Goal: Communication & Community: Answer question/provide support

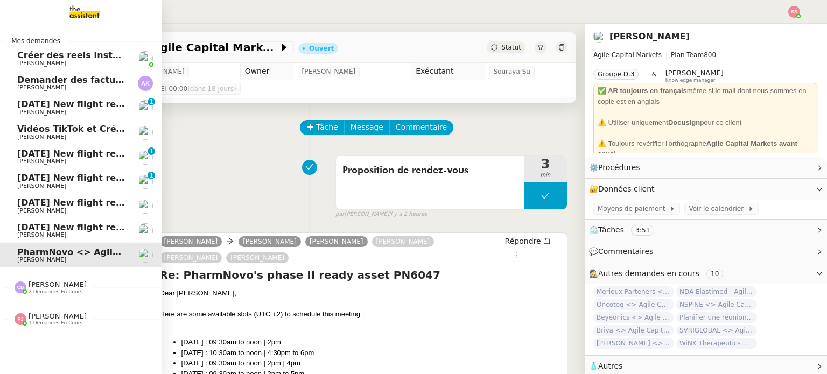
scroll to position [59, 0]
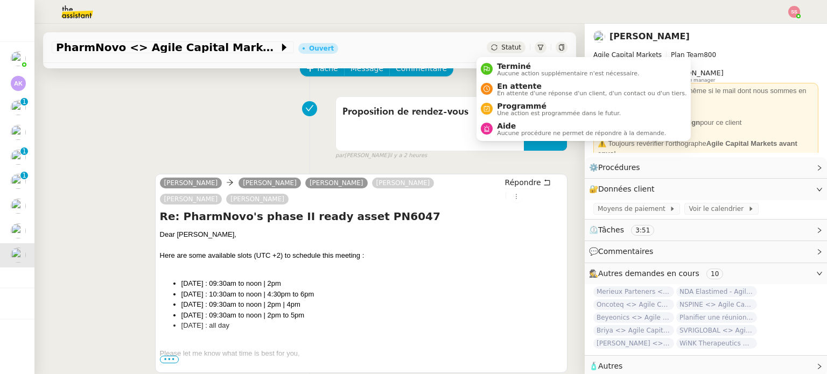
click at [501, 44] on span "Statut" at bounding box center [511, 48] width 20 height 8
click at [510, 92] on span "En attente d'une réponse d'un client, d'un contact ou d'un tiers." at bounding box center [592, 93] width 190 height 6
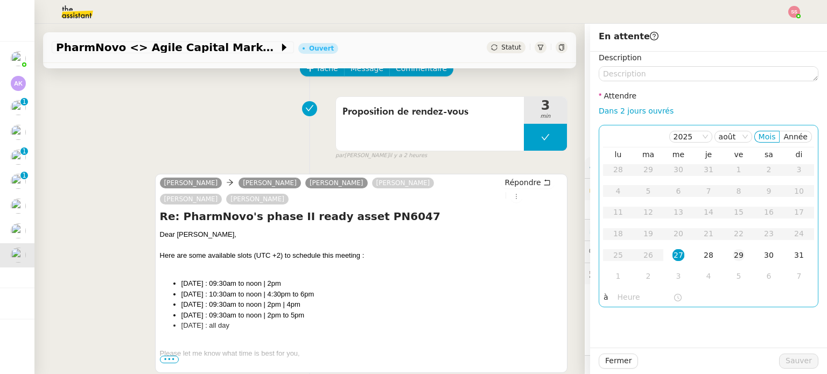
click at [733, 254] on div "29" at bounding box center [739, 255] width 12 height 12
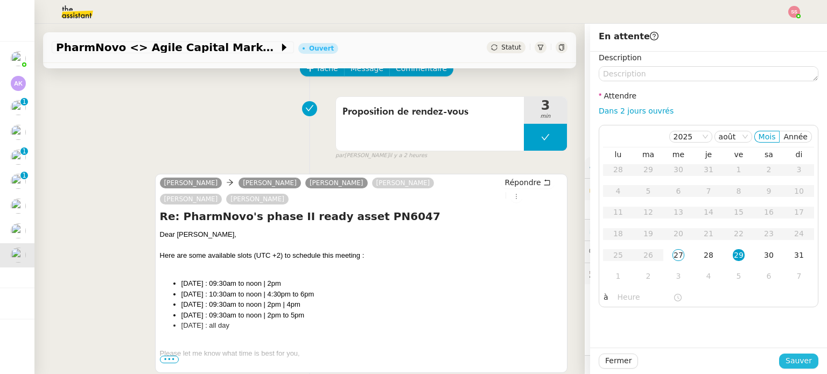
click at [799, 359] on span "Sauver" at bounding box center [798, 361] width 26 height 12
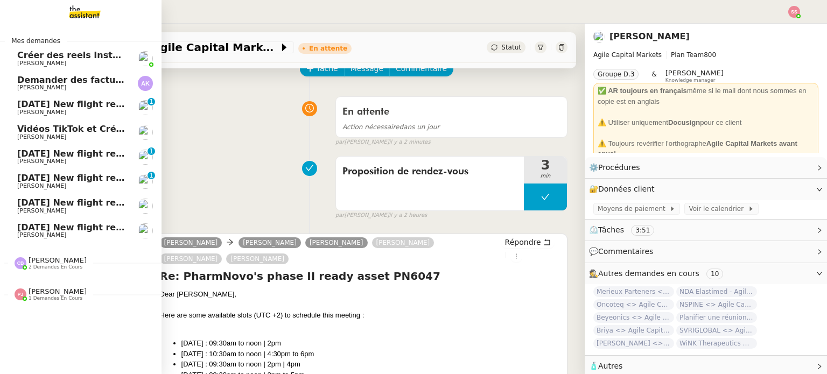
click at [74, 161] on span "[PERSON_NAME]" at bounding box center [71, 161] width 109 height 6
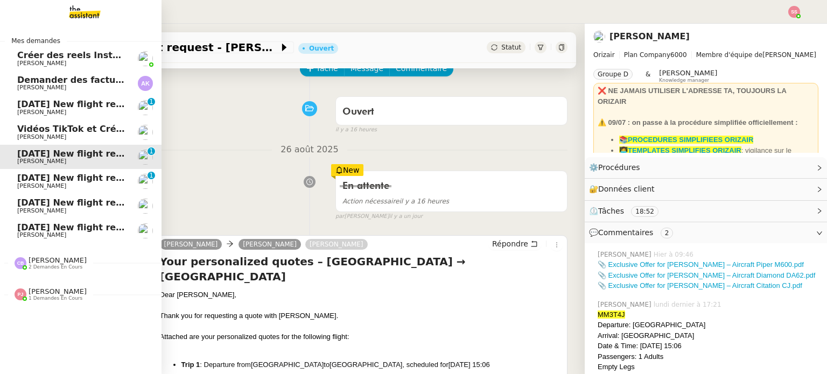
click at [72, 175] on span "[DATE] New flight request - [PERSON_NAME]" at bounding box center [125, 178] width 216 height 10
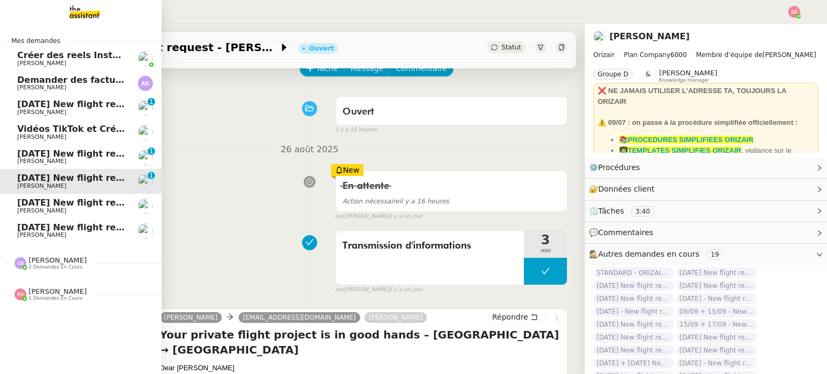
click at [78, 204] on span "[DATE] New flight request - [PERSON_NAME]" at bounding box center [125, 203] width 216 height 10
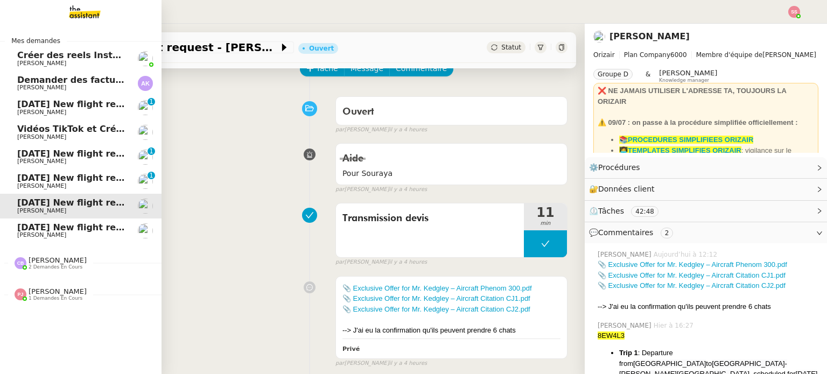
click at [81, 228] on span "[DATE] New flight request - [PERSON_NAME]" at bounding box center [125, 227] width 216 height 10
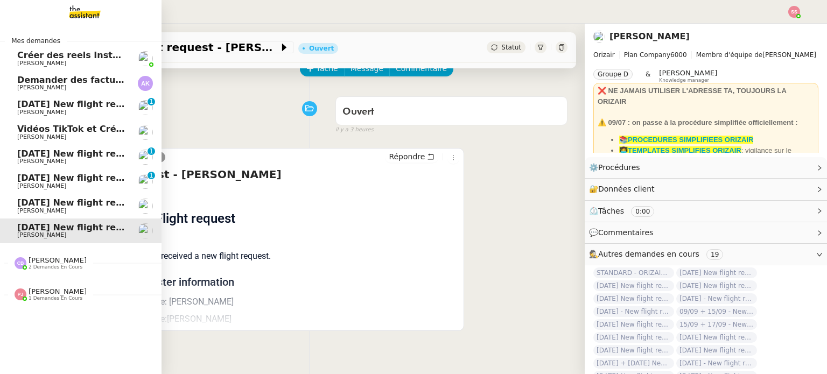
click at [79, 206] on span "[DATE] New flight request - [PERSON_NAME]" at bounding box center [125, 203] width 216 height 10
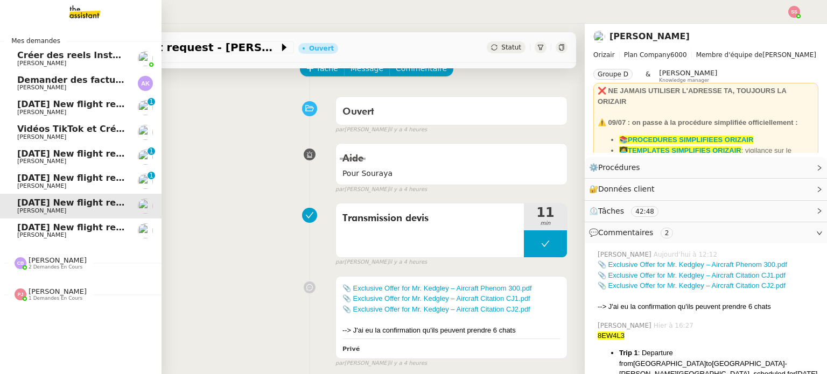
drag, startPoint x: 66, startPoint y: 81, endPoint x: 524, endPoint y: 86, distance: 457.6
click at [66, 81] on span "Demander des factures pour SARL 2TLR et ACCATEA" at bounding box center [144, 80] width 254 height 10
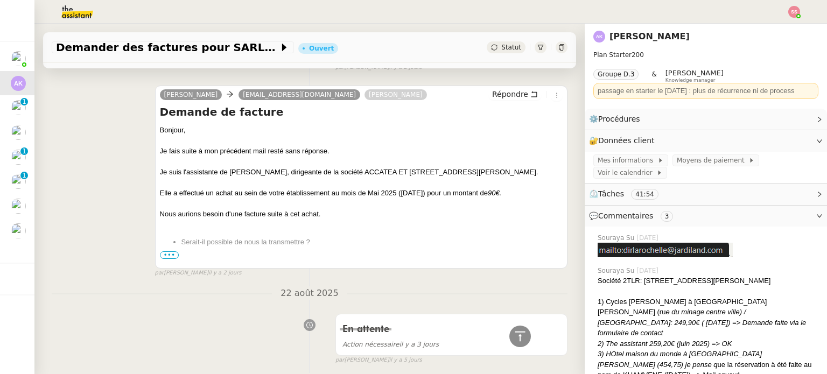
scroll to position [1620, 0]
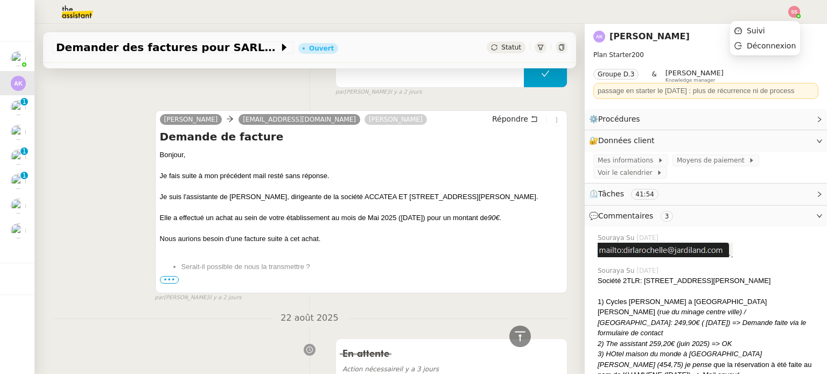
click at [795, 11] on img at bounding box center [794, 12] width 12 height 12
click at [775, 27] on li "Suivi" at bounding box center [765, 30] width 70 height 15
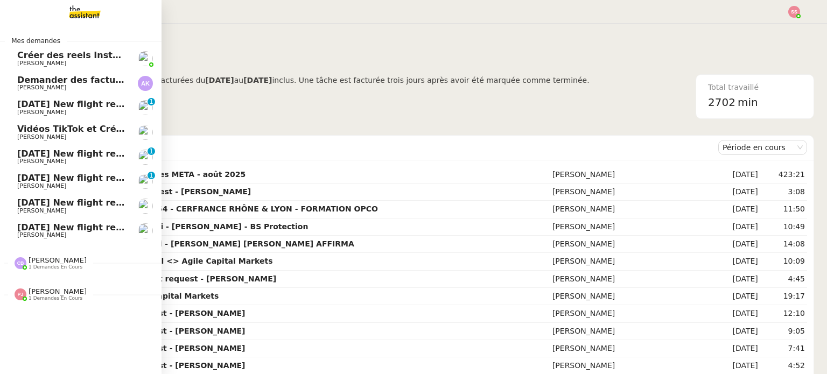
click at [67, 295] on span "[PERSON_NAME]" at bounding box center [58, 291] width 58 height 8
click at [67, 264] on span "1 demandes en cours" at bounding box center [56, 267] width 54 height 6
click at [65, 281] on span "Point procédures et FAQ" at bounding box center [76, 283] width 118 height 10
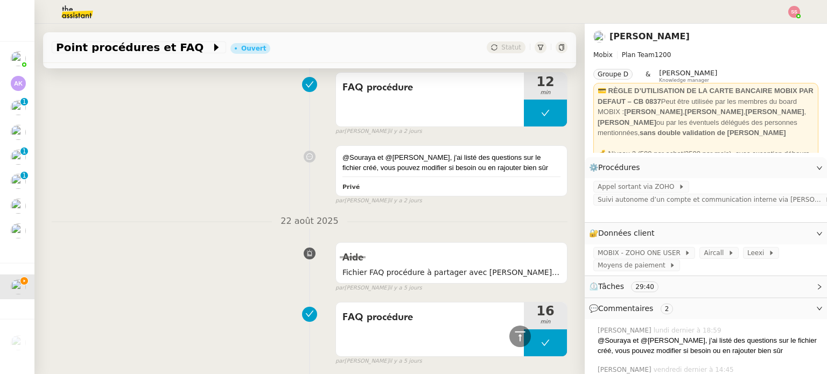
scroll to position [269, 0]
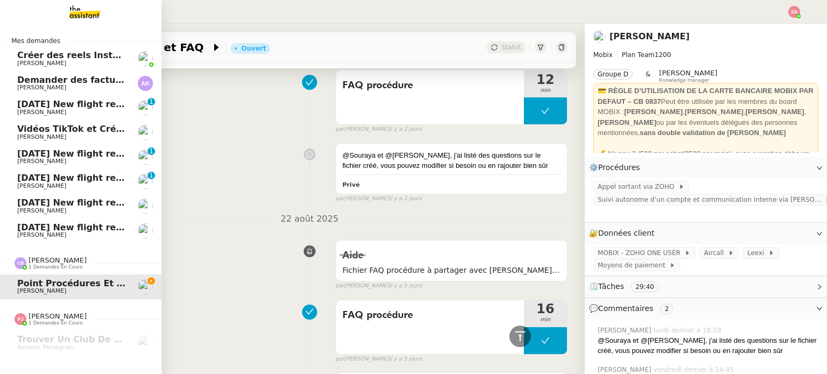
click at [52, 225] on span "[DATE] New flight request - [PERSON_NAME]" at bounding box center [125, 227] width 216 height 10
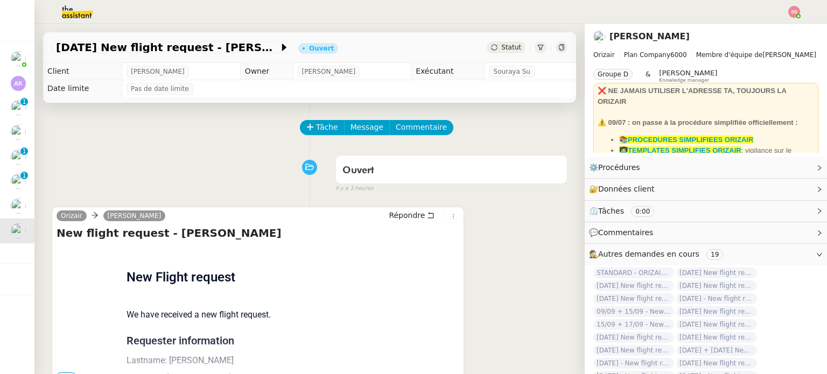
scroll to position [54, 0]
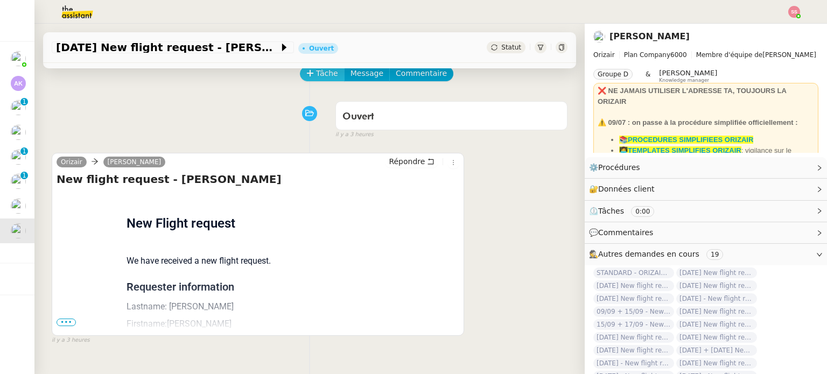
click at [316, 73] on span "Tâche" at bounding box center [327, 73] width 22 height 12
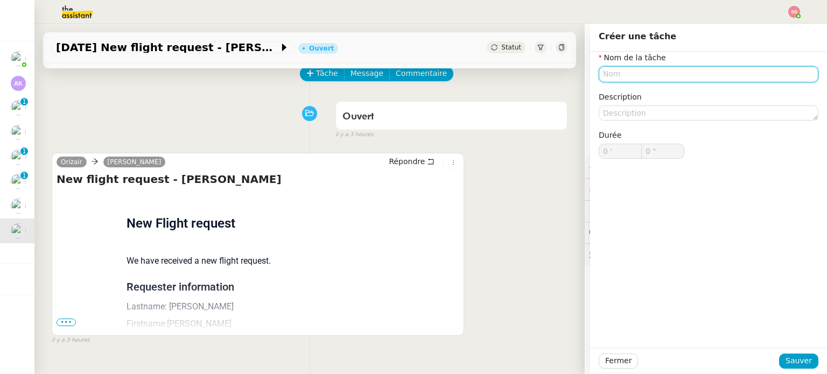
click at [647, 75] on input "text" at bounding box center [709, 74] width 220 height 16
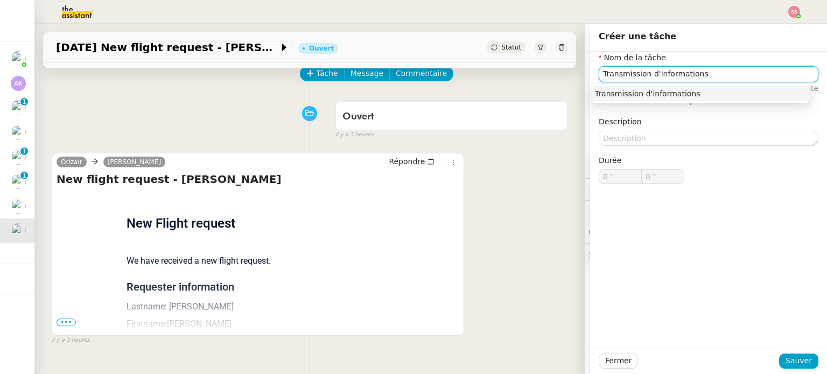
type input "Transmission d'informations"
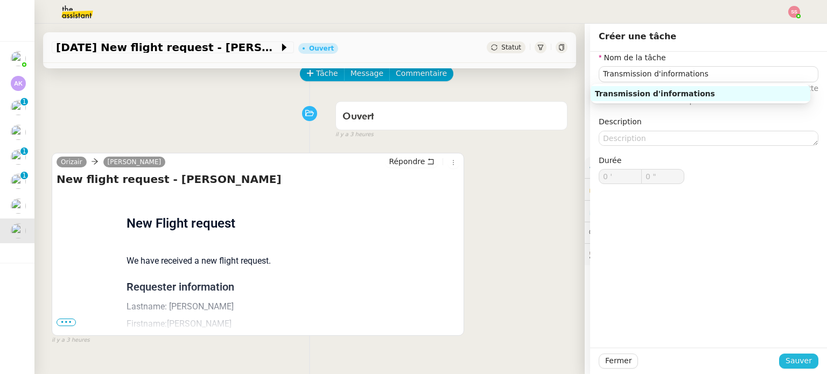
click at [790, 364] on span "Sauver" at bounding box center [798, 361] width 26 height 12
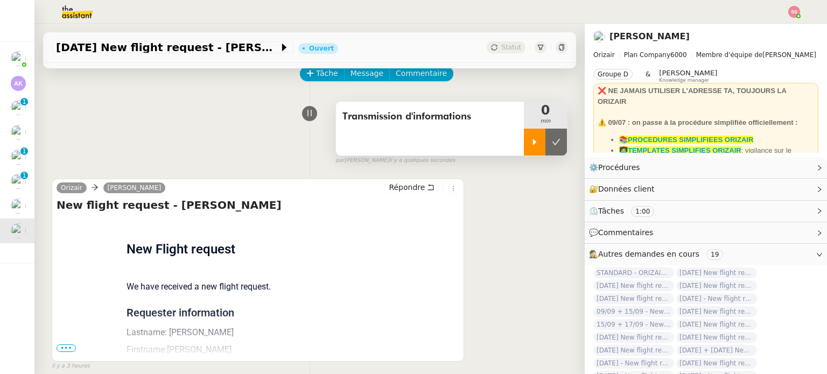
click at [530, 139] on icon at bounding box center [534, 142] width 9 height 9
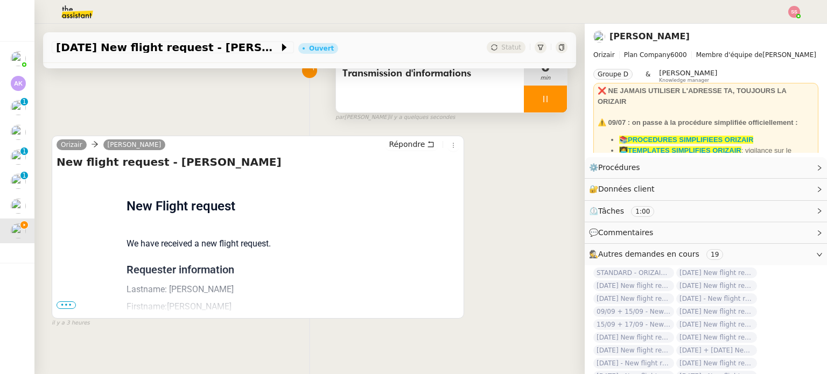
scroll to position [144, 0]
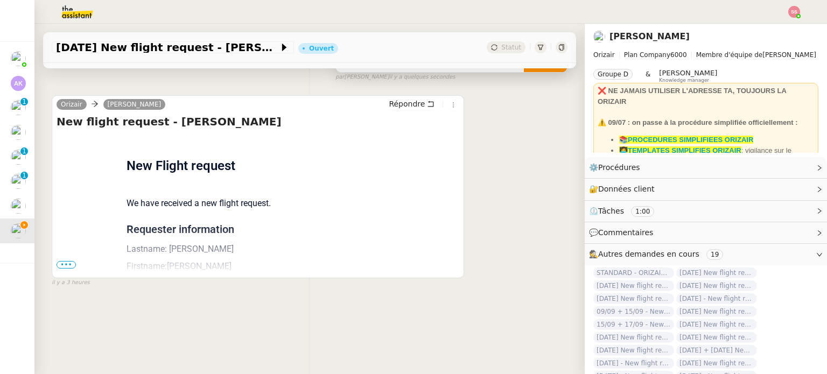
click at [67, 261] on span "•••" at bounding box center [66, 265] width 19 height 8
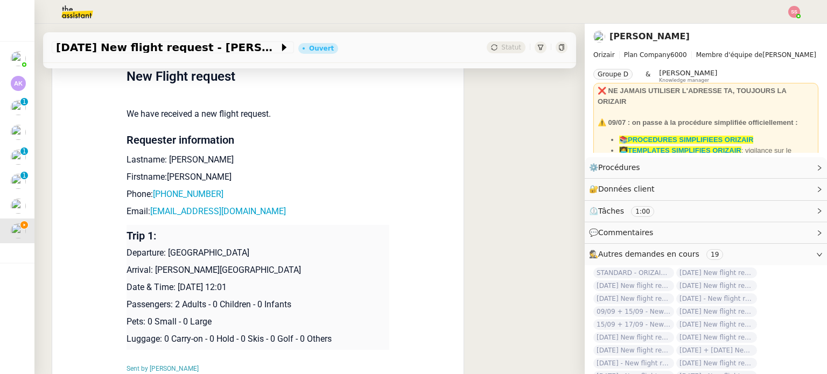
scroll to position [252, 0]
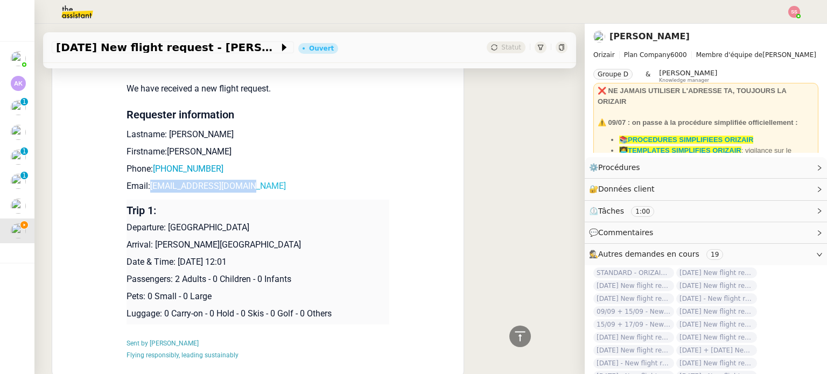
drag, startPoint x: 255, startPoint y: 185, endPoint x: 146, endPoint y: 186, distance: 108.8
click at [146, 186] on p "Email: [EMAIL_ADDRESS][DOMAIN_NAME]" at bounding box center [258, 186] width 263 height 13
copy link "[EMAIL_ADDRESS][DOMAIN_NAME]"
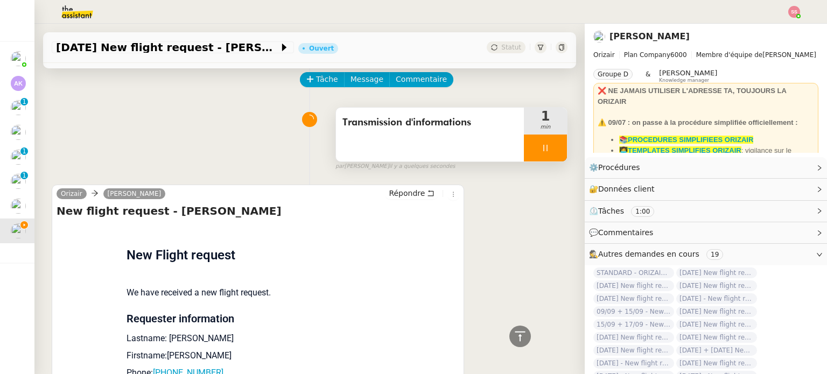
scroll to position [0, 0]
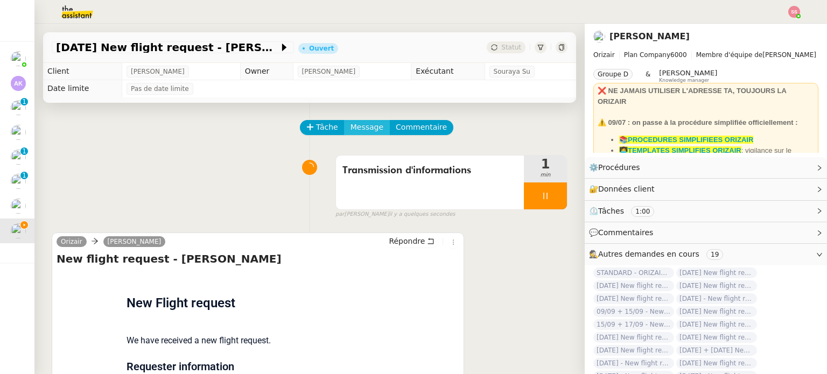
click at [350, 128] on span "Message" at bounding box center [366, 127] width 33 height 12
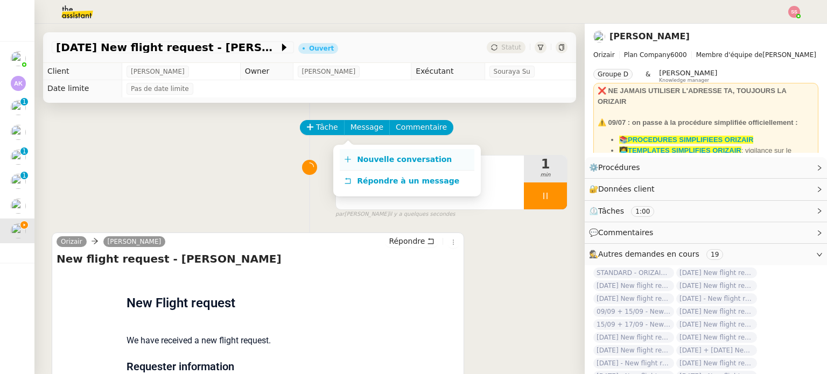
click at [360, 156] on span "Nouvelle conversation" at bounding box center [404, 159] width 95 height 9
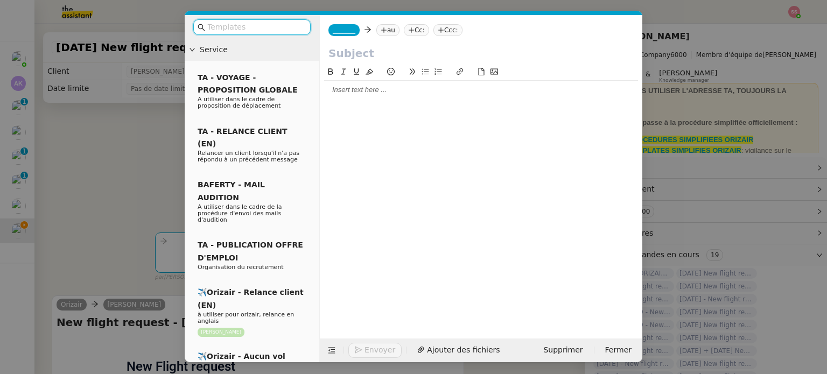
click at [382, 33] on nz-tag "au" at bounding box center [387, 30] width 23 height 12
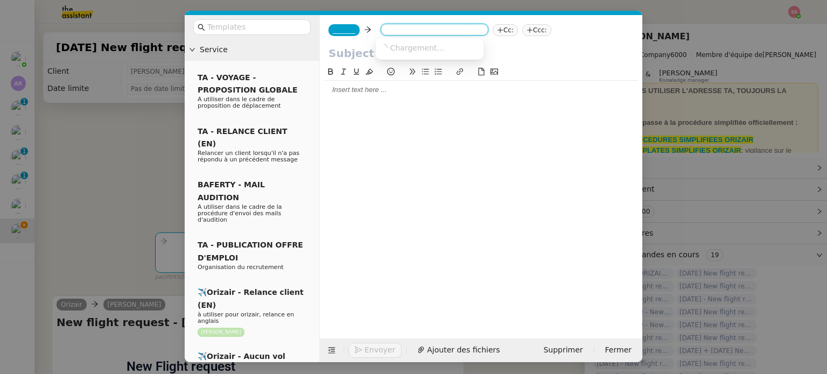
paste input "[EMAIL_ADDRESS][DOMAIN_NAME]"
type input "[EMAIL_ADDRESS][DOMAIN_NAME]"
click at [398, 51] on span "[EMAIL_ADDRESS][DOMAIN_NAME]" at bounding box center [446, 47] width 132 height 9
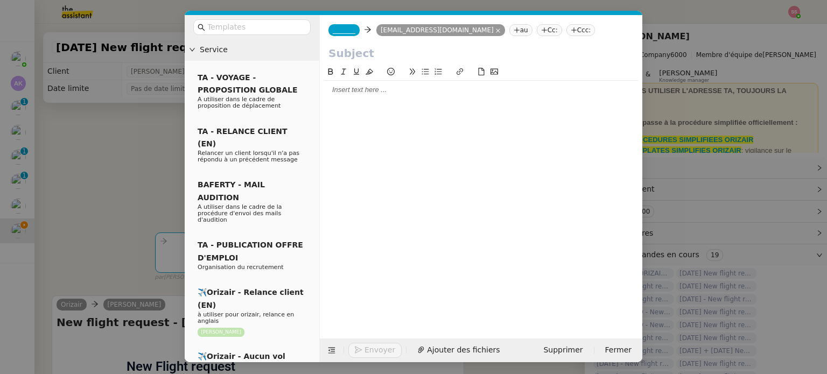
click at [342, 32] on span "_______" at bounding box center [344, 30] width 23 height 8
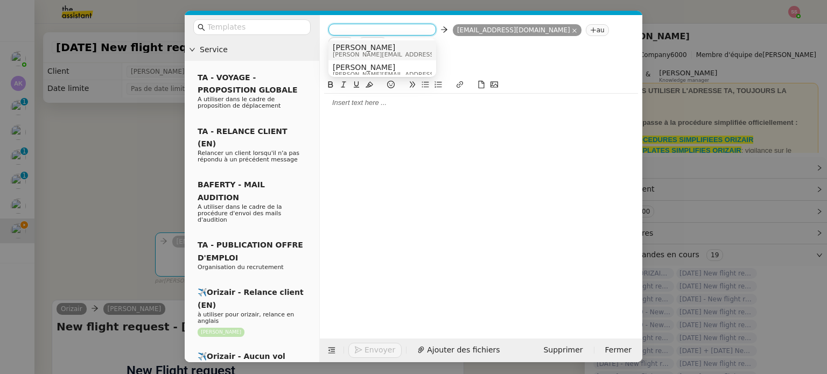
click at [359, 41] on nz-option-item "[PERSON_NAME] [PERSON_NAME][EMAIL_ADDRESS][DOMAIN_NAME]" at bounding box center [382, 50] width 108 height 20
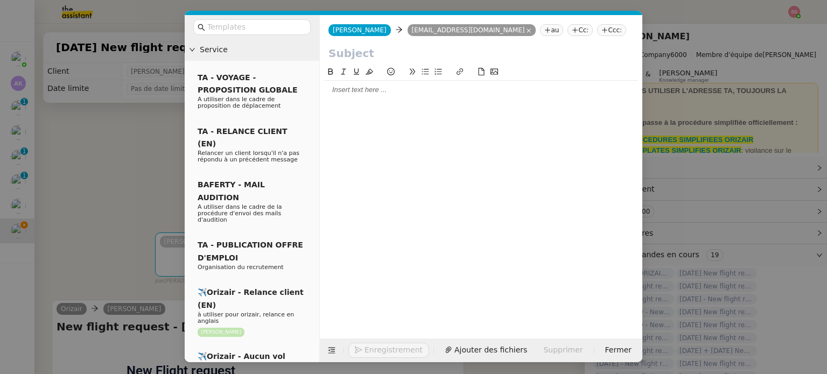
click at [597, 32] on nz-tag "Ccc:" at bounding box center [611, 30] width 29 height 12
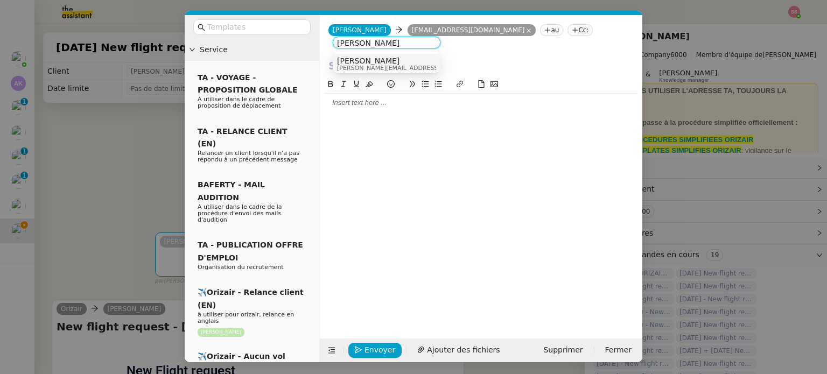
type input "[PERSON_NAME]"
click at [424, 61] on div "[PERSON_NAME] [PERSON_NAME][EMAIL_ADDRESS][DOMAIN_NAME]" at bounding box center [386, 64] width 99 height 15
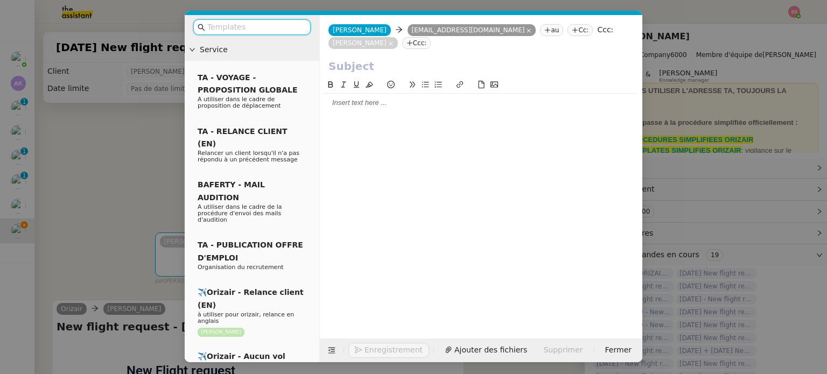
click at [290, 27] on input "text" at bounding box center [255, 27] width 97 height 12
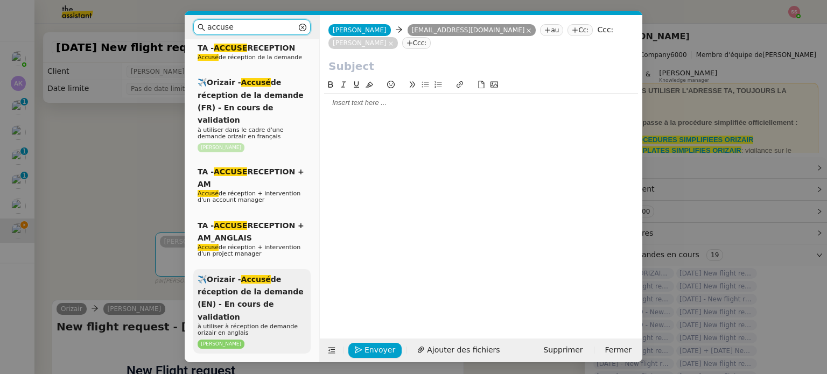
scroll to position [54, 0]
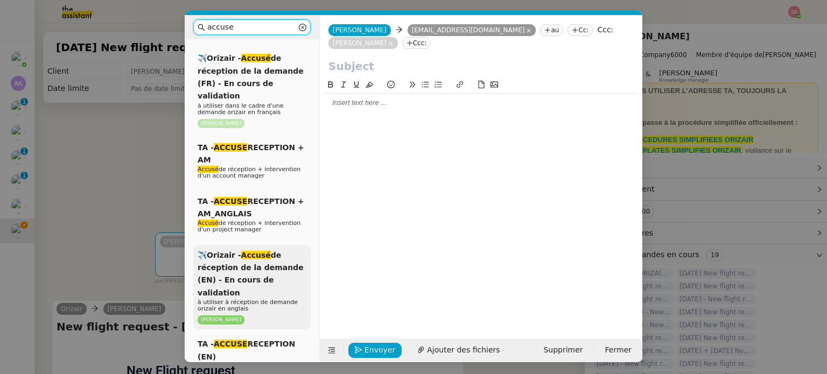
type input "accuse"
click at [257, 260] on span "✈️Orizair - Accusé de réception de la demande (EN) - En cours de validation" at bounding box center [251, 274] width 106 height 46
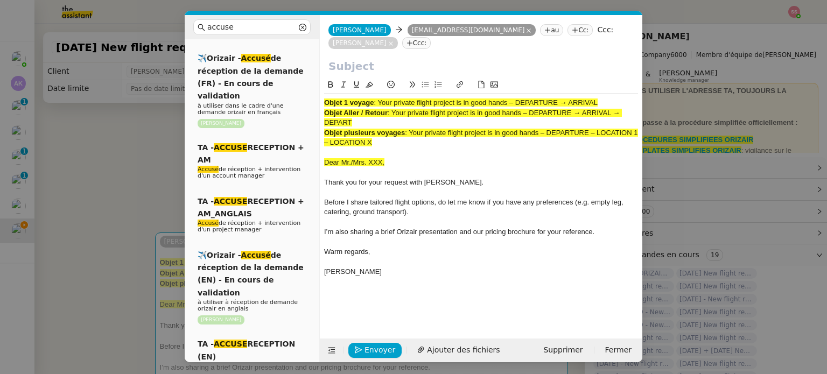
drag, startPoint x: 380, startPoint y: 91, endPoint x: 616, endPoint y: 90, distance: 236.3
click at [616, 98] on div "Objet 1 voyage : Your private flight project is in good hands – DEPARTURE → ARR…" at bounding box center [481, 103] width 314 height 10
click at [444, 58] on input "text" at bounding box center [480, 66] width 305 height 16
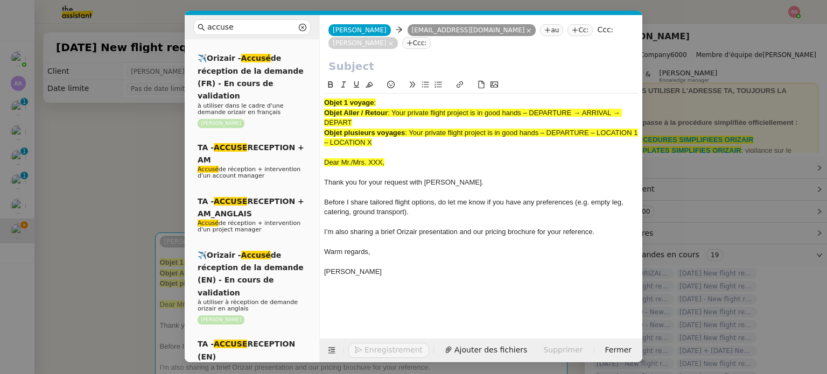
paste input "Your private flight project is in good hands – DEPARTURE → ARRIVAL"
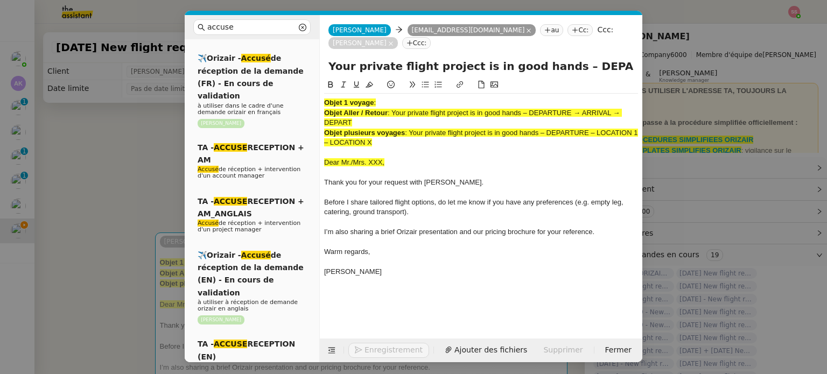
scroll to position [0, 46]
type input "Your private flight project is in good hands – DEPARTURE → ARRIVAL"
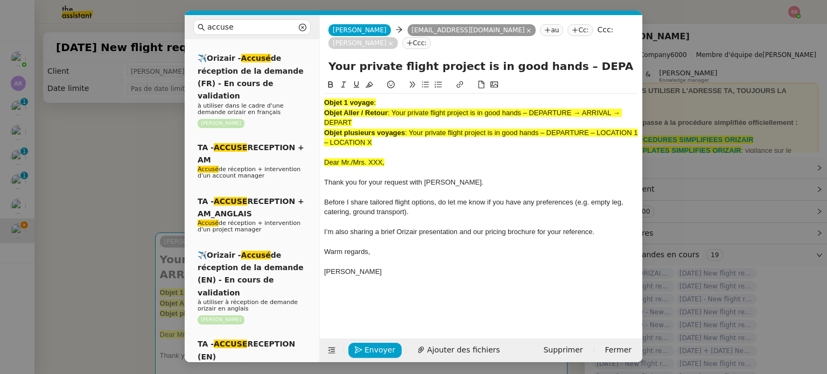
drag, startPoint x: 388, startPoint y: 131, endPoint x: 318, endPoint y: 77, distance: 88.3
click at [318, 77] on nz-layout "accuse Service TA - ACCUSE RECEPTION Accusé de réception de la demande ✈️Orizai…" at bounding box center [414, 188] width 458 height 347
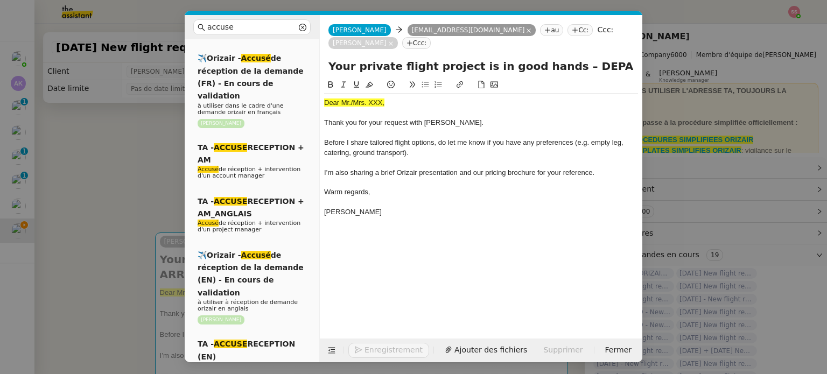
click at [143, 209] on nz-modal-container "accuse Service TA - ACCUSE RECEPTION Accusé de réception de la demande ✈️Orizai…" at bounding box center [413, 187] width 827 height 374
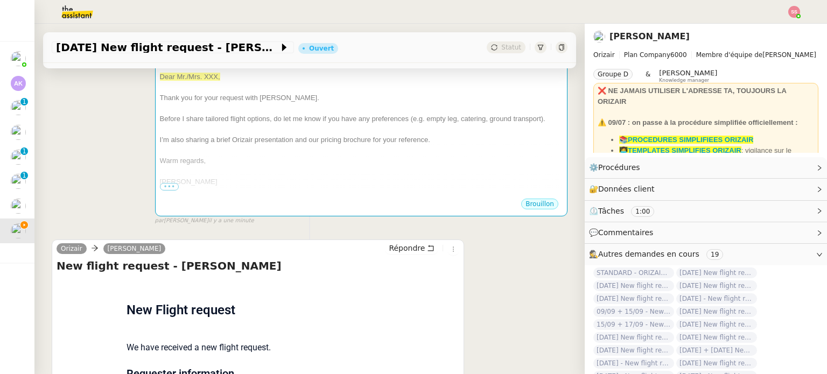
scroll to position [323, 0]
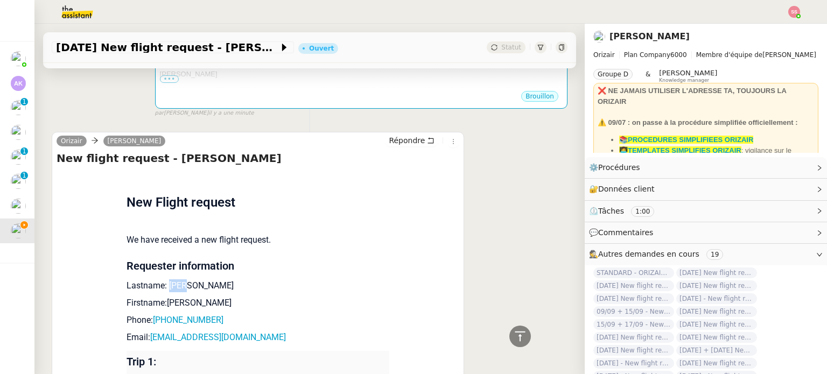
drag, startPoint x: 162, startPoint y: 275, endPoint x: 206, endPoint y: 278, distance: 44.8
click at [206, 279] on p "Lastname: [PERSON_NAME]" at bounding box center [258, 285] width 263 height 13
copy p "Khan"
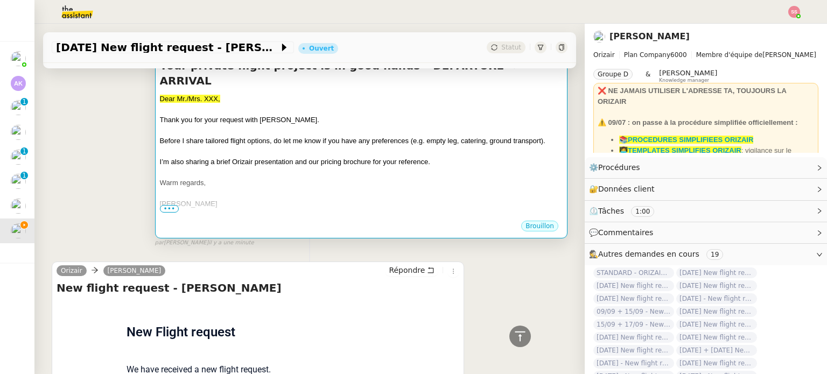
scroll to position [54, 0]
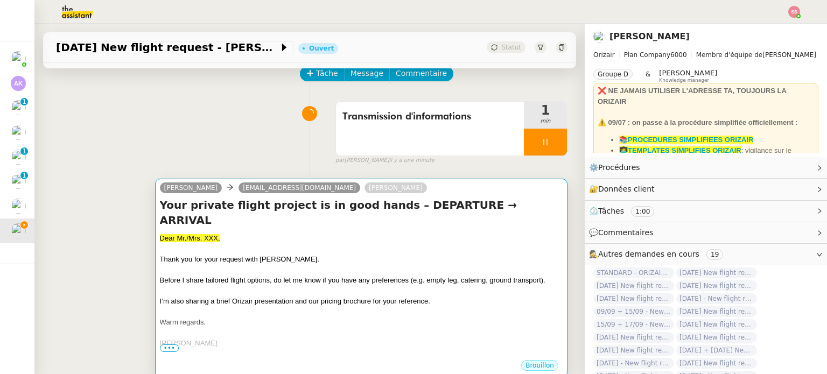
click at [315, 212] on h4 "Your private flight project is in good hands – DEPARTURE → ARRIVAL" at bounding box center [361, 213] width 403 height 30
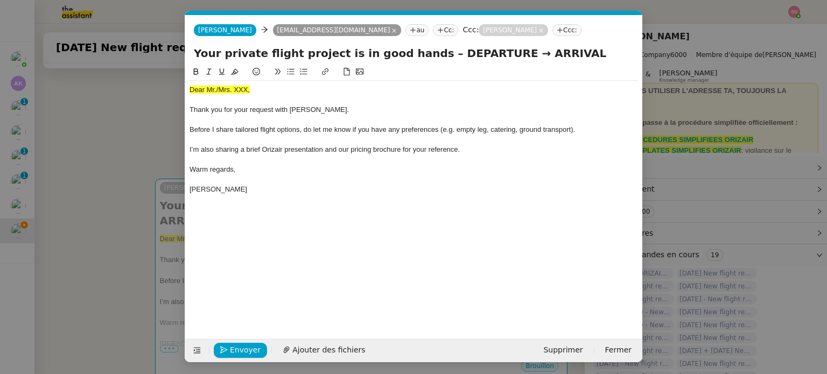
scroll to position [0, 45]
click at [222, 88] on span "Dear Mr./Mrs. XXX," at bounding box center [220, 90] width 60 height 8
paste div
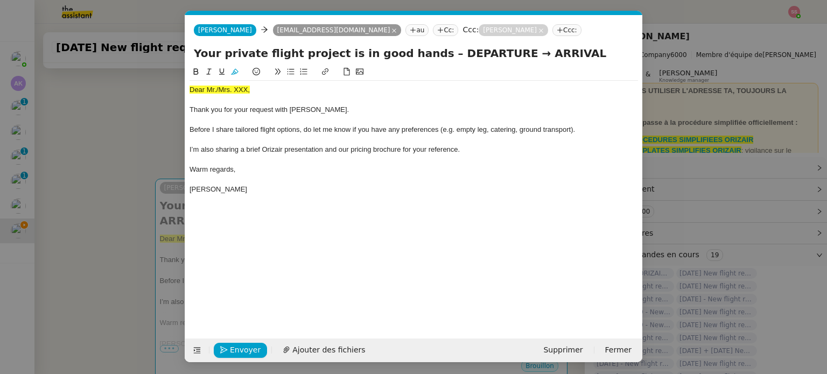
scroll to position [0, 0]
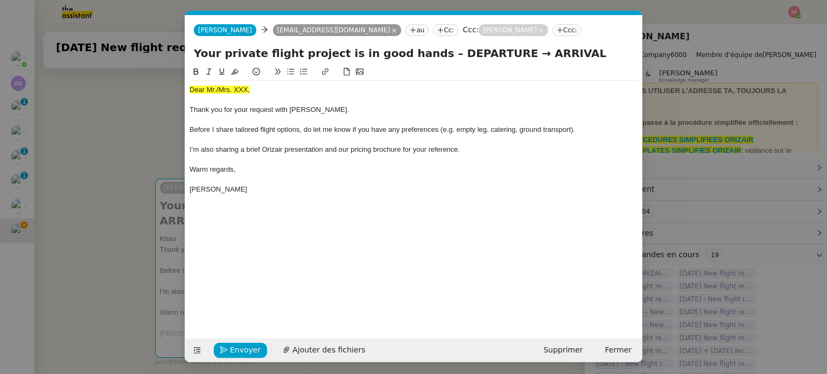
click at [236, 71] on icon at bounding box center [235, 72] width 8 height 6
click at [228, 89] on span "Dear Mr./Mrs. XXX," at bounding box center [220, 90] width 60 height 8
click at [233, 75] on icon at bounding box center [235, 72] width 8 height 8
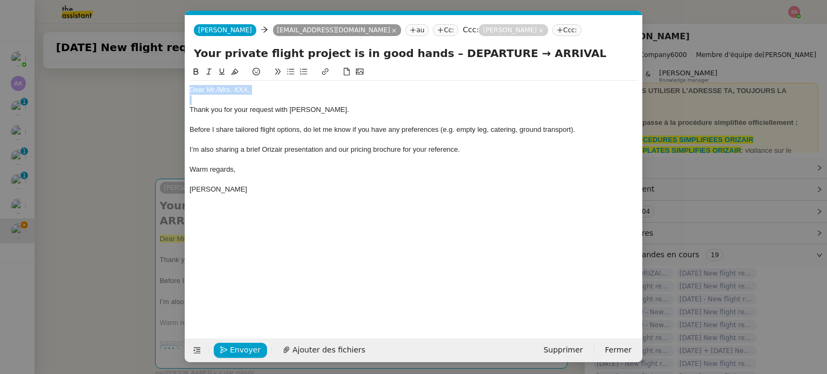
click at [257, 90] on div "Dear Mr./Mrs. XXX," at bounding box center [414, 90] width 448 height 10
click at [254, 88] on div "Dear Mr./Mrs. XXX," at bounding box center [414, 90] width 448 height 10
drag, startPoint x: 263, startPoint y: 88, endPoint x: 215, endPoint y: 88, distance: 47.9
click at [215, 88] on div "Dear Mr./Mrs. XXX," at bounding box center [414, 90] width 448 height 10
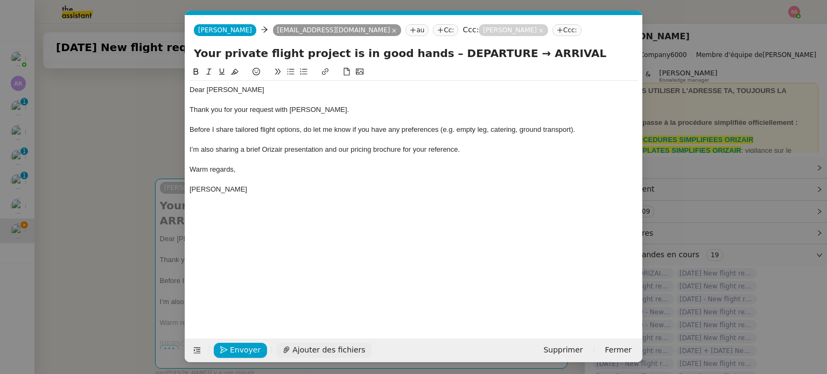
click at [328, 345] on span "Ajouter des fichiers" at bounding box center [328, 350] width 73 height 12
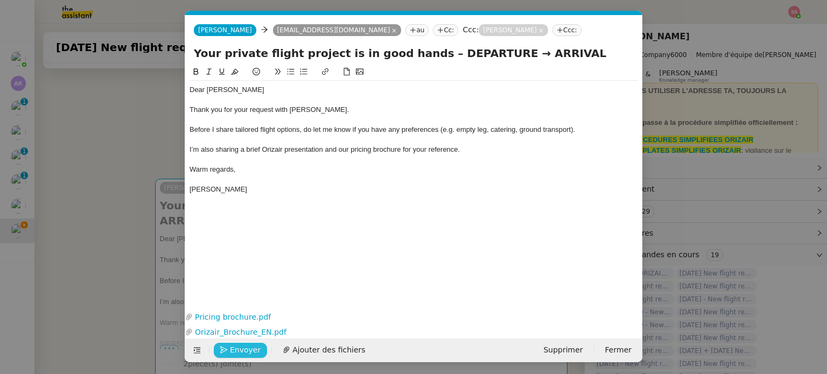
click at [148, 230] on nz-modal-container "accuse Service TA - ACCUSE RECEPTION Accusé de réception de la demande ✈️Orizai…" at bounding box center [413, 187] width 827 height 374
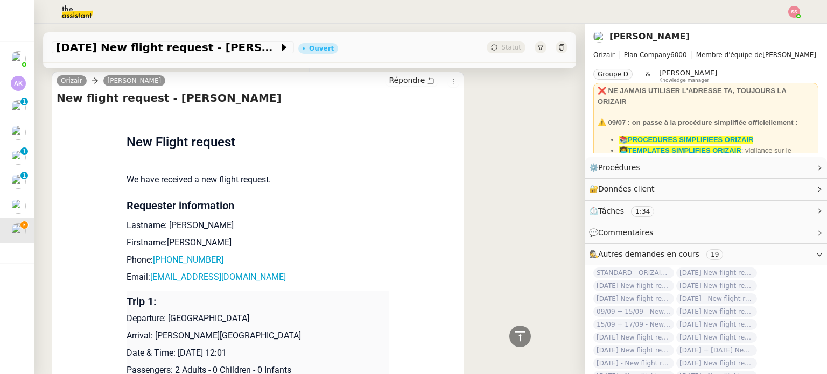
scroll to position [578, 0]
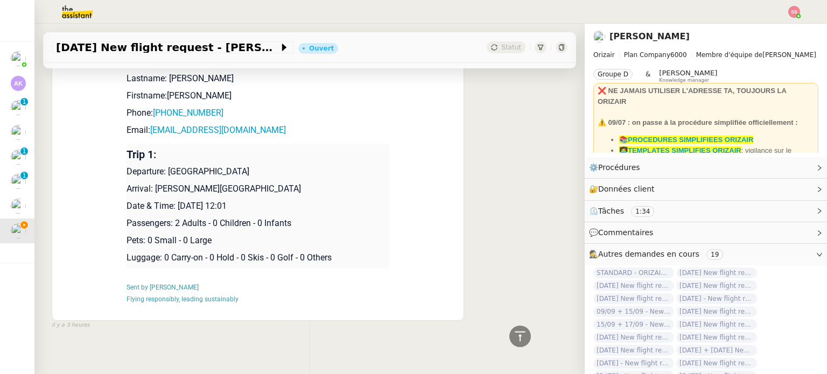
drag, startPoint x: 162, startPoint y: 159, endPoint x: 290, endPoint y: 157, distance: 128.2
click at [290, 165] on p "Departure: [GEOGRAPHIC_DATA]" at bounding box center [258, 171] width 263 height 13
copy p "[GEOGRAPHIC_DATA]"
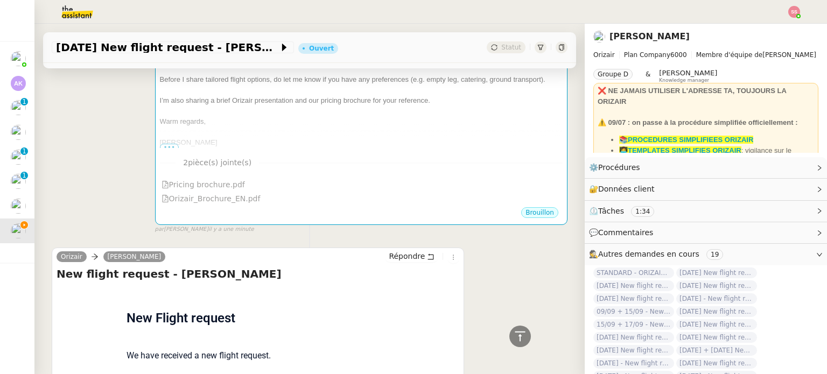
scroll to position [93, 0]
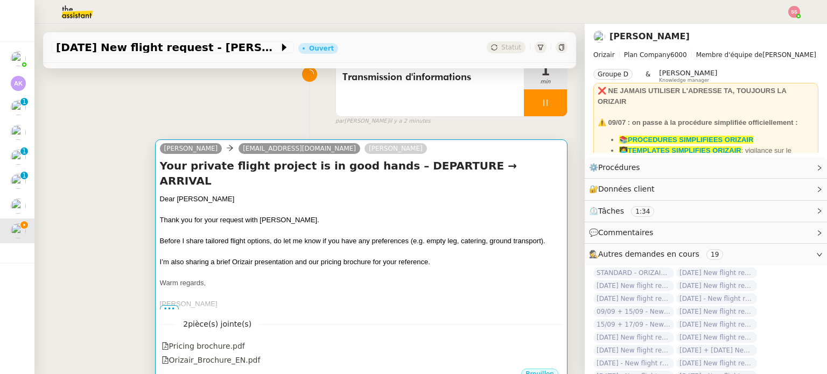
click at [312, 226] on div at bounding box center [361, 231] width 403 height 11
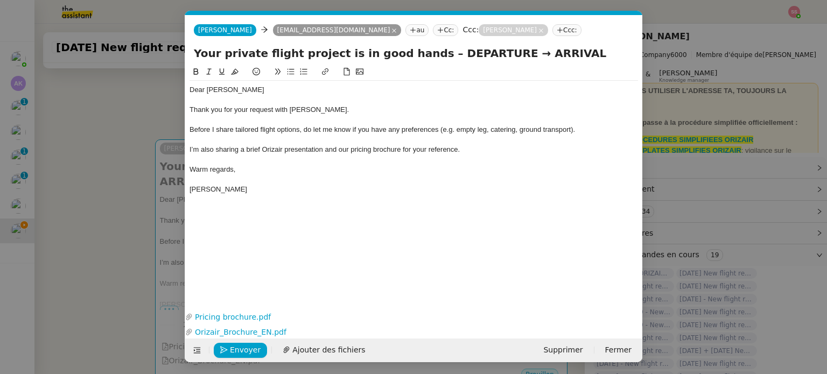
scroll to position [0, 45]
drag, startPoint x: 423, startPoint y: 54, endPoint x: 483, endPoint y: 55, distance: 60.3
click at [483, 55] on input "Your private flight project is in good hands – DEPARTURE → ARRIVAL" at bounding box center [414, 53] width 440 height 16
paste input "[GEOGRAPHIC_DATA]"
type input "Your private flight project is in good hands – [GEOGRAPHIC_DATA] → ARRIVAL"
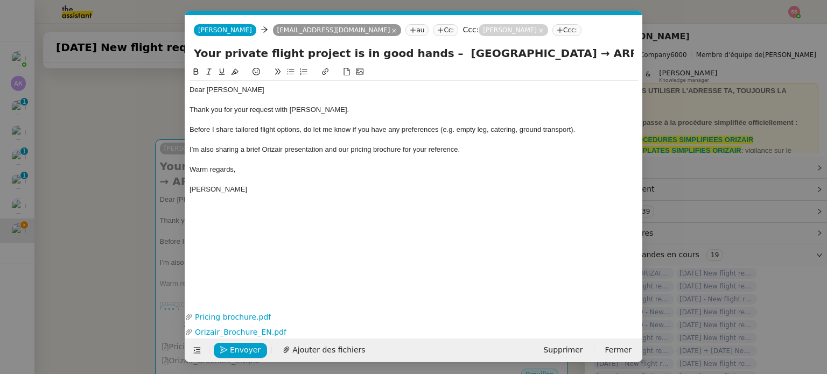
click at [112, 172] on nz-modal-container "accuse Service TA - ACCUSE RECEPTION Accusé de réception de la demande ✈️Orizai…" at bounding box center [413, 187] width 827 height 374
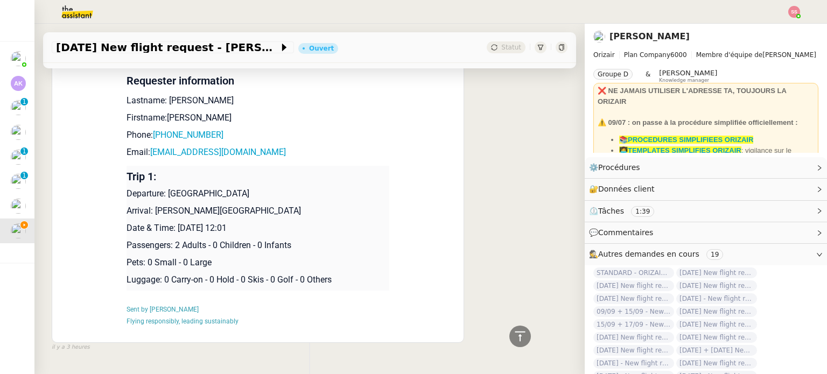
scroll to position [578, 0]
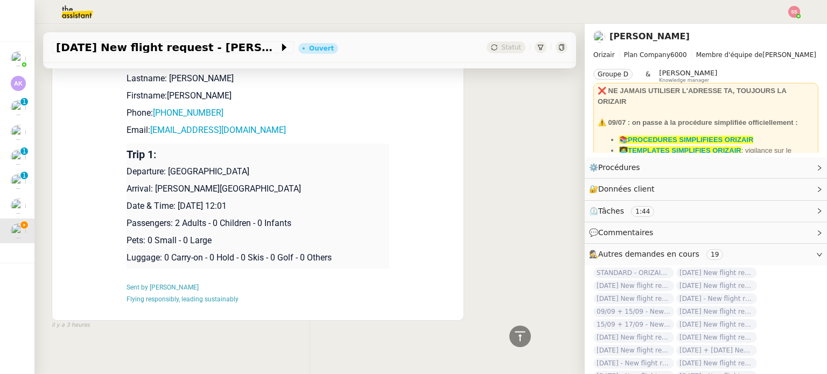
drag, startPoint x: 151, startPoint y: 191, endPoint x: 367, endPoint y: 183, distance: 216.0
click at [367, 183] on td "Trip 1: Departure: [GEOGRAPHIC_DATA] Arrival: [PERSON_NAME][GEOGRAPHIC_DATA] Da…" at bounding box center [258, 206] width 263 height 125
copy p "[PERSON_NAME][GEOGRAPHIC_DATA]"
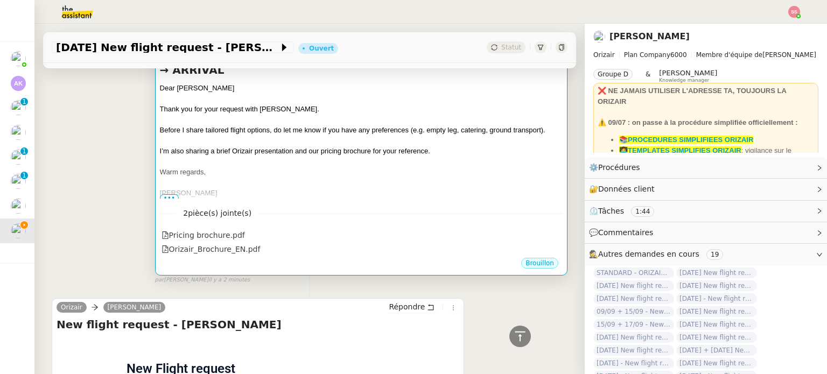
scroll to position [93, 0]
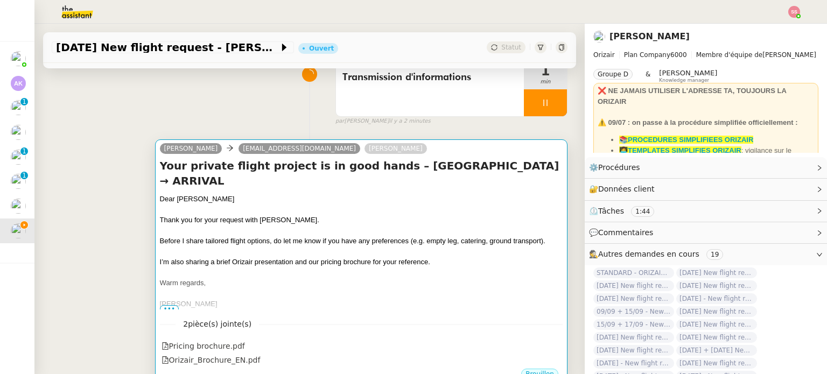
click at [410, 203] on div "Dear [PERSON_NAME]" at bounding box center [361, 199] width 403 height 11
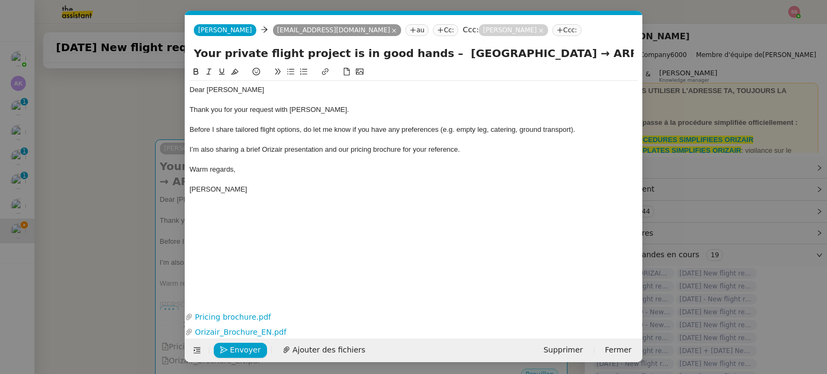
scroll to position [0, 45]
drag, startPoint x: 571, startPoint y: 54, endPoint x: 648, endPoint y: 64, distance: 78.2
click at [648, 64] on nz-modal-container "accuse Service TA - ACCUSE RECEPTION Accusé de réception de la demande ✈️Orizai…" at bounding box center [413, 187] width 827 height 374
paste input "[PERSON_NAME][GEOGRAPHIC_DATA]"
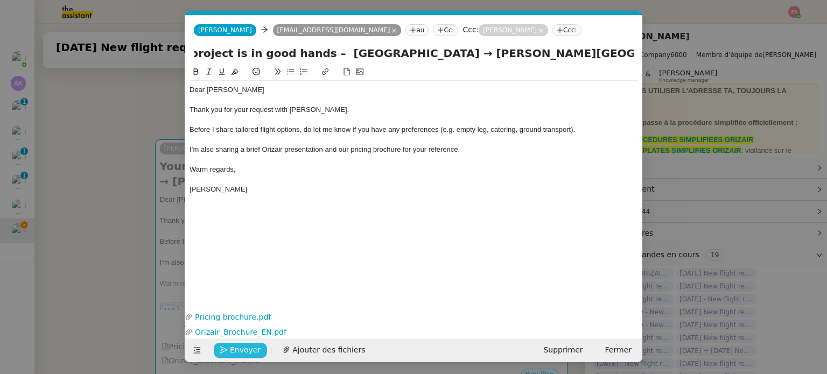
type input "Your private flight project is in good hands – [GEOGRAPHIC_DATA] → [PERSON_NAME…"
click at [248, 355] on span "Envoyer" at bounding box center [245, 350] width 31 height 12
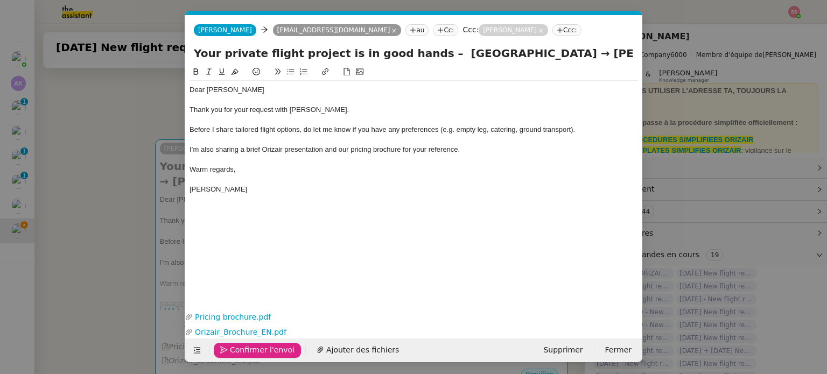
click at [248, 354] on span "Confirmer l'envoi" at bounding box center [262, 350] width 65 height 12
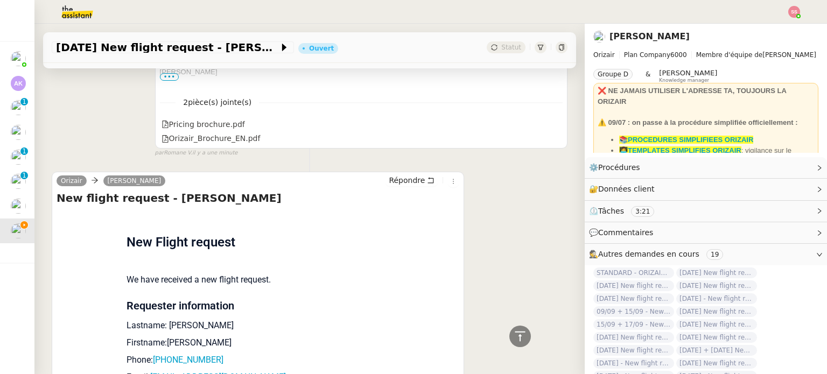
scroll to position [362, 0]
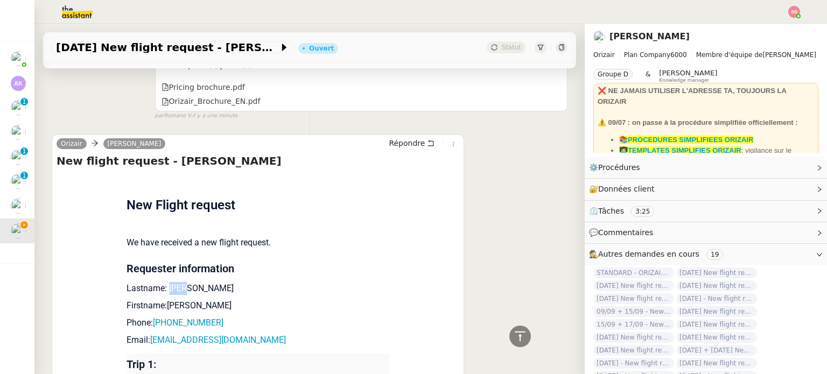
drag, startPoint x: 163, startPoint y: 288, endPoint x: 181, endPoint y: 289, distance: 18.9
click at [181, 289] on p "Lastname: [PERSON_NAME]" at bounding box center [258, 288] width 263 height 13
copy p "Khan"
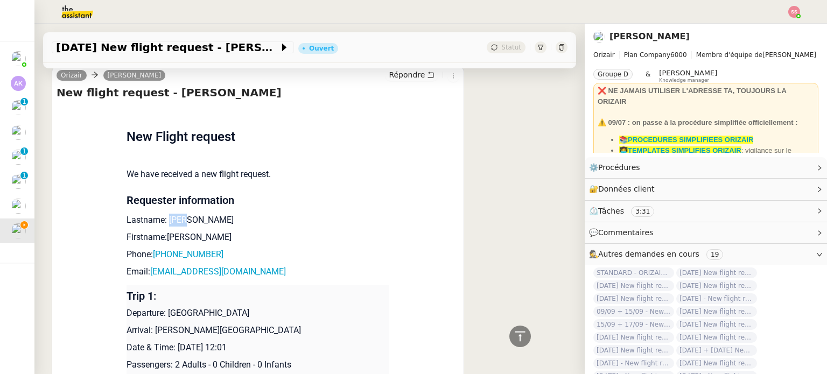
scroll to position [578, 0]
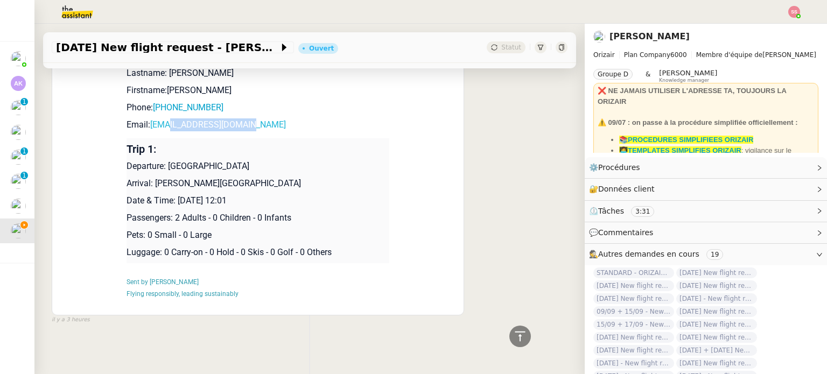
drag, startPoint x: 251, startPoint y: 127, endPoint x: 162, endPoint y: 124, distance: 89.9
click at [162, 124] on p "Email: [EMAIL_ADDRESS][DOMAIN_NAME]" at bounding box center [258, 124] width 263 height 13
drag, startPoint x: 218, startPoint y: 106, endPoint x: 156, endPoint y: 107, distance: 62.5
click at [156, 107] on p "Phone: [PHONE_NUMBER]" at bounding box center [258, 107] width 263 height 13
copy link "447554206511"
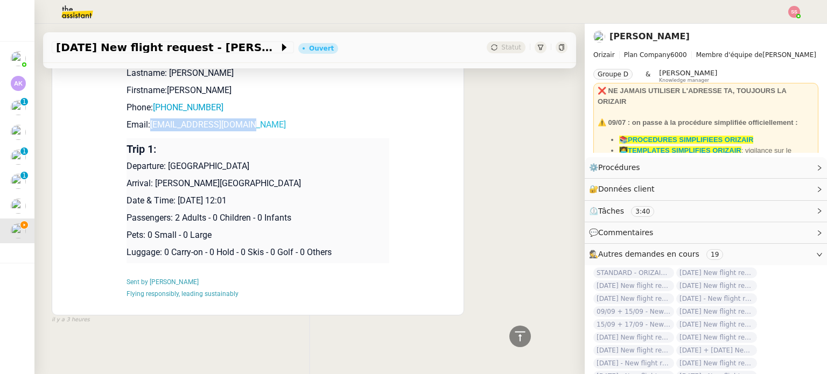
drag, startPoint x: 250, startPoint y: 131, endPoint x: 145, endPoint y: 129, distance: 105.0
click at [145, 129] on p "Email: [EMAIL_ADDRESS][DOMAIN_NAME]" at bounding box center [258, 124] width 263 height 13
copy link "[EMAIL_ADDRESS][DOMAIN_NAME]"
drag, startPoint x: 254, startPoint y: 163, endPoint x: 163, endPoint y: 165, distance: 90.5
click at [163, 165] on p "Departure: [GEOGRAPHIC_DATA]" at bounding box center [258, 166] width 263 height 13
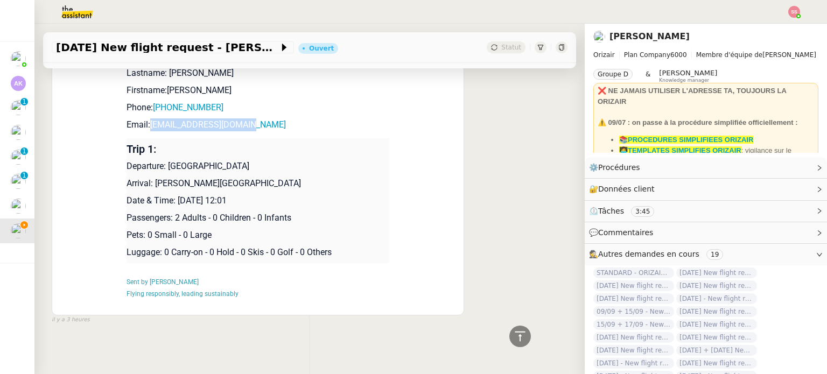
copy p "[GEOGRAPHIC_DATA]"
drag, startPoint x: 266, startPoint y: 182, endPoint x: 150, endPoint y: 184, distance: 115.8
click at [150, 184] on p "Arrival: [PERSON_NAME][GEOGRAPHIC_DATA]" at bounding box center [258, 183] width 263 height 13
copy p "[PERSON_NAME][GEOGRAPHIC_DATA]"
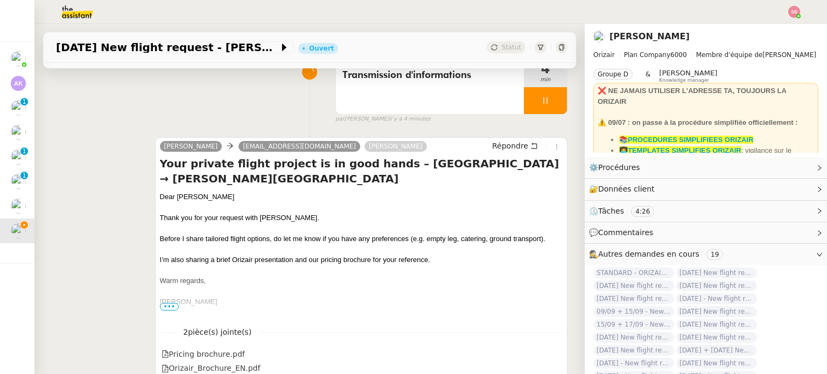
scroll to position [93, 0]
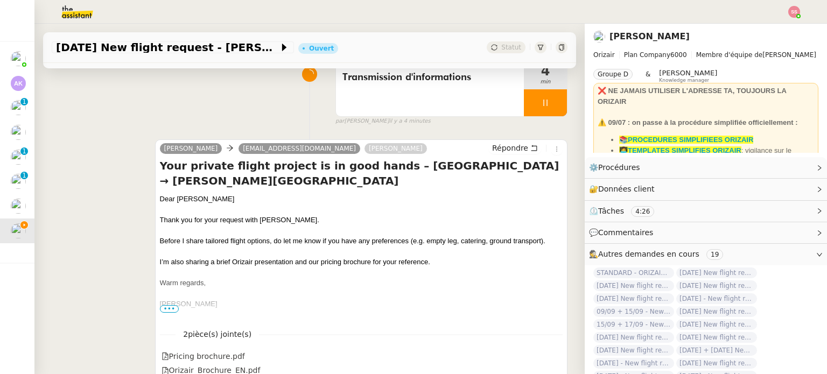
click at [541, 103] on div at bounding box center [545, 102] width 43 height 27
click at [567, 103] on button at bounding box center [567, 102] width 0 height 27
click at [501, 48] on span "Statut" at bounding box center [511, 48] width 20 height 8
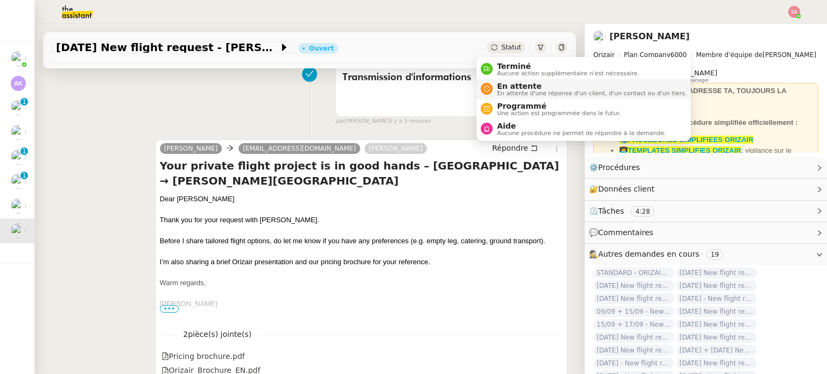
click at [515, 92] on span "En attente d'une réponse d'un client, d'un contact ou d'un tiers." at bounding box center [592, 93] width 190 height 6
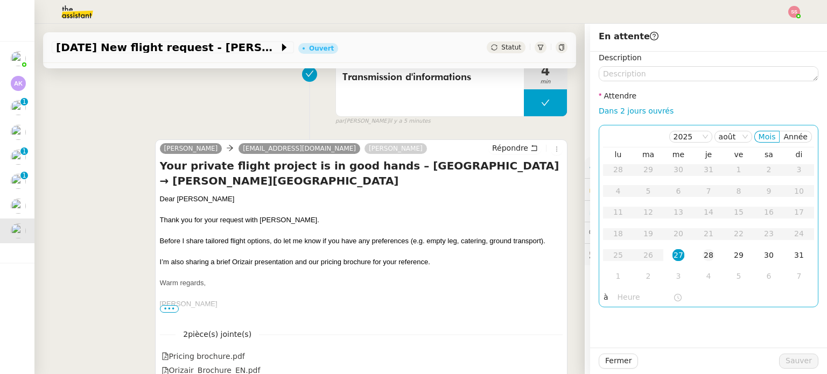
click at [703, 258] on div "28" at bounding box center [709, 255] width 12 height 12
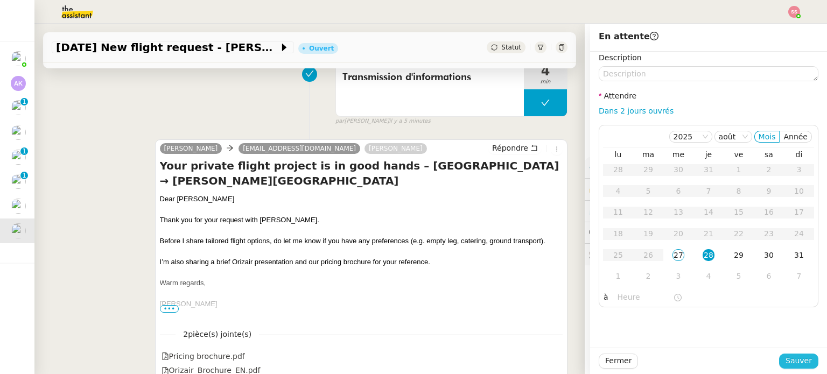
click at [785, 362] on span "Sauver" at bounding box center [798, 361] width 26 height 12
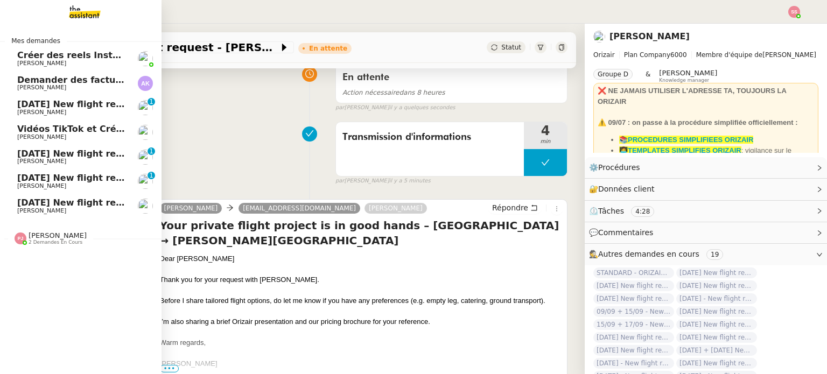
click at [81, 103] on span "[DATE] New flight request - [PERSON_NAME]" at bounding box center [125, 104] width 216 height 10
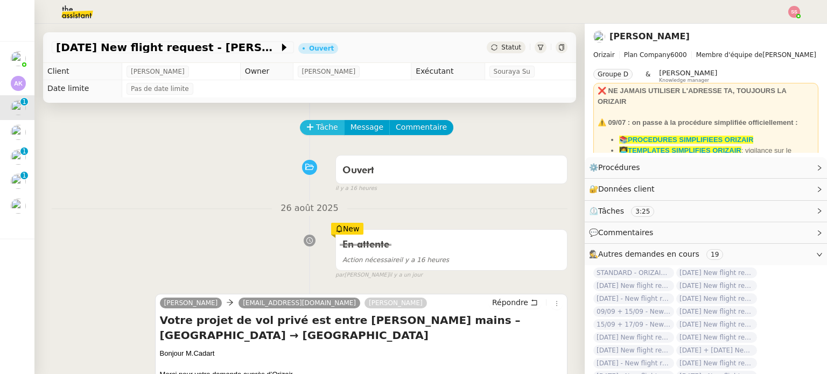
click at [306, 126] on icon at bounding box center [310, 127] width 8 height 8
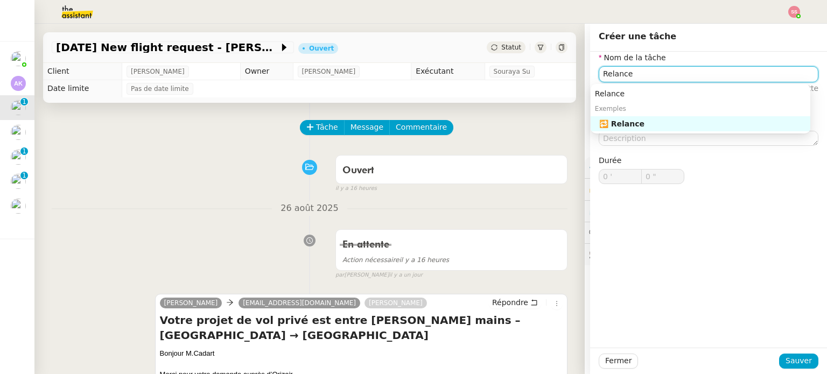
click at [611, 122] on div "🔁 Relance" at bounding box center [702, 124] width 207 height 10
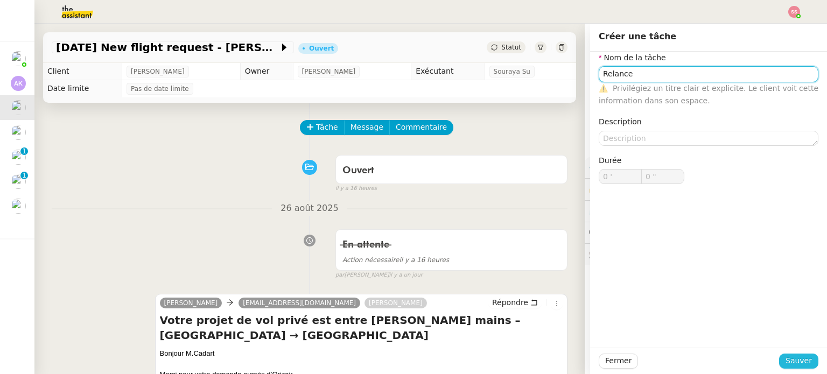
type input "Relance"
click at [788, 359] on span "Sauver" at bounding box center [798, 361] width 26 height 12
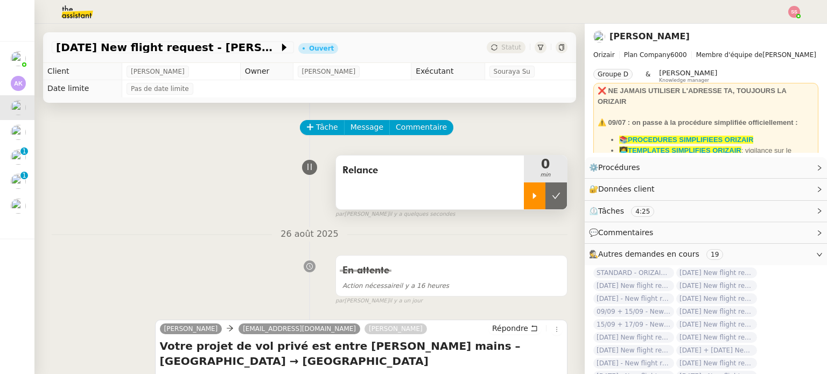
click at [524, 191] on div at bounding box center [535, 196] width 22 height 27
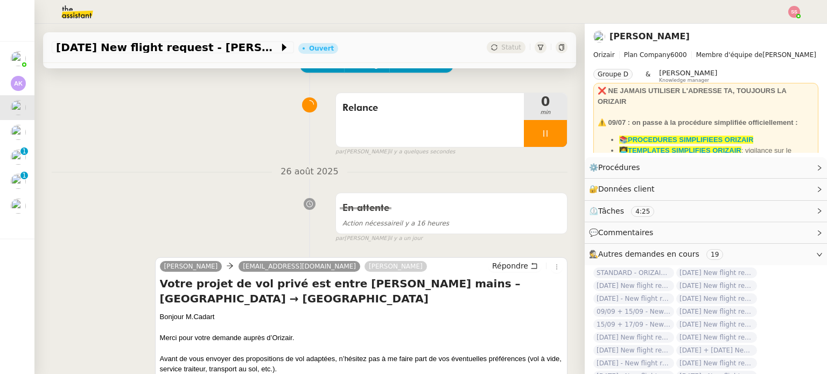
scroll to position [108, 0]
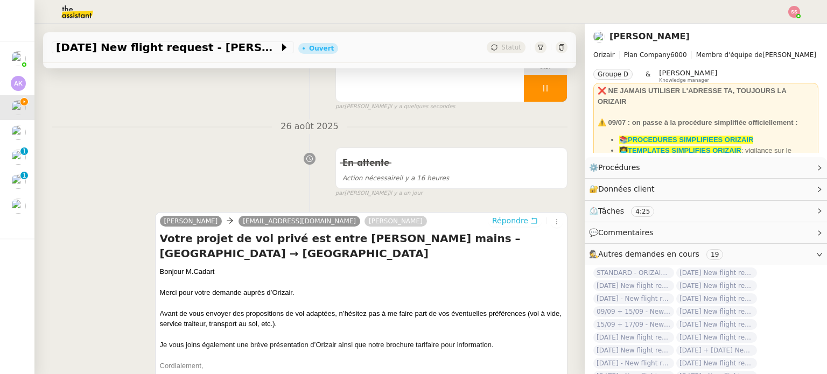
click at [503, 223] on span "Répondre" at bounding box center [510, 220] width 36 height 11
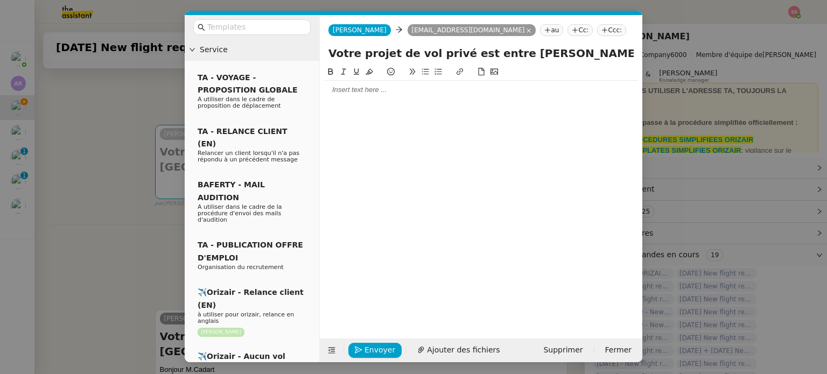
click at [597, 32] on nz-tag "Ccc:" at bounding box center [611, 30] width 29 height 12
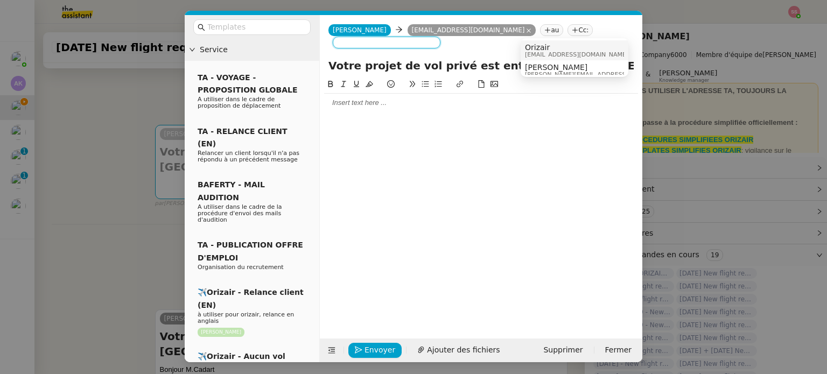
type input "K"
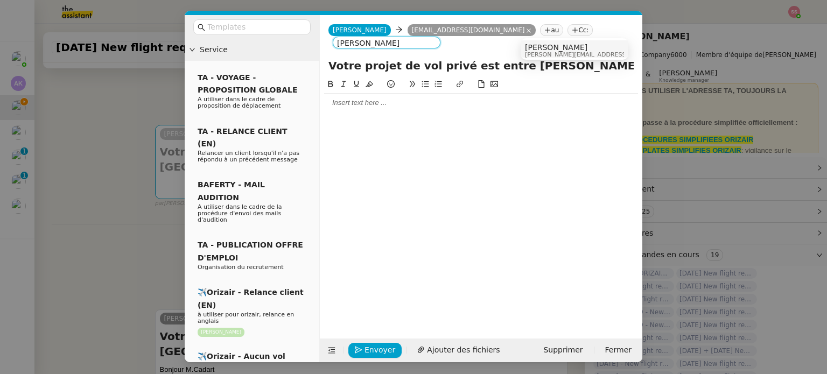
type input "[PERSON_NAME]"
click at [548, 54] on span "[PERSON_NAME][EMAIL_ADDRESS][DOMAIN_NAME]" at bounding box center [601, 55] width 153 height 6
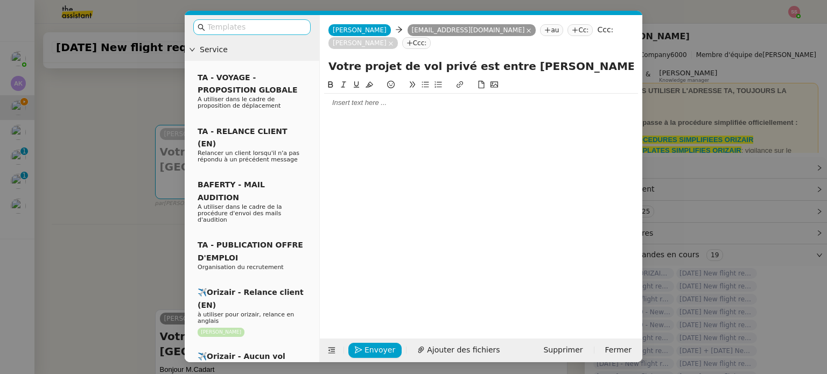
click at [226, 26] on input "text" at bounding box center [255, 27] width 97 height 12
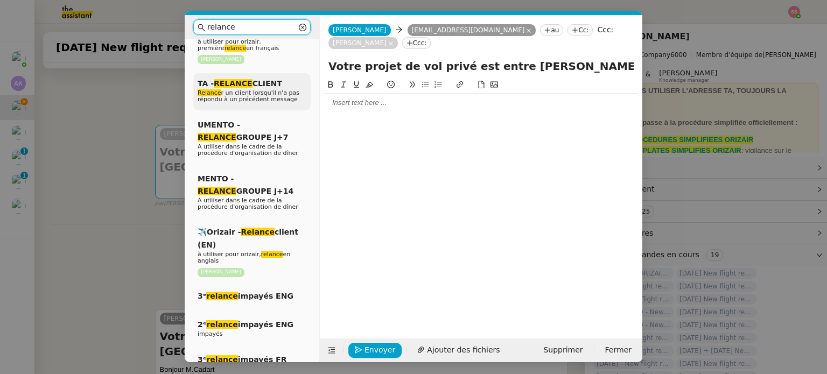
scroll to position [162, 0]
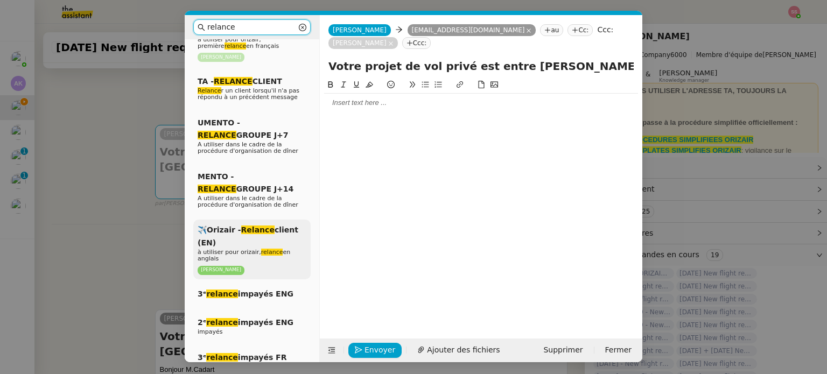
type input "relance"
click at [251, 231] on div "✈️Orizair - Relance client (EN) à utiliser pour orizair, relance en anglais [PE…" at bounding box center [251, 250] width 117 height 60
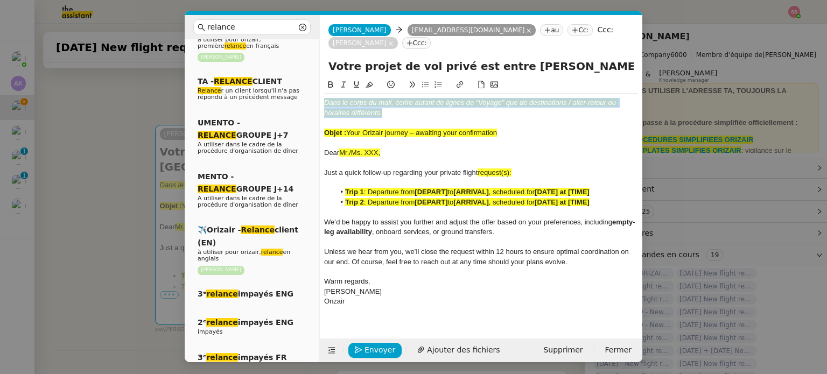
drag, startPoint x: 387, startPoint y: 103, endPoint x: 317, endPoint y: 83, distance: 72.2
click at [317, 83] on nz-layout "relance Service Relance Bon de Commande LBP A utiliser dans le cadre de la proc…" at bounding box center [414, 188] width 458 height 347
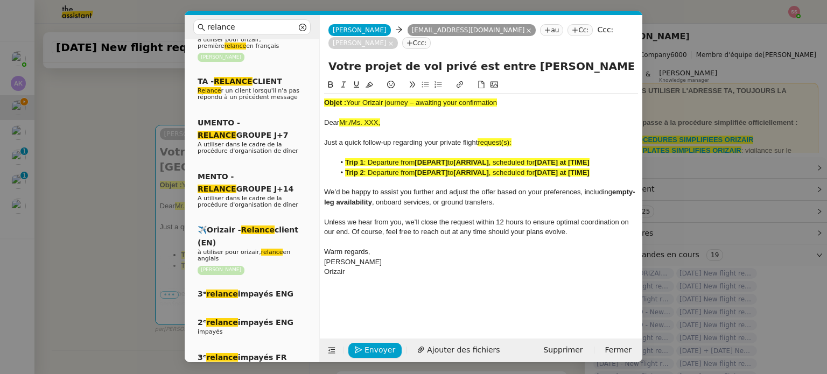
drag, startPoint x: 347, startPoint y: 87, endPoint x: 521, endPoint y: 75, distance: 174.3
click at [521, 79] on div "Objet : Your Orizair journey – awaiting your confirmation Dear Mr./Ms. XXX, Jus…" at bounding box center [481, 180] width 314 height 202
drag, startPoint x: 588, startPoint y: 53, endPoint x: 326, endPoint y: 55, distance: 262.7
click at [326, 58] on div "Votre projet de vol privé est entre [PERSON_NAME] mains – [GEOGRAPHIC_DATA] → […" at bounding box center [481, 68] width 322 height 20
paste input "Your Orizair journey – awaiting your confirmation"
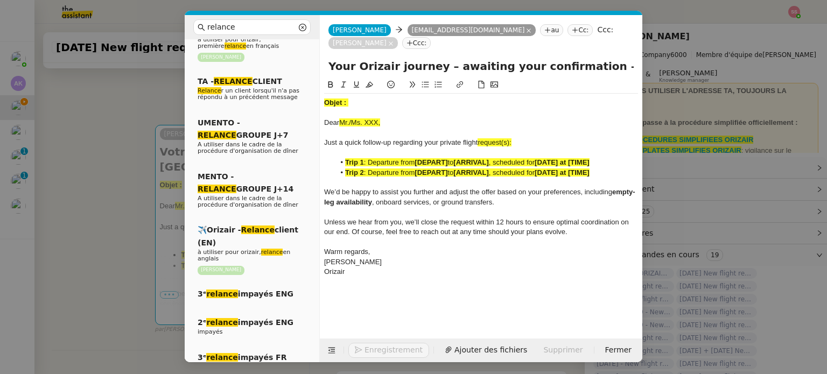
type input "Your Orizair journey – awaiting your confirmation – [GEOGRAPHIC_DATA] → [GEOGRA…"
drag, startPoint x: 410, startPoint y: 106, endPoint x: 327, endPoint y: 83, distance: 85.9
click at [327, 94] on div "Objet : Dear Mr./Ms. XXX, Just a quick follow-up regarding your private flight …" at bounding box center [481, 187] width 314 height 187
click at [358, 98] on div "Objet :" at bounding box center [481, 103] width 314 height 10
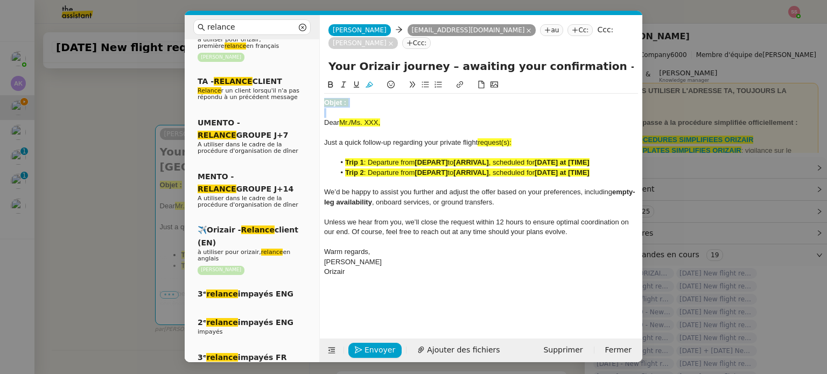
click at [358, 98] on div "Objet :" at bounding box center [481, 103] width 314 height 10
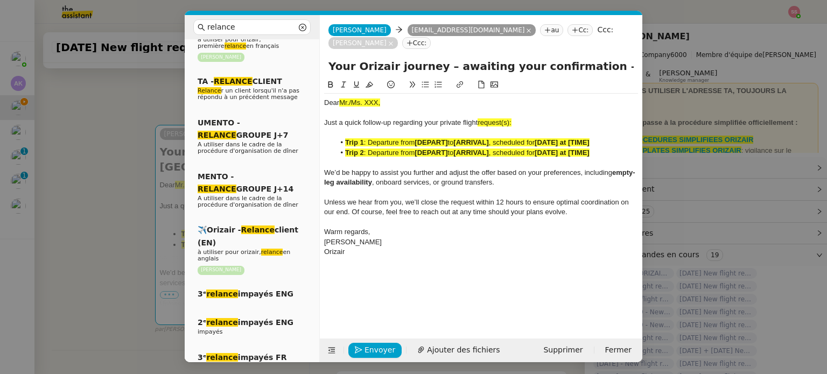
click at [118, 200] on nz-modal-container "relance Service Relance Bon de Commande LBP A utiliser dans le cadre de la proc…" at bounding box center [413, 187] width 827 height 374
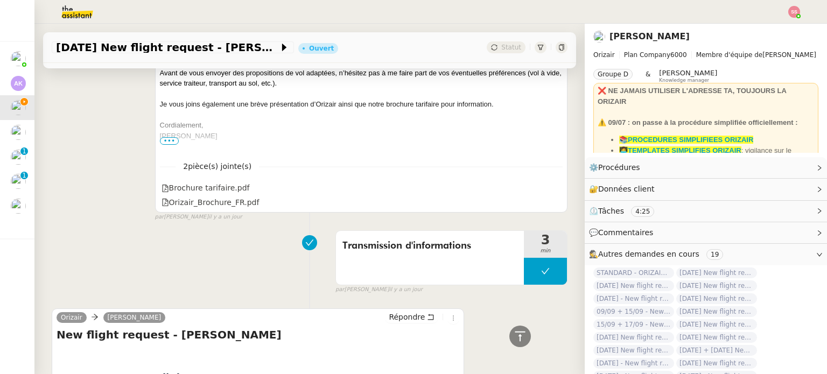
scroll to position [756, 0]
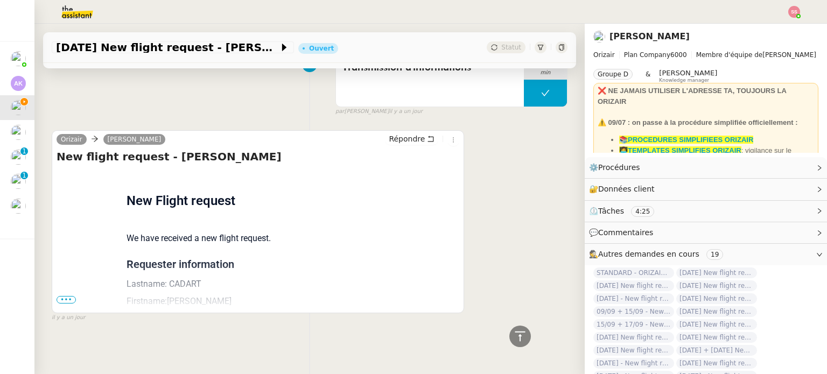
click at [70, 296] on span "•••" at bounding box center [66, 300] width 19 height 8
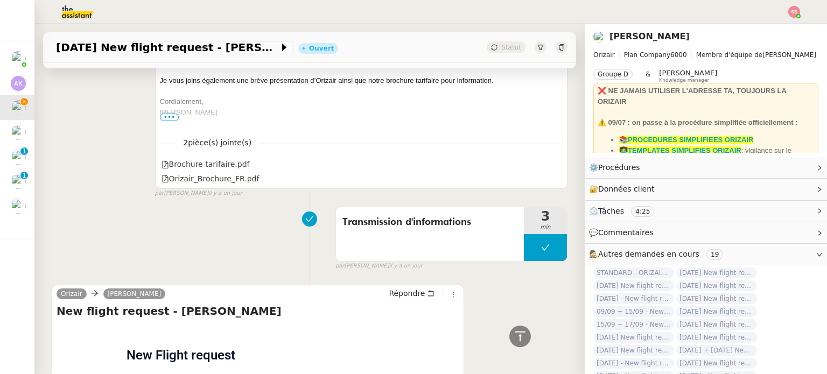
scroll to position [325, 0]
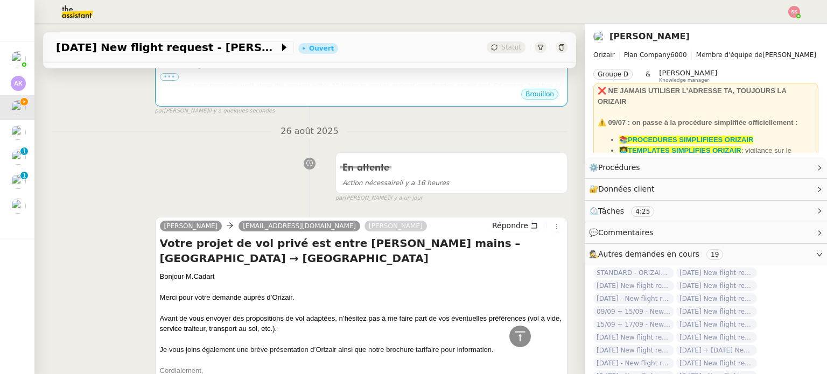
click at [179, 277] on div "Bonjour M.Cadart" at bounding box center [361, 276] width 403 height 11
copy div "Bonjour M.Cadart"
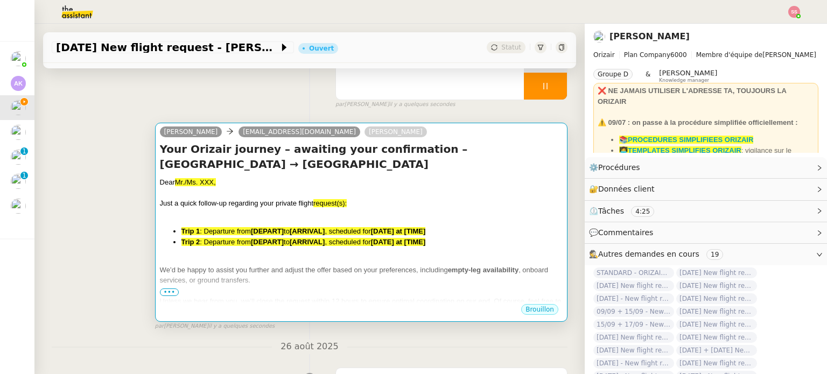
click at [293, 202] on span "Just a quick follow-up regarding your private flight" at bounding box center [236, 203] width 153 height 8
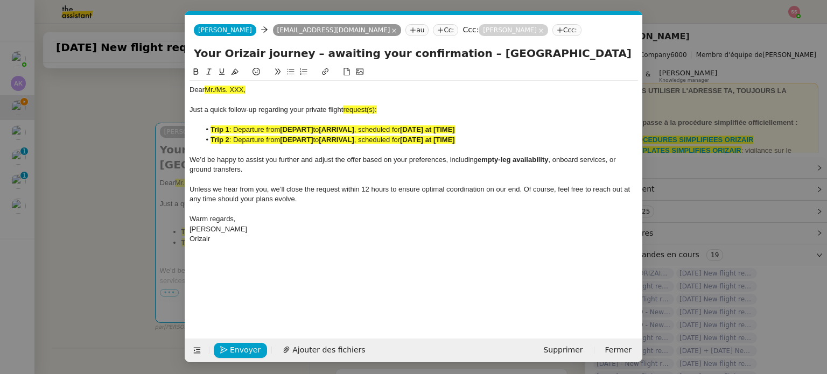
scroll to position [0, 46]
click at [202, 347] on icon at bounding box center [197, 351] width 14 height 8
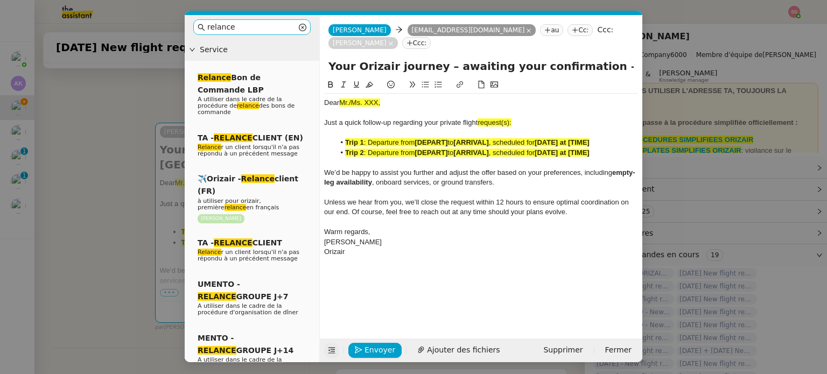
click at [247, 30] on input "relance" at bounding box center [251, 27] width 89 height 12
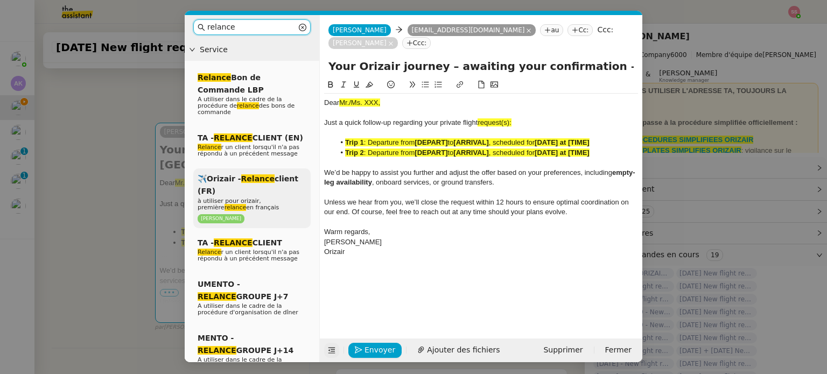
click at [247, 198] on span "à utiliser pour orizair, première relance en français" at bounding box center [238, 204] width 81 height 13
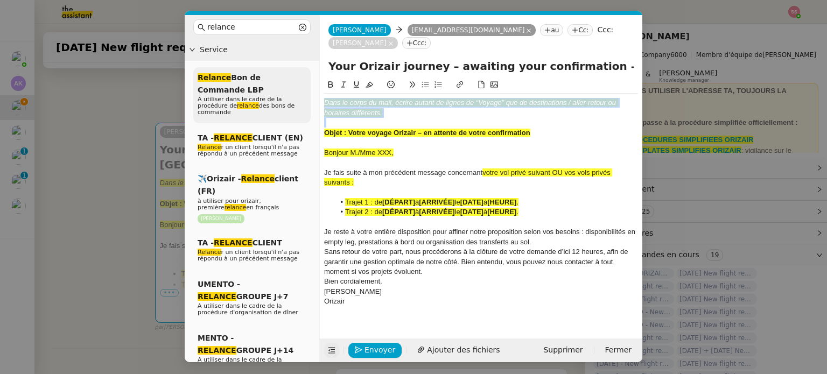
drag, startPoint x: 387, startPoint y: 109, endPoint x: 295, endPoint y: 68, distance: 100.3
click at [295, 68] on nz-layout "relance Service Relance Bon de Commande LBP A utiliser dans le cadre de la proc…" at bounding box center [414, 188] width 458 height 347
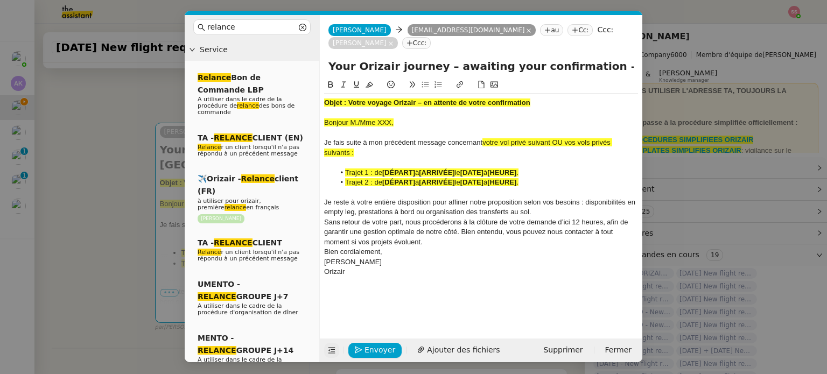
click at [374, 118] on span "Bonjour M./Mme XXX," at bounding box center [358, 122] width 69 height 8
click at [374, 79] on button at bounding box center [369, 85] width 13 height 12
click at [433, 118] on div "Bonjour M./Mme XXX," at bounding box center [481, 123] width 314 height 10
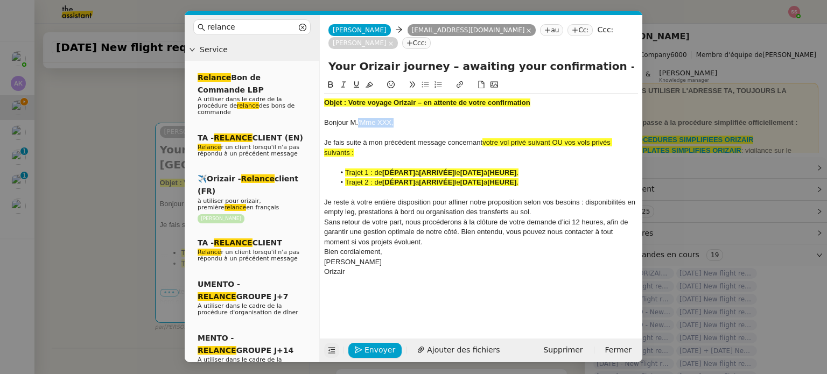
drag, startPoint x: 409, startPoint y: 112, endPoint x: 357, endPoint y: 108, distance: 51.8
click at [357, 118] on div "Bonjour M./Mme XXX," at bounding box center [481, 123] width 314 height 10
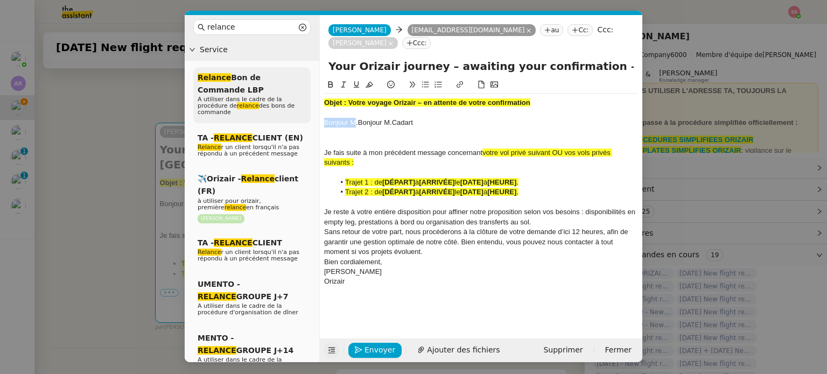
drag, startPoint x: 356, startPoint y: 110, endPoint x: 308, endPoint y: 110, distance: 47.4
click at [308, 110] on nz-layout "relance Service Relance Bon de Commande LBP A utiliser dans le cadre de la proc…" at bounding box center [414, 188] width 458 height 347
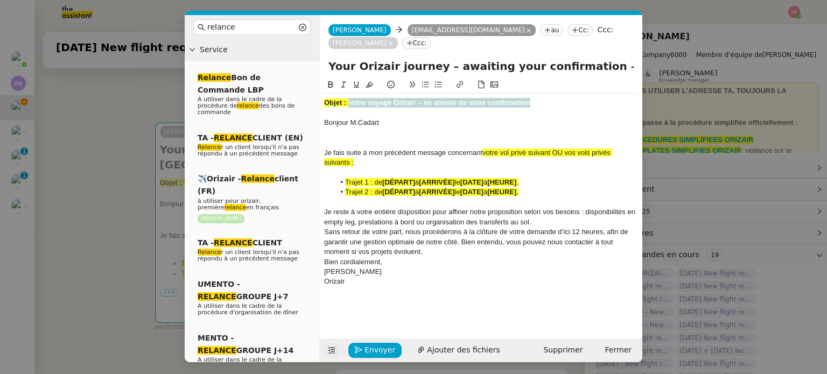
drag, startPoint x: 349, startPoint y: 92, endPoint x: 545, endPoint y: 92, distance: 196.0
click at [545, 98] on div "Objet : Votre voyage Orizair – en attente de votre confirmation" at bounding box center [481, 103] width 314 height 10
drag, startPoint x: 581, startPoint y: 51, endPoint x: 278, endPoint y: 60, distance: 303.8
click at [278, 60] on nz-layout "relance Service Relance Bon de Commande LBP A utiliser dans le cadre de la proc…" at bounding box center [414, 188] width 458 height 347
paste input "Votre voyage Orizair – en attente de votre confirmation"
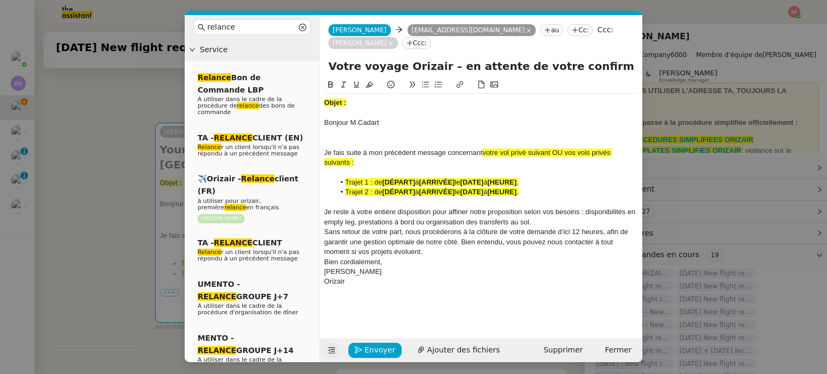
type input "Votre voyage Orizair – en attente de votre confirmation– [GEOGRAPHIC_DATA] → [G…"
drag, startPoint x: 368, startPoint y: 87, endPoint x: 329, endPoint y: 78, distance: 40.4
click at [329, 79] on div "Objet : ﻿ Bonjour M.Cadart [PERSON_NAME] suite à mon précédent message concerna…" at bounding box center [481, 190] width 314 height 222
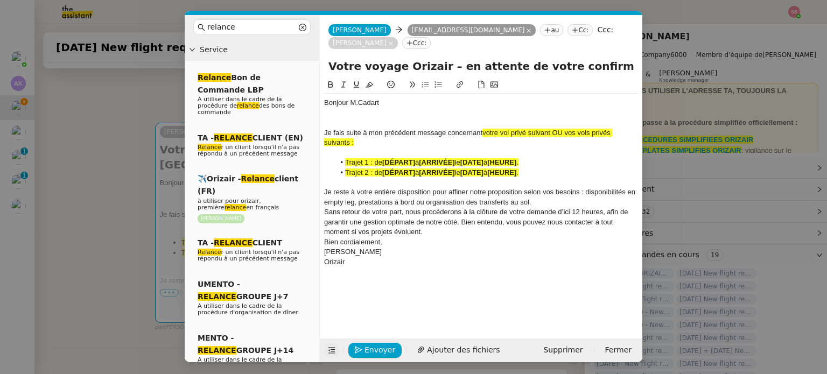
drag, startPoint x: 483, startPoint y: 118, endPoint x: 504, endPoint y: 129, distance: 23.4
click at [504, 129] on div "Je fais suite à mon précédent message concernant votre vol privé suivant OU vos…" at bounding box center [481, 138] width 314 height 20
drag, startPoint x: 375, startPoint y: 75, endPoint x: 506, endPoint y: 137, distance: 145.0
click at [375, 79] on button at bounding box center [369, 85] width 13 height 12
drag, startPoint x: 543, startPoint y: 147, endPoint x: 543, endPoint y: 138, distance: 9.2
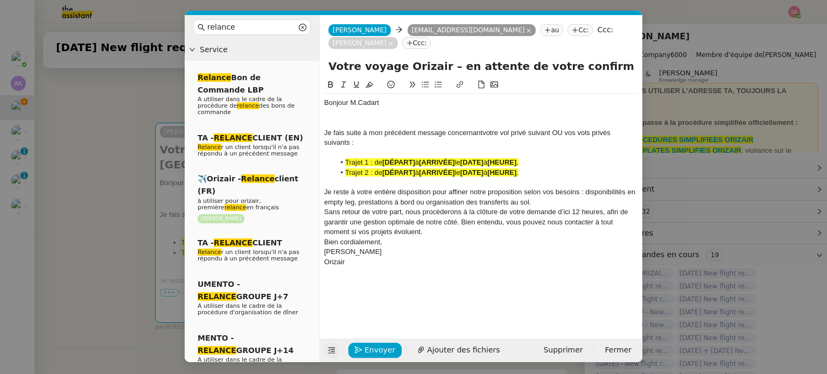
click at [543, 158] on li "Trajet 1 : de [DÉPART] à [ARRIVÉE] le [DATE] à [HEURE] ." at bounding box center [487, 163] width 304 height 10
drag, startPoint x: 554, startPoint y: 120, endPoint x: 580, endPoint y: 137, distance: 31.2
click at [575, 138] on div "Bonjour M.Cadart [PERSON_NAME] suite à mon précédent message concernant votre v…" at bounding box center [481, 187] width 314 height 187
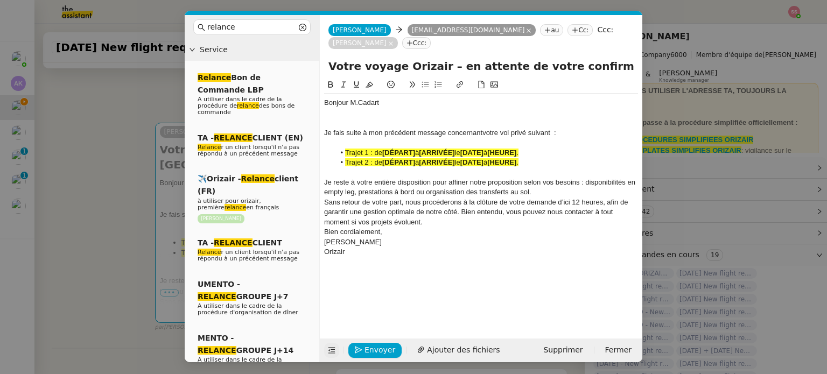
click at [453, 158] on strong "[ARRIVÉE]" at bounding box center [437, 162] width 36 height 8
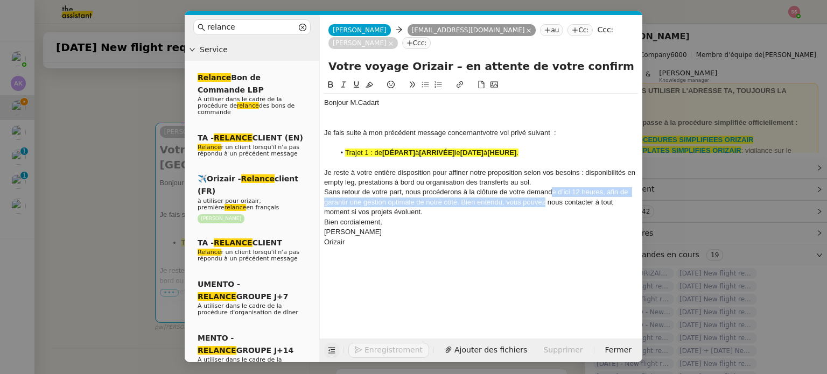
drag, startPoint x: 549, startPoint y: 181, endPoint x: 542, endPoint y: 190, distance: 11.1
click at [543, 189] on span "Sans retour de votre part, nous procéderons à la clôture de votre demande d’ici…" at bounding box center [477, 202] width 306 height 28
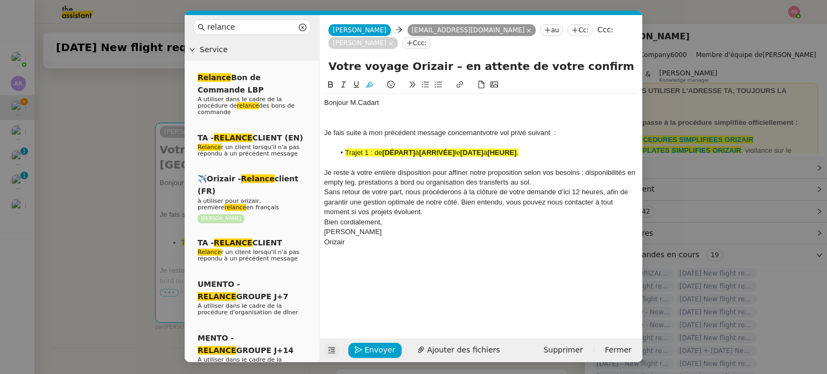
click at [547, 168] on div "Je reste à votre entière disposition pour affiner notre proposition selon vos b…" at bounding box center [481, 178] width 314 height 20
click at [556, 171] on div "Je reste à votre entière disposition pour affiner notre proposition selon vos b…" at bounding box center [481, 178] width 314 height 20
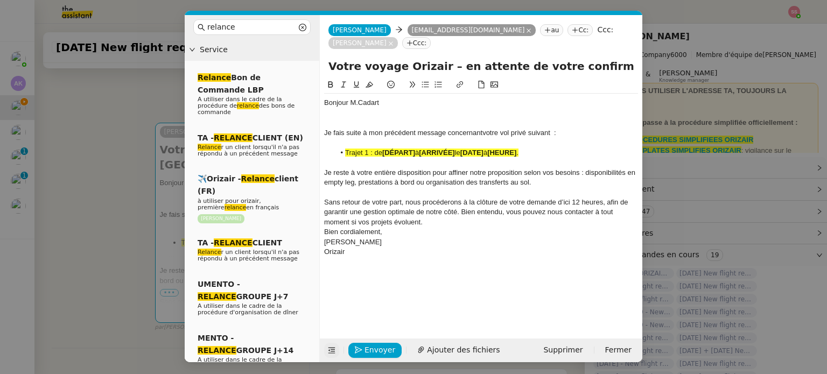
click at [467, 211] on div "Sans retour de votre part, nous procéderons à la clôture de votre demande d’ici…" at bounding box center [481, 213] width 314 height 30
click at [438, 149] on strong "[ARRIVÉE]" at bounding box center [437, 153] width 36 height 8
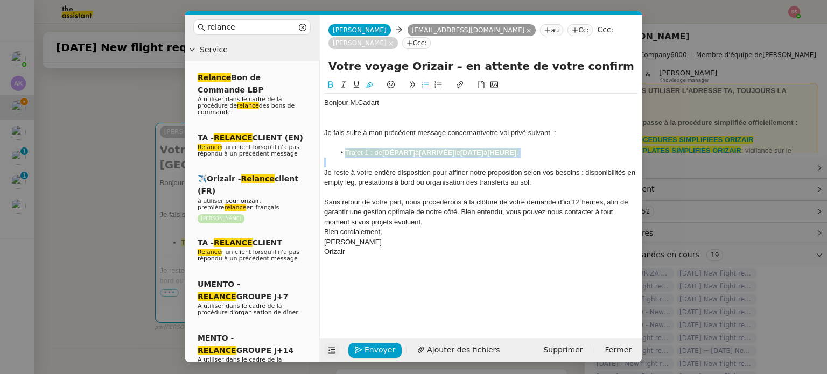
click at [438, 149] on strong "[ARRIVÉE]" at bounding box center [437, 153] width 36 height 8
click at [369, 81] on icon at bounding box center [370, 85] width 8 height 8
click at [429, 198] on span "Sans retour de votre part, nous procéderons à la clôture de votre demande d’ici…" at bounding box center [477, 212] width 306 height 28
click at [138, 156] on nz-modal-container "relance Service Relance Bon de Commande LBP A utiliser dans le cadre de la proc…" at bounding box center [413, 187] width 827 height 374
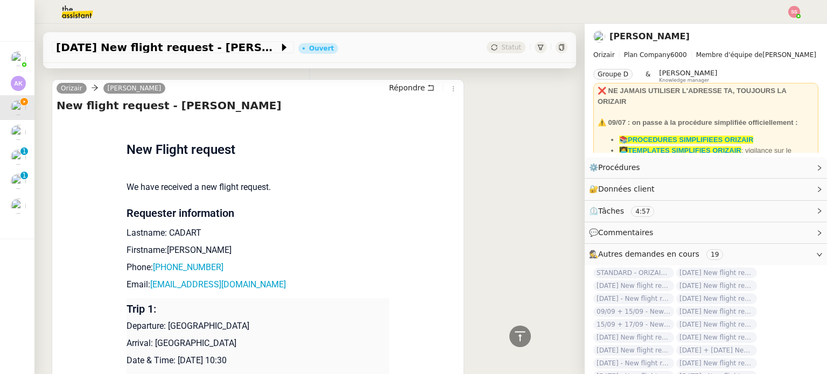
scroll to position [969, 0]
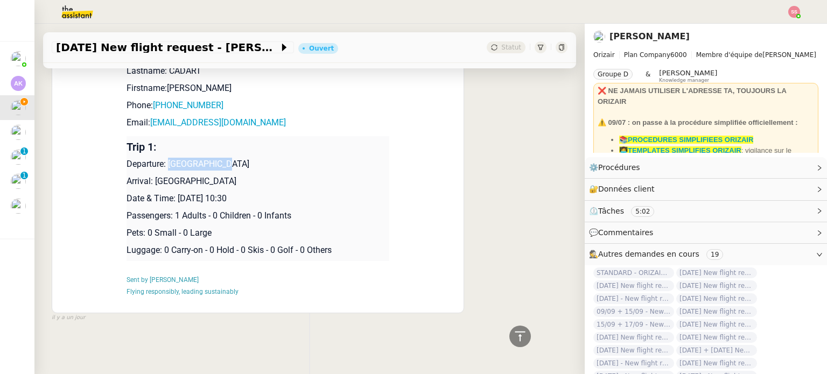
drag, startPoint x: 164, startPoint y: 161, endPoint x: 221, endPoint y: 158, distance: 57.2
click at [221, 158] on p "Departure: [GEOGRAPHIC_DATA]" at bounding box center [258, 164] width 263 height 13
drag, startPoint x: 149, startPoint y: 176, endPoint x: 321, endPoint y: 172, distance: 172.3
click at [321, 175] on p "Arrival: [GEOGRAPHIC_DATA]" at bounding box center [258, 181] width 263 height 13
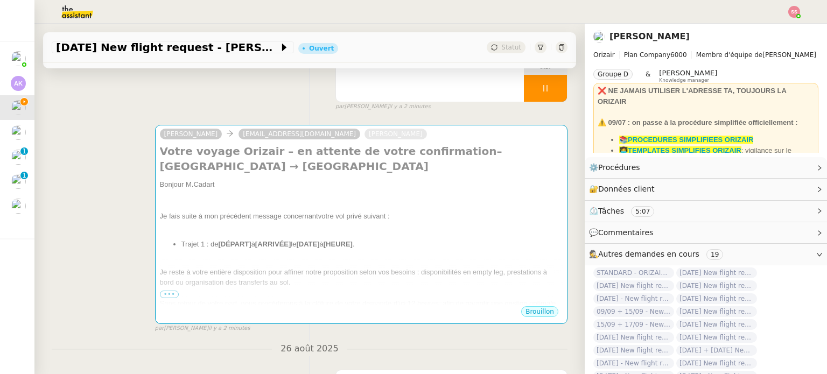
scroll to position [54, 0]
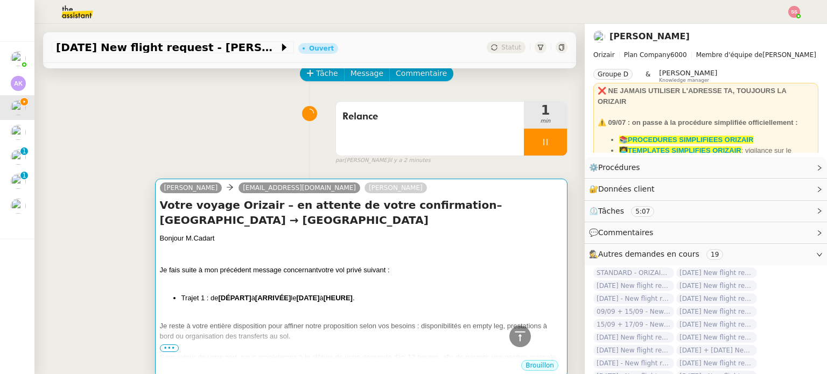
click at [349, 240] on div "Bonjour M.Cadart" at bounding box center [361, 238] width 403 height 11
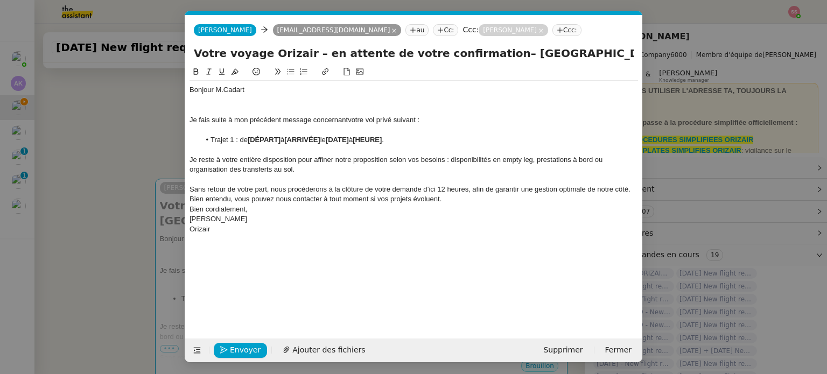
scroll to position [0, 46]
drag, startPoint x: 326, startPoint y: 140, endPoint x: 290, endPoint y: 139, distance: 36.6
click at [290, 139] on li "Trajet 1 : de [DÉPART] à [ARRIVÉE] le [DATE] à [HEURE] ." at bounding box center [419, 140] width 438 height 10
drag, startPoint x: 282, startPoint y: 139, endPoint x: 249, endPoint y: 139, distance: 33.4
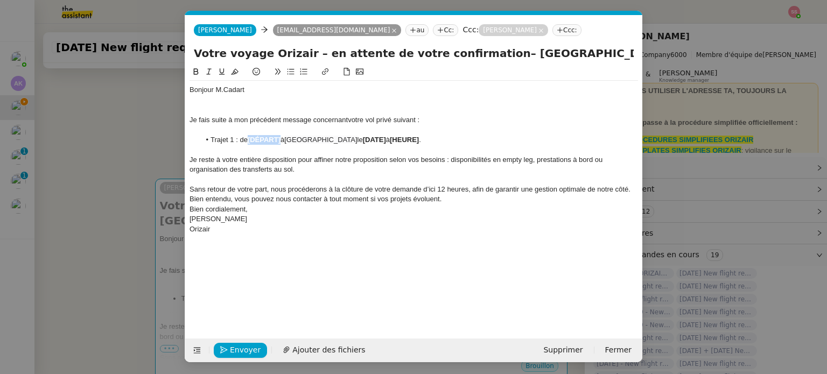
click at [249, 139] on li "Trajet 1 : de [DÉPART] à [GEOGRAPHIC_DATA] le [DATE] à [HEURE] ." at bounding box center [419, 140] width 438 height 10
click at [128, 227] on nz-modal-container "relance Service Relance Bon de Commande LBP A utiliser dans le cadre de la proc…" at bounding box center [413, 187] width 827 height 374
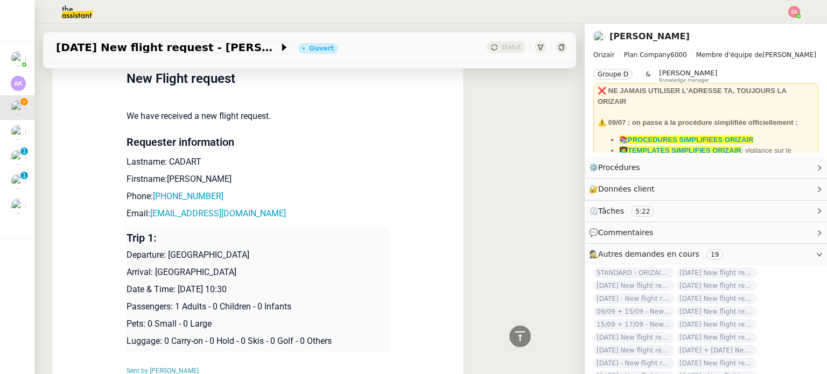
scroll to position [969, 0]
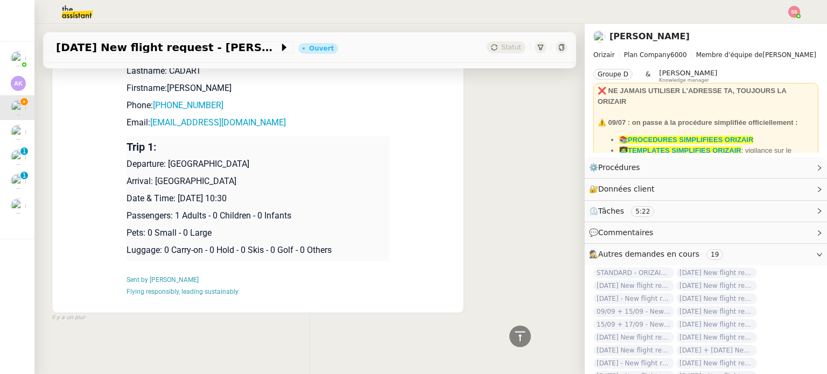
drag, startPoint x: 174, startPoint y: 193, endPoint x: 267, endPoint y: 193, distance: 92.6
click at [267, 193] on p "Date & Time: [DATE] 10:30" at bounding box center [258, 198] width 263 height 13
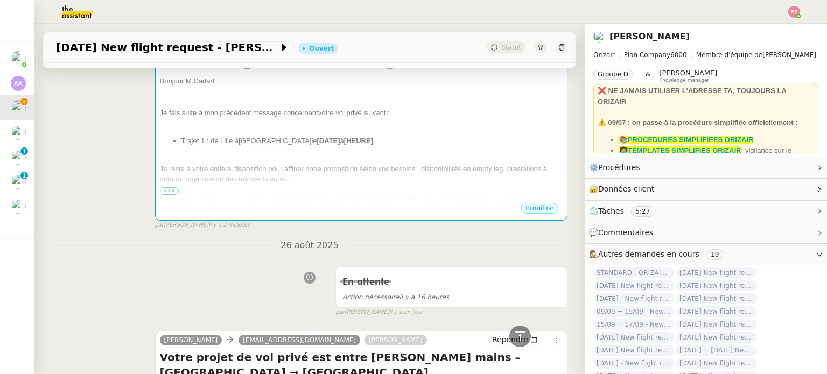
scroll to position [162, 0]
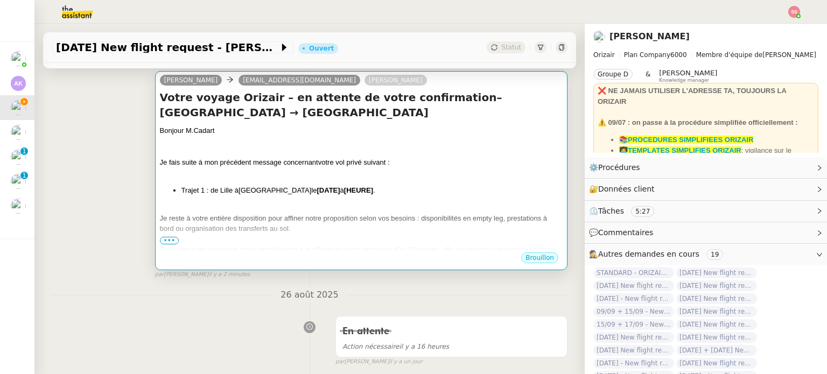
click at [310, 189] on span "[GEOGRAPHIC_DATA]" at bounding box center [274, 190] width 73 height 8
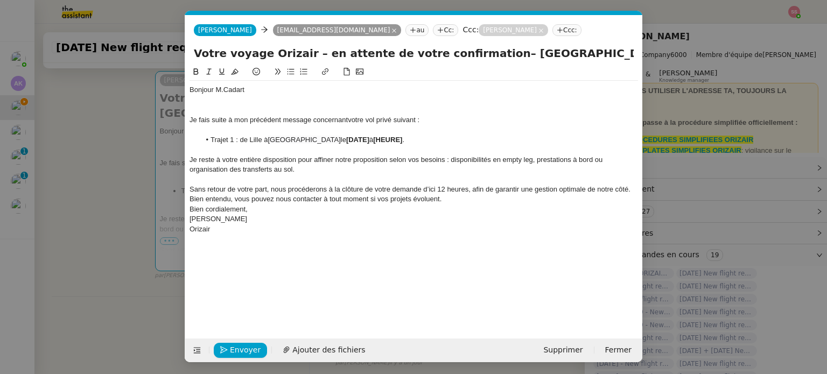
scroll to position [0, 46]
drag, startPoint x: 431, startPoint y: 138, endPoint x: 366, endPoint y: 140, distance: 64.6
click at [366, 140] on li "Trajet 1 : de Lille à [GEOGRAPHIC_DATA] le [DATE] à [HEURE] ." at bounding box center [419, 140] width 438 height 10
drag, startPoint x: 380, startPoint y: 139, endPoint x: 373, endPoint y: 138, distance: 7.0
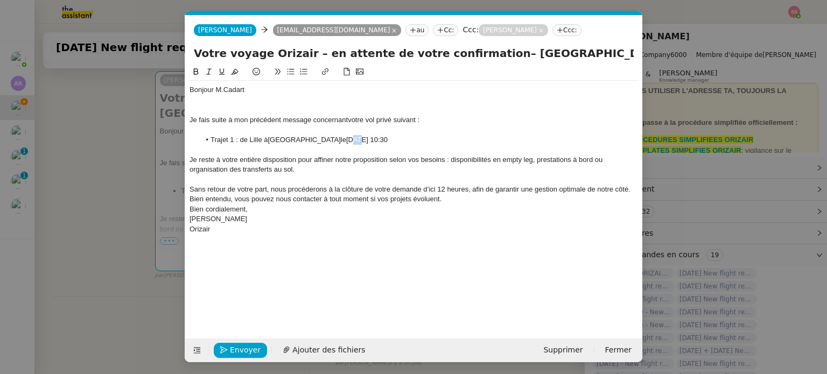
click at [373, 138] on span "[DATE] 10:30" at bounding box center [366, 140] width 41 height 8
click at [388, 139] on span "[DATE] 10:30" at bounding box center [366, 140] width 41 height 8
click at [223, 105] on div at bounding box center [414, 100] width 448 height 10
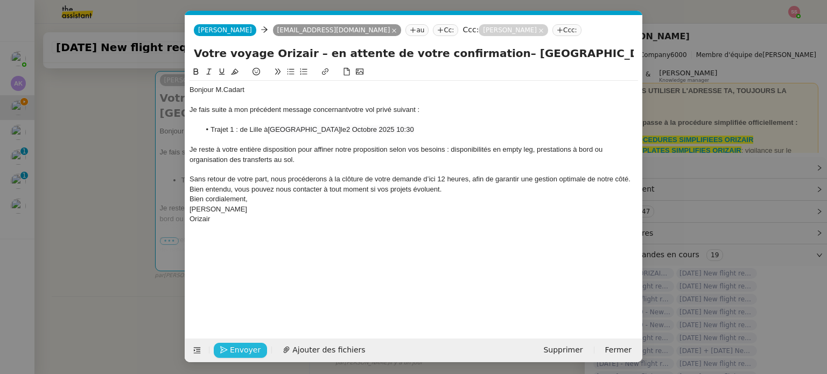
click at [253, 346] on span "Envoyer" at bounding box center [245, 350] width 31 height 12
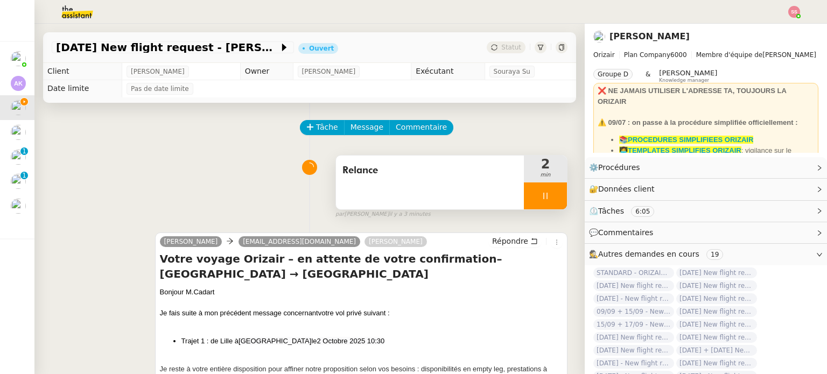
click at [544, 196] on div at bounding box center [545, 196] width 43 height 27
click at [552, 196] on icon at bounding box center [556, 196] width 8 height 6
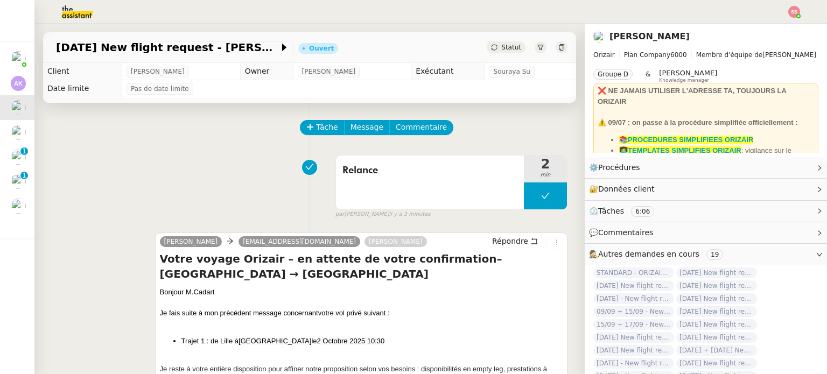
click at [489, 52] on div "Statut" at bounding box center [506, 47] width 39 height 12
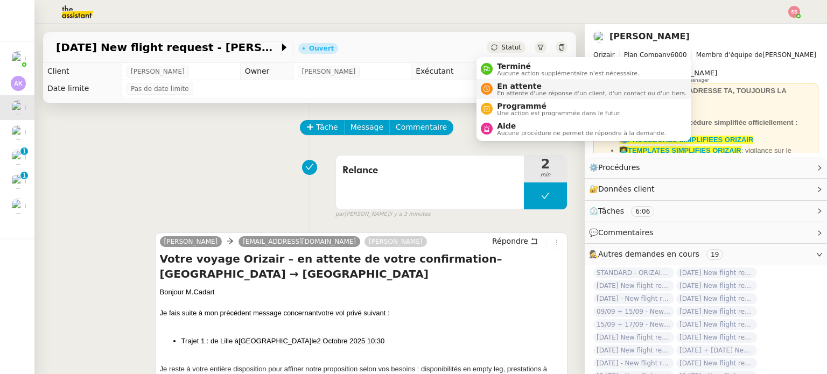
click at [501, 87] on span "En attente" at bounding box center [592, 86] width 190 height 9
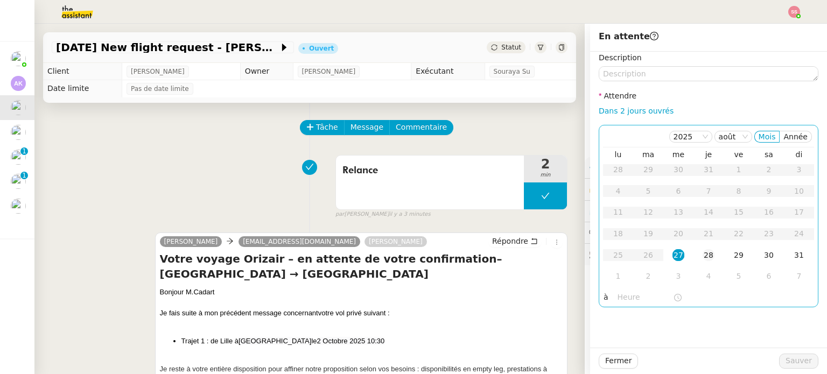
click at [693, 256] on td "28" at bounding box center [708, 256] width 30 height 22
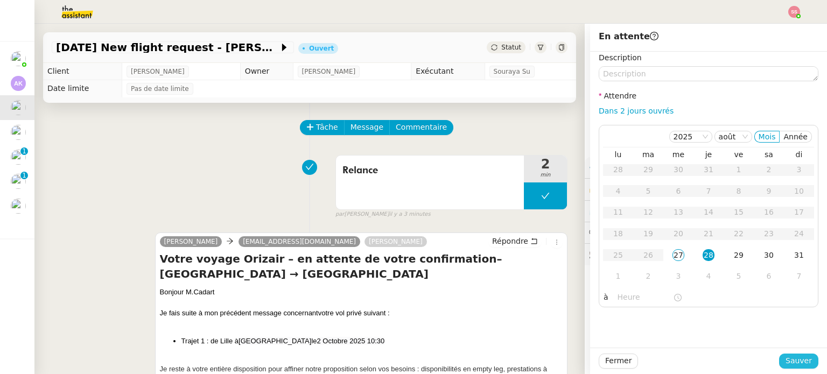
click at [788, 362] on span "Sauver" at bounding box center [798, 361] width 26 height 12
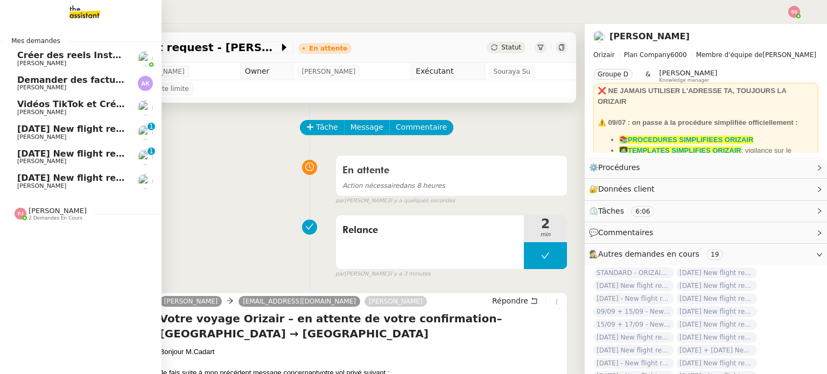
click at [51, 131] on span "[DATE] New flight request - [PERSON_NAME]" at bounding box center [125, 129] width 216 height 10
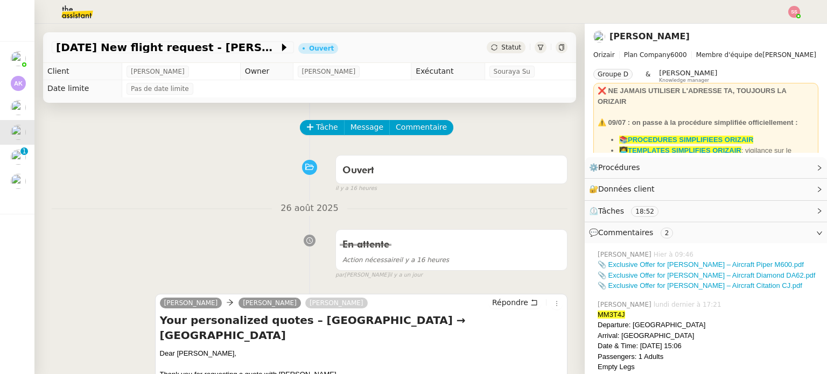
click at [316, 128] on span "Tâche" at bounding box center [327, 127] width 22 height 12
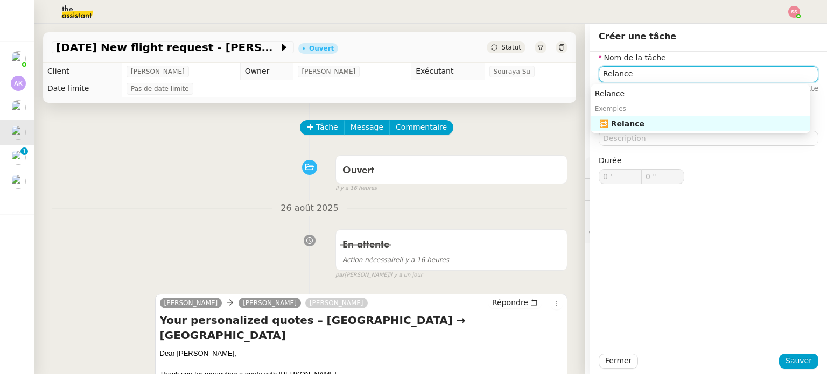
click at [606, 120] on div "🔁 Relance" at bounding box center [702, 124] width 207 height 10
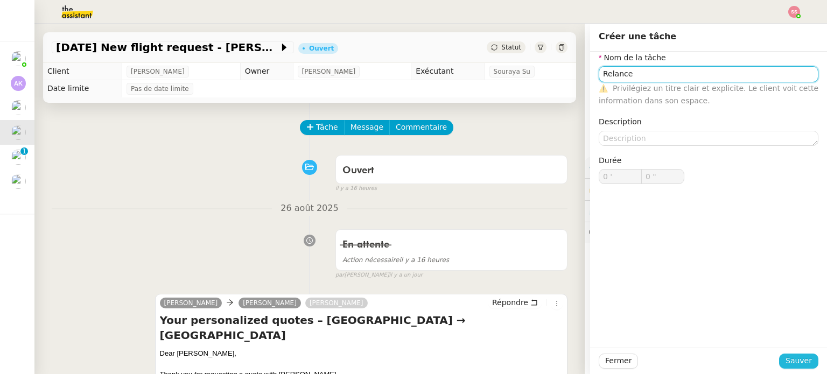
type input "Relance"
click at [796, 357] on span "Sauver" at bounding box center [798, 361] width 26 height 12
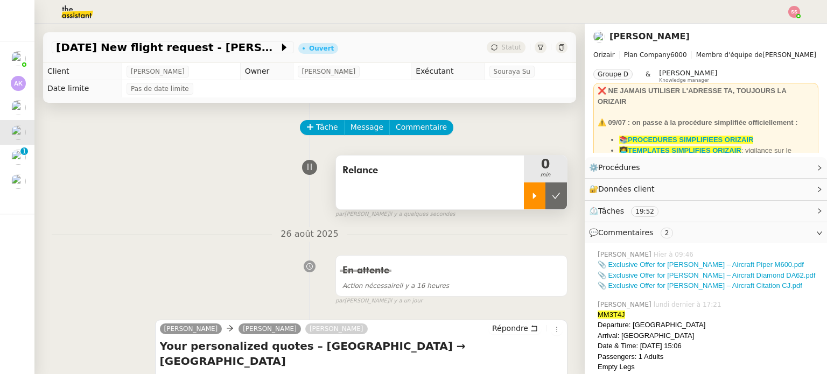
click at [524, 189] on div at bounding box center [535, 196] width 22 height 27
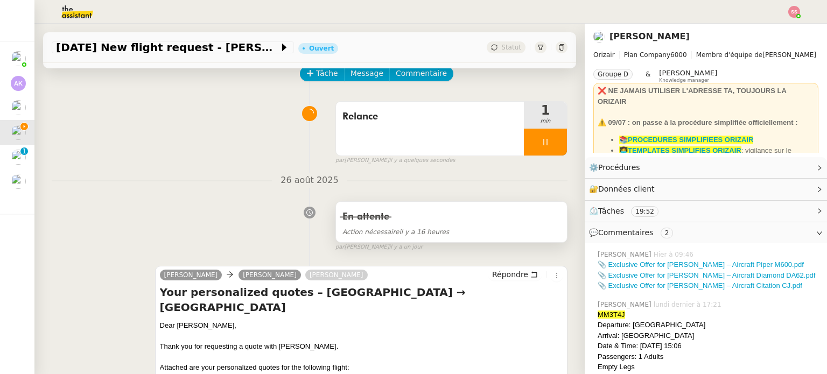
scroll to position [108, 0]
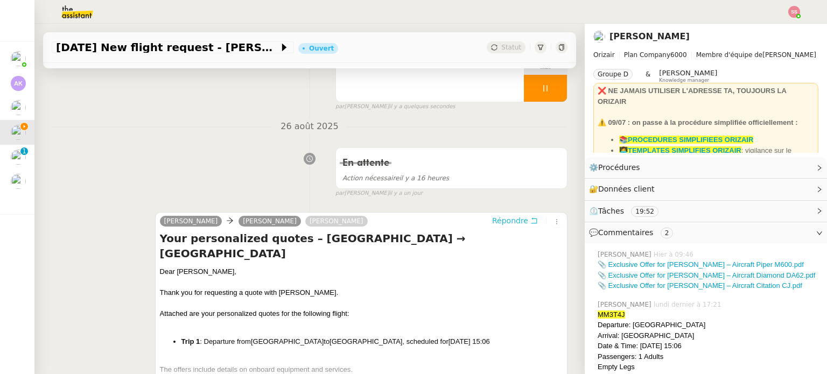
click at [500, 219] on span "Répondre" at bounding box center [510, 220] width 36 height 11
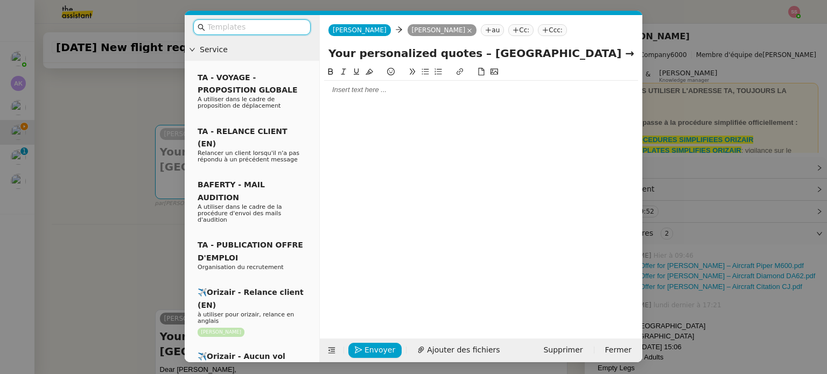
click at [541, 33] on nz-tag "Ccc:" at bounding box center [552, 30] width 29 height 12
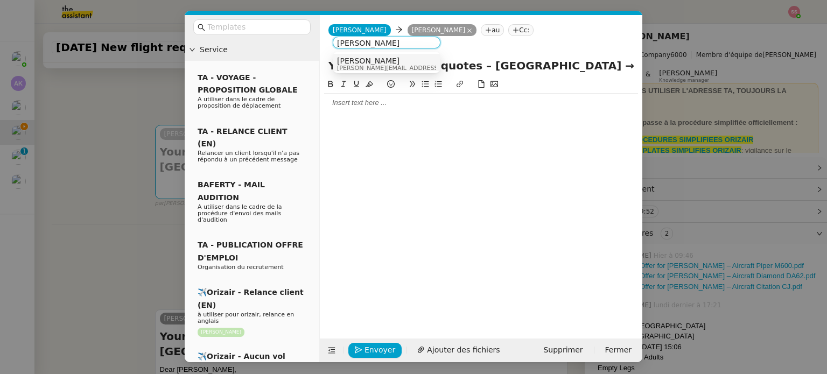
type input "[PERSON_NAME]"
click at [373, 58] on span "[PERSON_NAME]" at bounding box center [413, 61] width 153 height 9
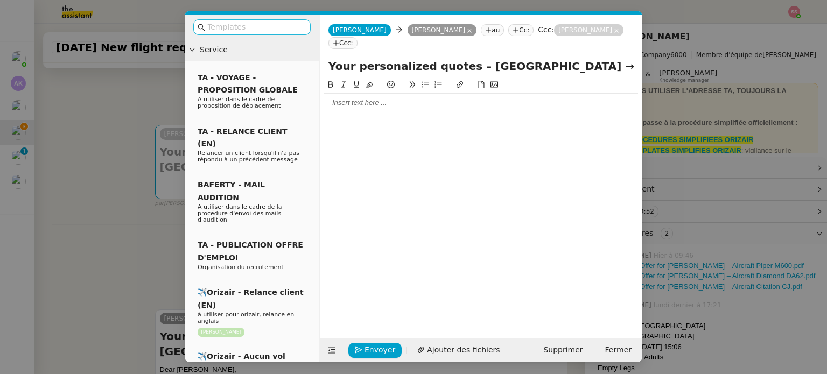
click at [289, 30] on input "text" at bounding box center [255, 27] width 97 height 12
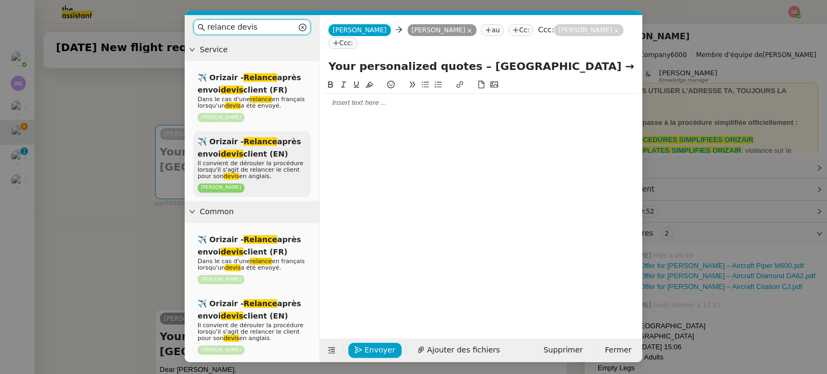
type input "relance devis"
click at [277, 170] on span "Il convient de dérouler la procédure lorsqu'il s'agit de relancer le client pou…" at bounding box center [251, 170] width 106 height 20
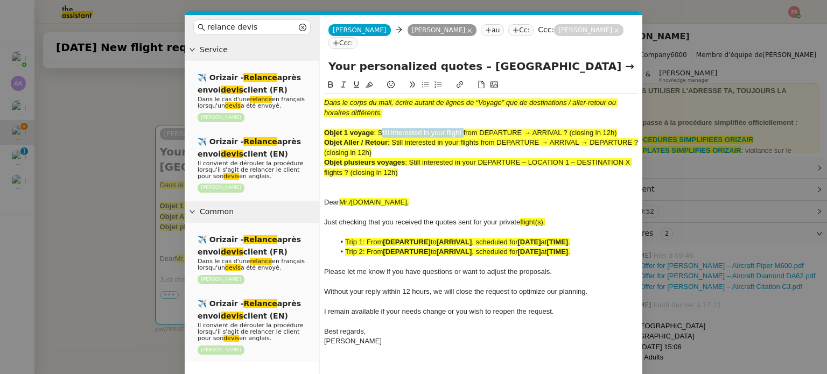
drag, startPoint x: 379, startPoint y: 117, endPoint x: 463, endPoint y: 117, distance: 84.0
click at [463, 129] on span ": Still interested in your flight from DEPARTURE → ARRIVAL ? (closing in 12h)" at bounding box center [495, 133] width 243 height 8
drag, startPoint x: 461, startPoint y: 54, endPoint x: 323, endPoint y: 45, distance: 138.1
click at [323, 58] on div "Your personalized quotes – [GEOGRAPHIC_DATA] → [GEOGRAPHIC_DATA]" at bounding box center [481, 68] width 322 height 20
paste input "Still interested in your flight"
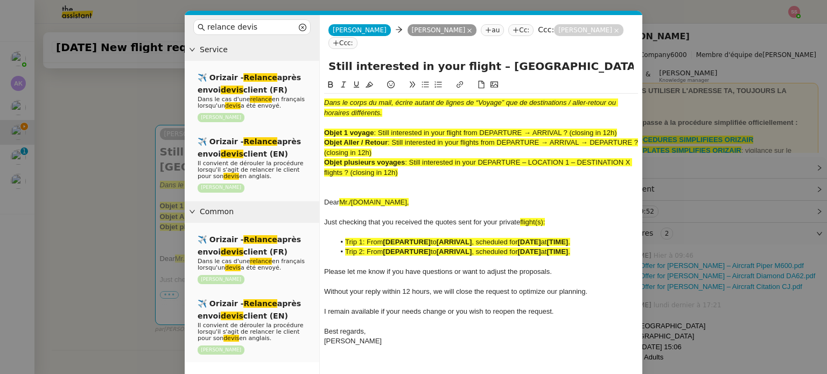
click at [607, 58] on input "Still interested in your flight – [GEOGRAPHIC_DATA] → [GEOGRAPHIC_DATA]" at bounding box center [480, 66] width 305 height 16
type input "Still interested in your flight – [GEOGRAPHIC_DATA] → [GEOGRAPHIC_DATA] ?"
drag, startPoint x: 432, startPoint y: 163, endPoint x: 312, endPoint y: 79, distance: 146.2
click at [312, 79] on nz-layout "relance devis Service ✈️ Orizair - Relance après envoi devis client (FR) Dans l…" at bounding box center [414, 208] width 458 height 387
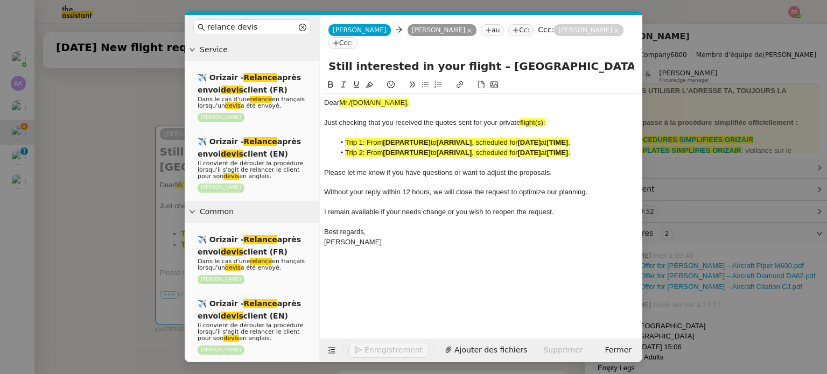
drag, startPoint x: 112, startPoint y: 216, endPoint x: 131, endPoint y: 210, distance: 20.3
click at [115, 215] on nz-modal-container "relance devis Service ✈️ Orizair - Relance après envoi devis client (FR) Dans l…" at bounding box center [413, 187] width 827 height 374
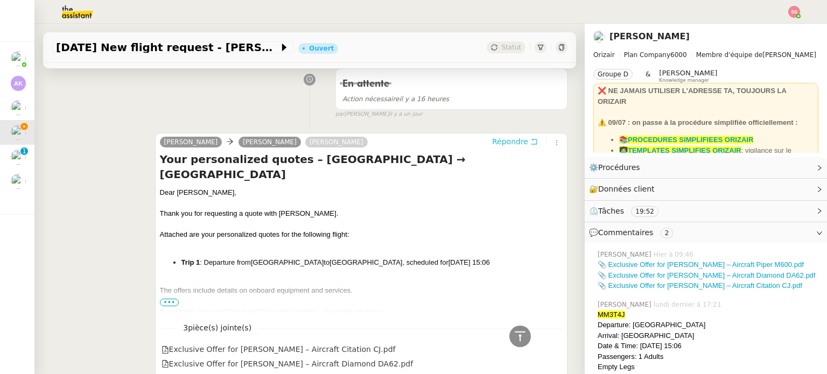
scroll to position [410, 0]
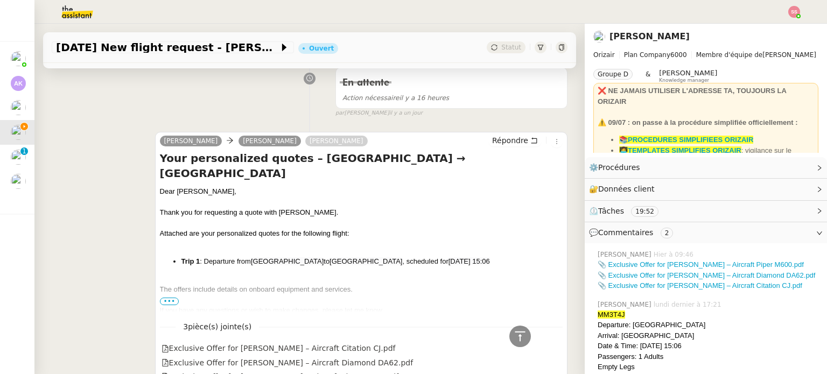
click at [197, 186] on div "Dear [PERSON_NAME]," at bounding box center [361, 191] width 403 height 11
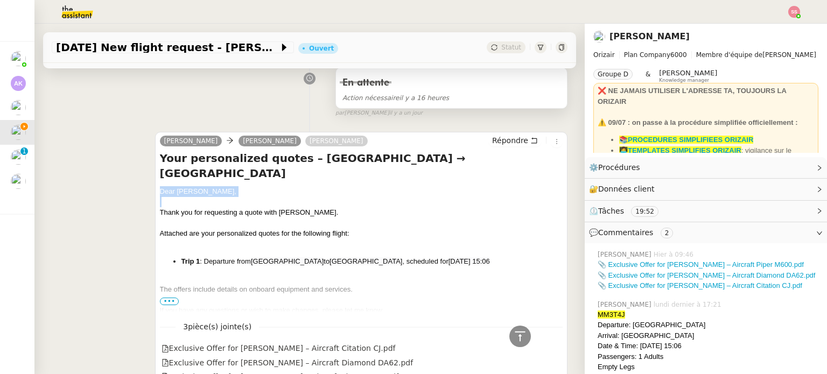
scroll to position [141, 0]
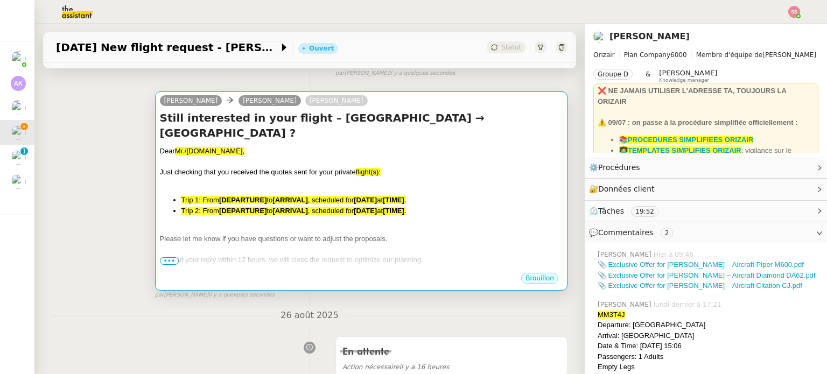
click at [317, 178] on div "﻿" at bounding box center [361, 183] width 403 height 11
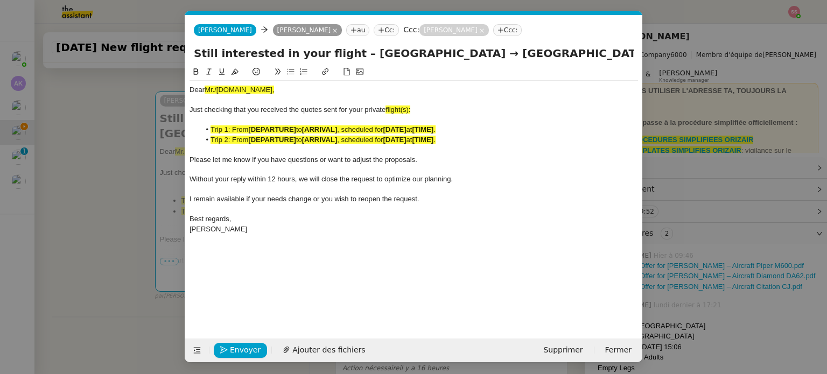
scroll to position [0, 65]
click at [222, 88] on span "Mr./[DOMAIN_NAME]," at bounding box center [239, 90] width 69 height 8
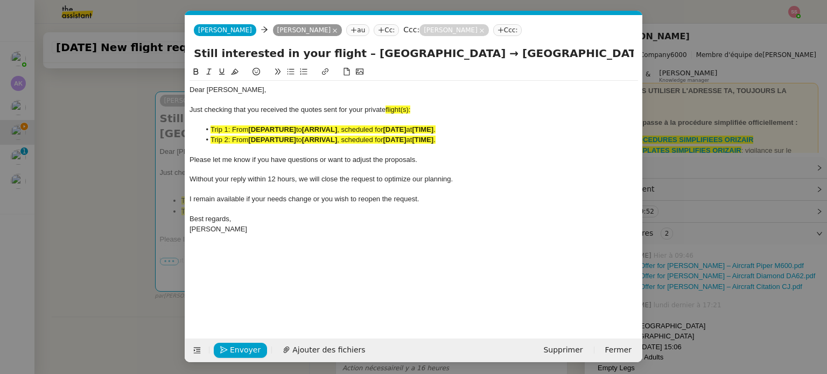
click at [413, 108] on div "Just checking that you received the quotes sent for your private flight(s):" at bounding box center [414, 110] width 448 height 10
drag, startPoint x: 403, startPoint y: 108, endPoint x: 388, endPoint y: 108, distance: 15.1
click at [388, 108] on div "Just checking that you received the quotes sent for your private flight:" at bounding box center [414, 110] width 448 height 10
click at [233, 71] on icon at bounding box center [235, 72] width 8 height 8
click at [153, 207] on nz-modal-container "relance devis Service ✈️ Orizair - Relance après envoi devis client (FR) Dans l…" at bounding box center [413, 187] width 827 height 374
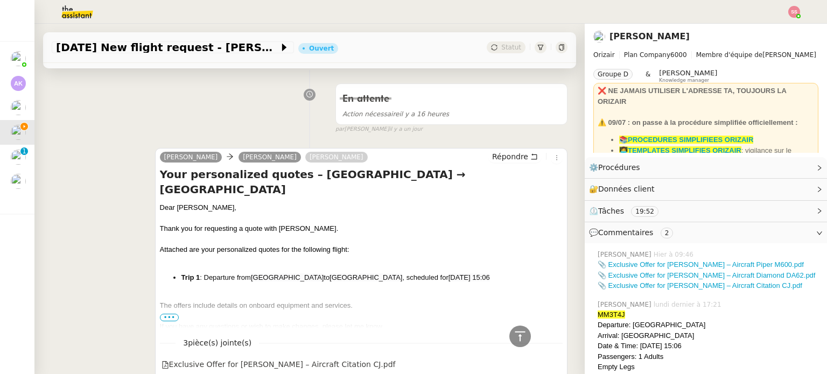
scroll to position [410, 0]
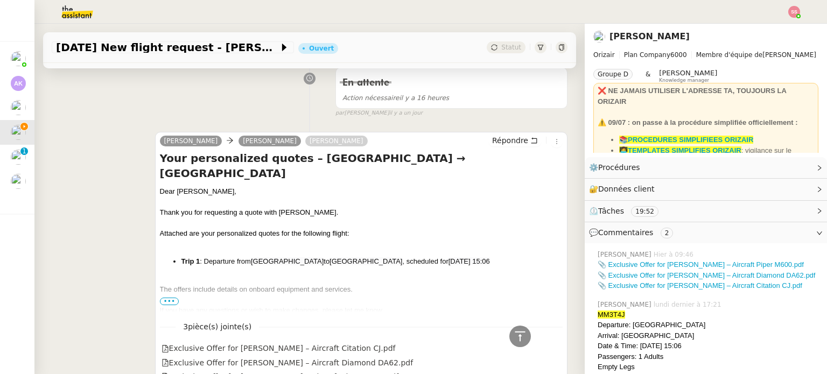
click at [224, 256] on li "Trip 1 : Departure from [GEOGRAPHIC_DATA] to [GEOGRAPHIC_DATA] , scheduled for …" at bounding box center [371, 261] width 381 height 11
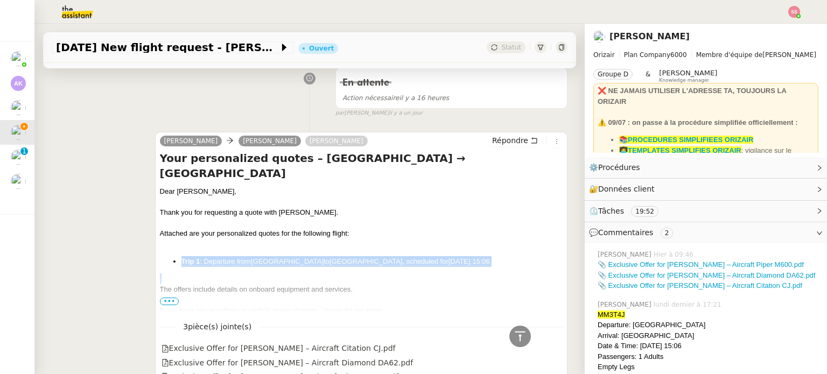
click at [224, 256] on li "Trip 1 : Departure from [GEOGRAPHIC_DATA] to [GEOGRAPHIC_DATA] , scheduled for …" at bounding box center [371, 261] width 381 height 11
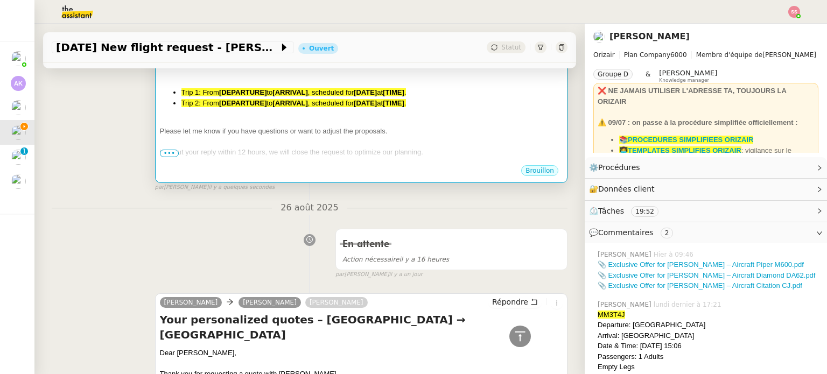
click at [278, 147] on div "Without your reply within 12 hours, we will close the request to optimize our p…" at bounding box center [361, 152] width 403 height 11
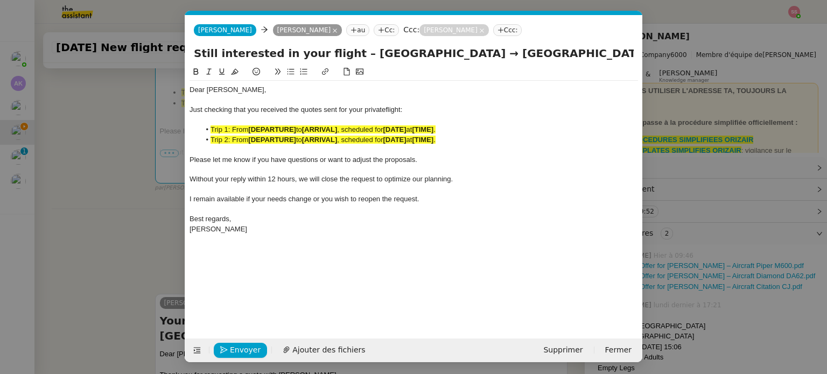
scroll to position [0, 65]
click at [296, 138] on strong "[DEPARTURE]" at bounding box center [272, 140] width 48 height 8
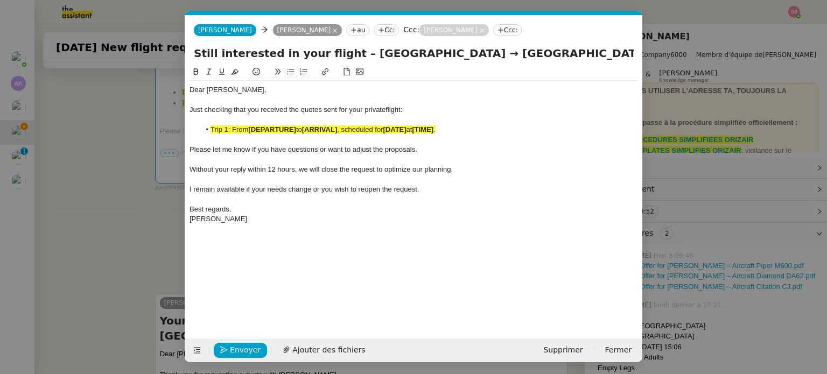
click at [289, 129] on strong "[DEPARTURE]" at bounding box center [272, 129] width 48 height 8
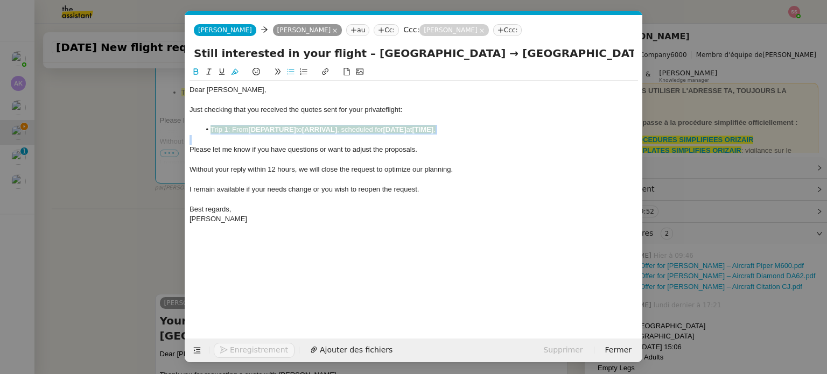
click at [289, 129] on strong "[DEPARTURE]" at bounding box center [272, 129] width 48 height 8
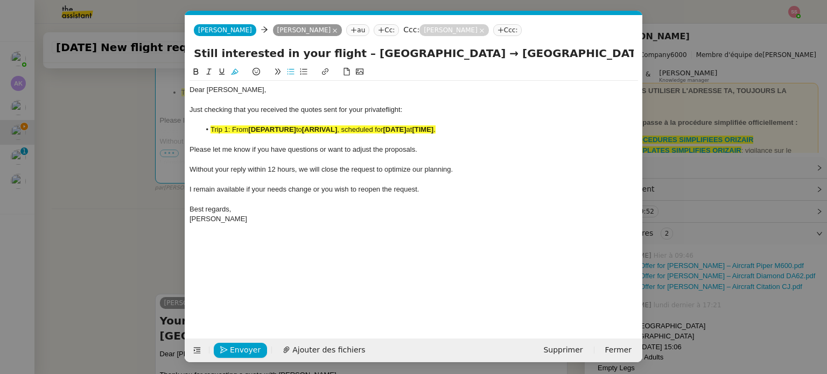
scroll to position [0, 0]
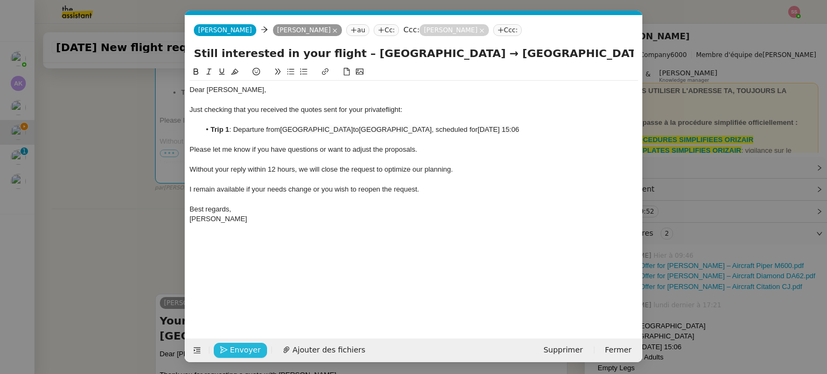
click at [250, 349] on span "Envoyer" at bounding box center [245, 350] width 31 height 12
click at [250, 349] on span "Confirmer l'envoi" at bounding box center [262, 350] width 65 height 12
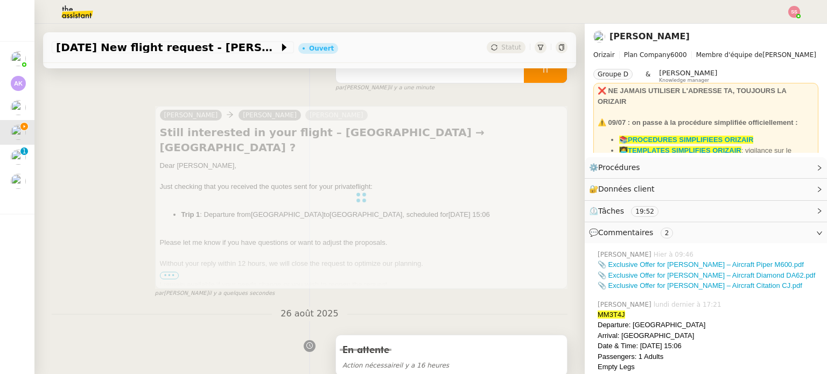
scroll to position [87, 0]
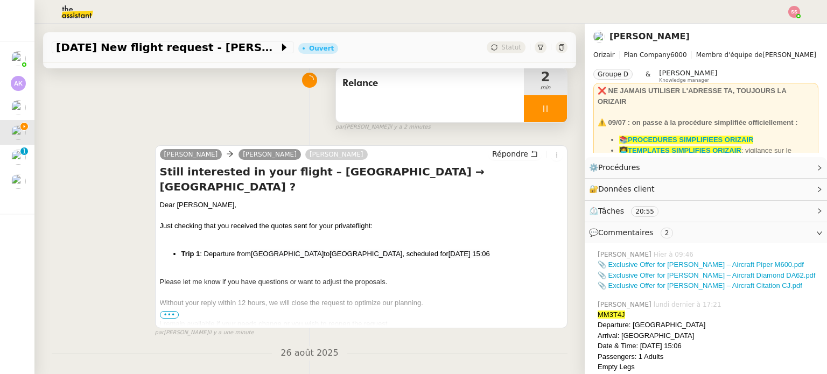
click at [550, 109] on div at bounding box center [545, 108] width 43 height 27
click at [550, 109] on button at bounding box center [556, 108] width 22 height 27
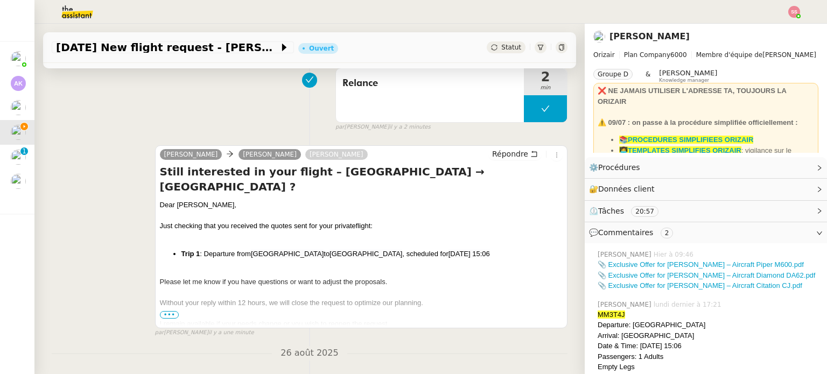
click at [488, 46] on div "Statut" at bounding box center [506, 47] width 39 height 12
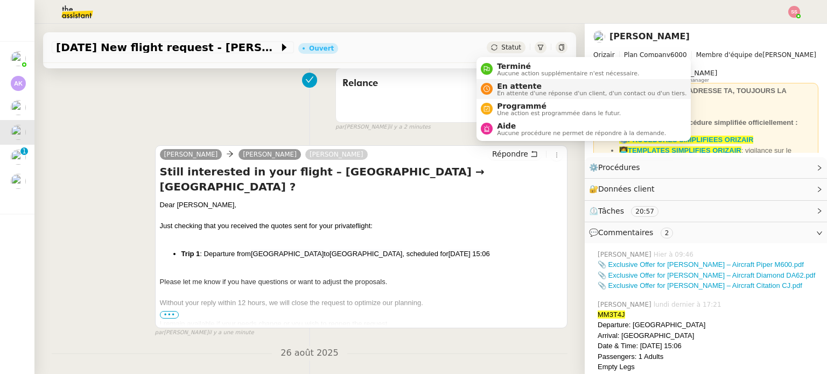
click at [502, 85] on span "En attente" at bounding box center [592, 86] width 190 height 9
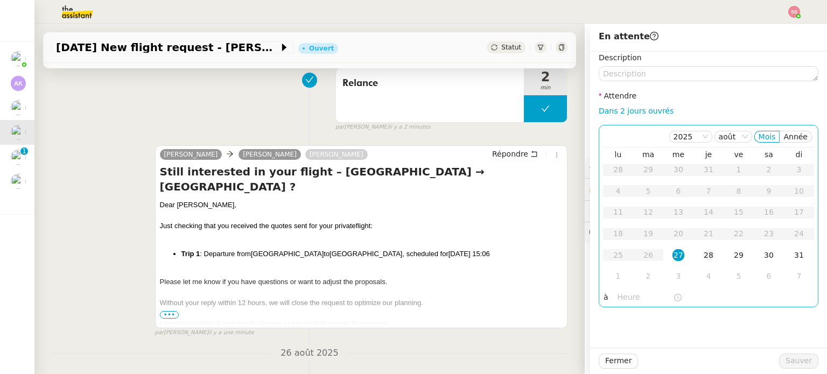
click at [703, 258] on div "28" at bounding box center [709, 255] width 12 height 12
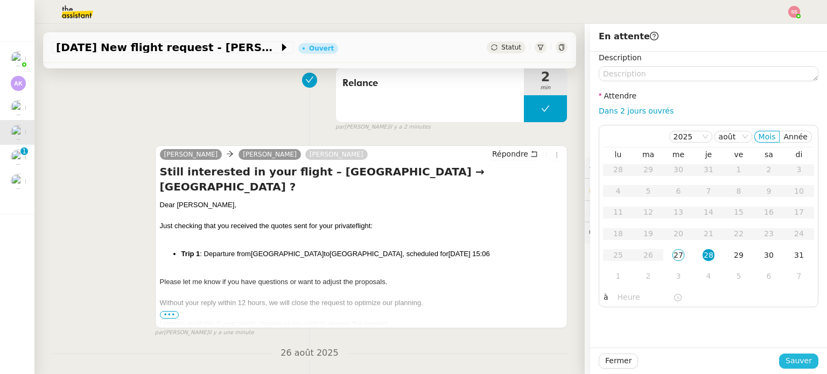
click at [808, 360] on button "Sauver" at bounding box center [798, 361] width 39 height 15
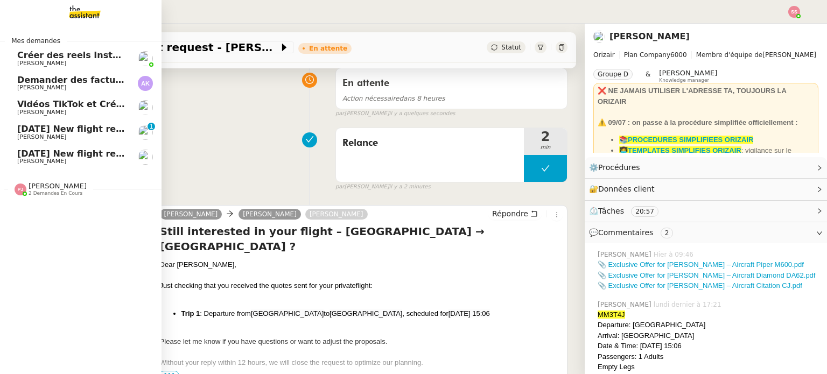
click at [50, 130] on span "[DATE] New flight request - [PERSON_NAME]" at bounding box center [125, 129] width 216 height 10
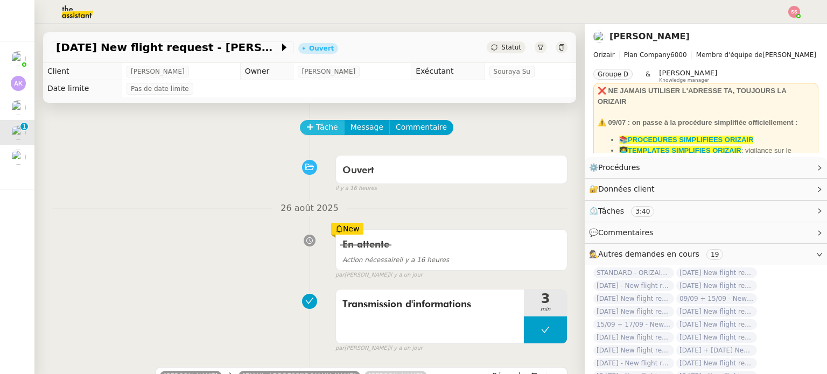
click at [319, 131] on span "Tâche" at bounding box center [327, 127] width 22 height 12
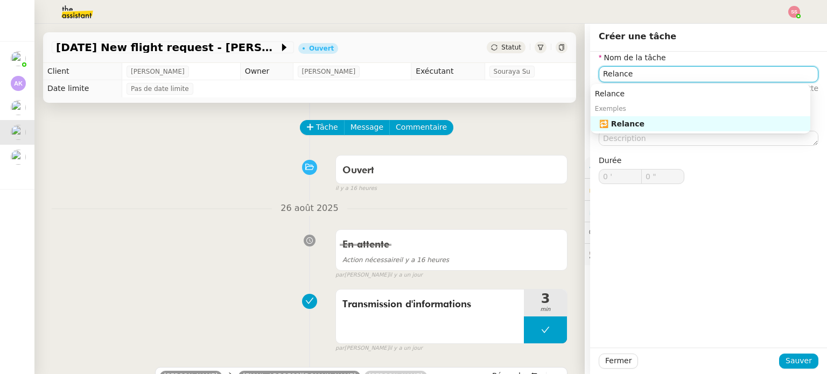
click at [609, 124] on div "🔁 Relance" at bounding box center [702, 124] width 207 height 10
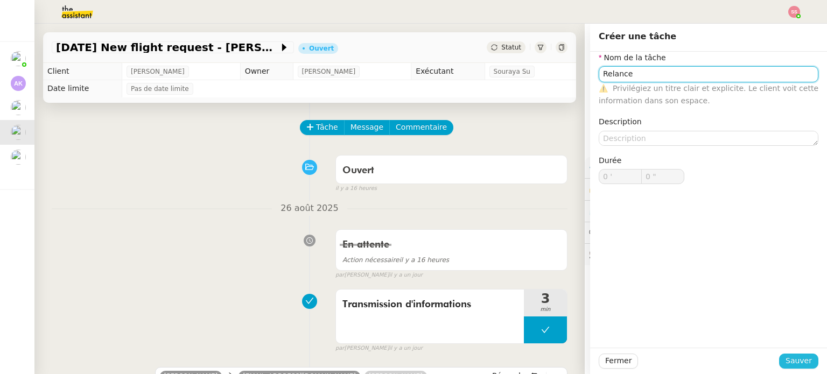
type input "Relance"
click at [804, 355] on button "Sauver" at bounding box center [798, 361] width 39 height 15
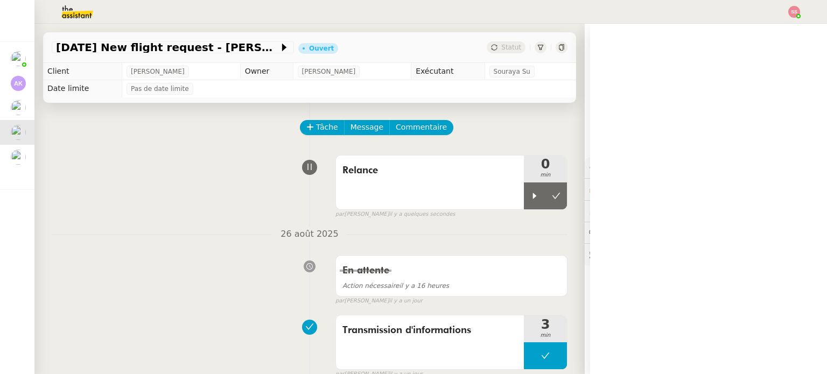
click at [518, 216] on div "par [PERSON_NAME] il y a quelques secondes" at bounding box center [451, 214] width 232 height 9
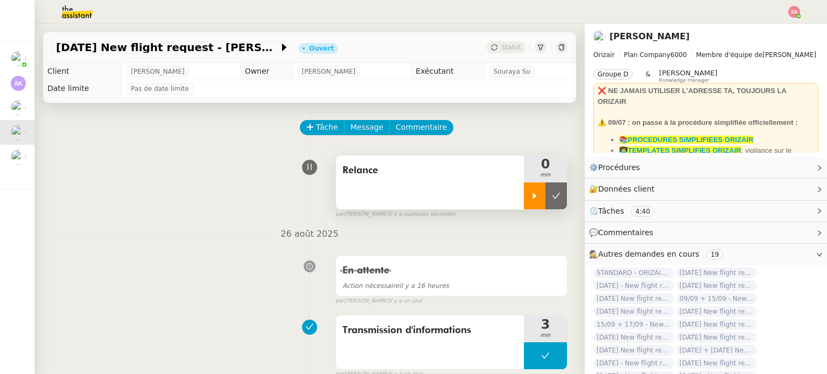
click at [524, 208] on div at bounding box center [535, 196] width 22 height 27
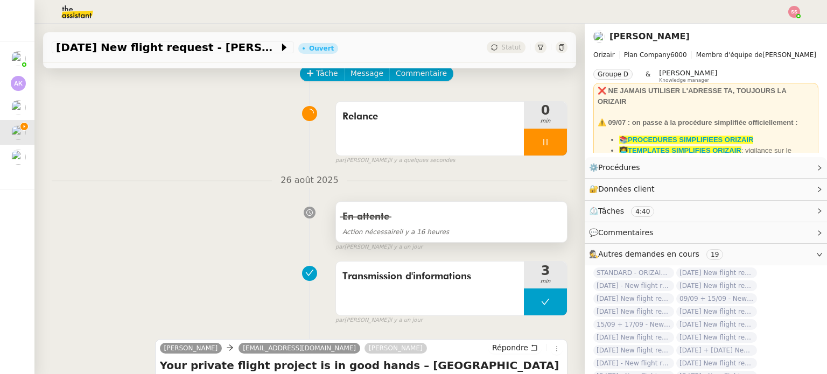
scroll to position [269, 0]
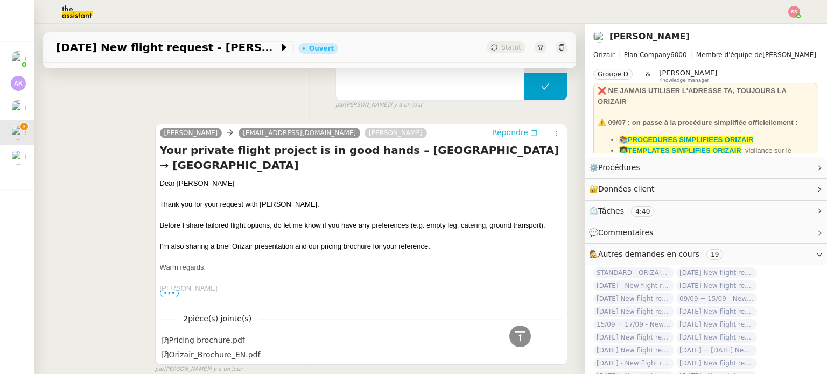
click at [498, 136] on span "Répondre" at bounding box center [510, 132] width 36 height 11
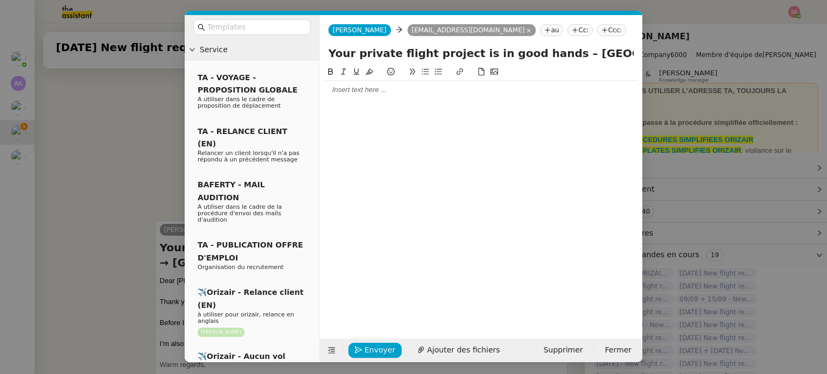
scroll to position [352, 0]
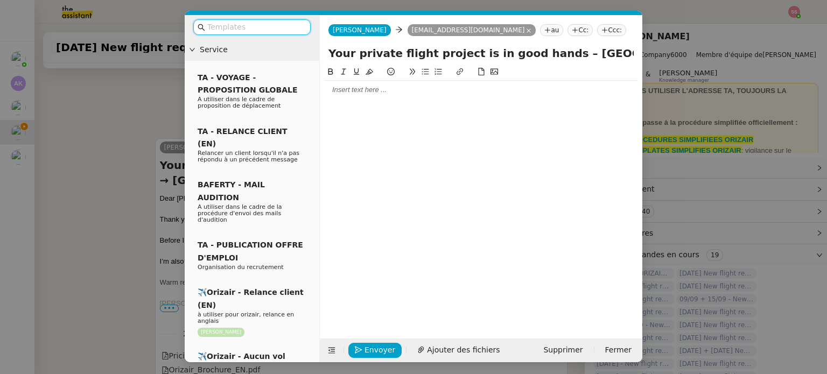
click at [569, 24] on div "[PERSON_NAME] [PERSON_NAME] [EMAIL_ADDRESS][DOMAIN_NAME] au Cc: Ccc:" at bounding box center [481, 30] width 322 height 30
click at [597, 27] on nz-tag "Ccc:" at bounding box center [611, 30] width 29 height 12
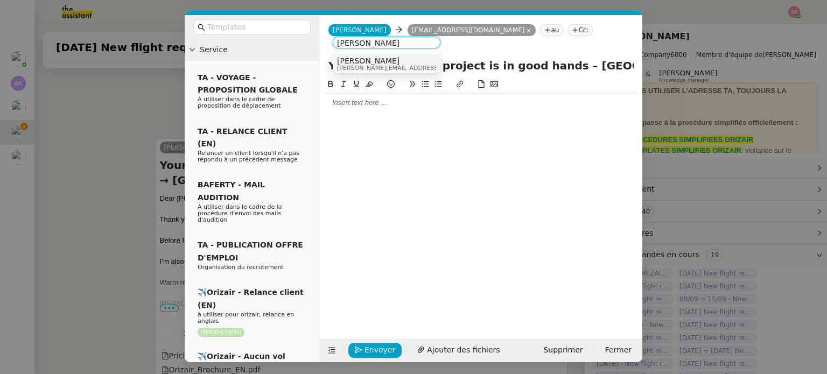
type input "[PERSON_NAME]"
drag, startPoint x: 429, startPoint y: 67, endPoint x: 293, endPoint y: 74, distance: 135.8
click at [411, 69] on div "[PERSON_NAME] [PERSON_NAME][EMAIL_ADDRESS][DOMAIN_NAME]" at bounding box center [386, 64] width 99 height 15
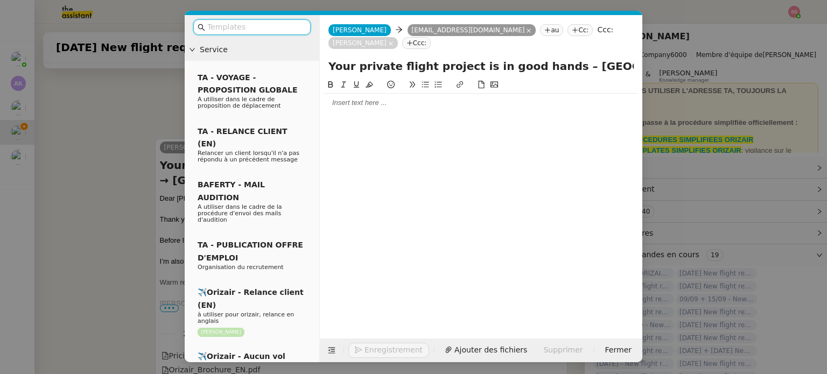
click at [215, 29] on input "text" at bounding box center [255, 27] width 97 height 12
type input "e"
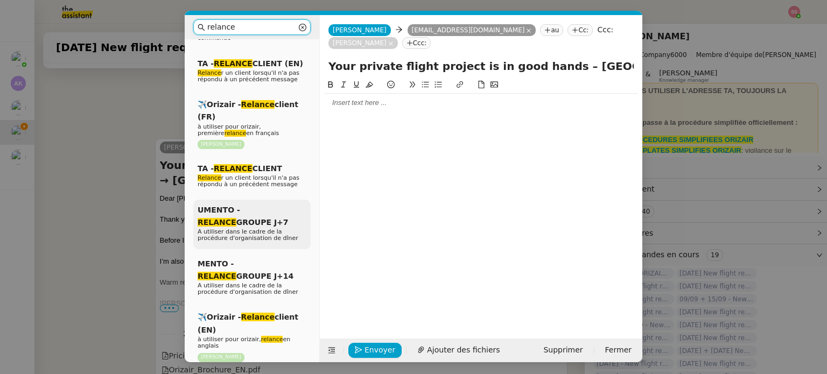
scroll to position [108, 0]
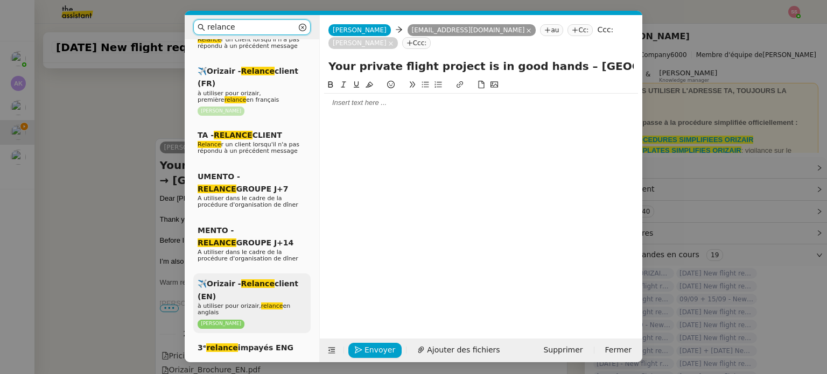
type input "relance"
click at [249, 280] on em "Relance" at bounding box center [257, 283] width 33 height 9
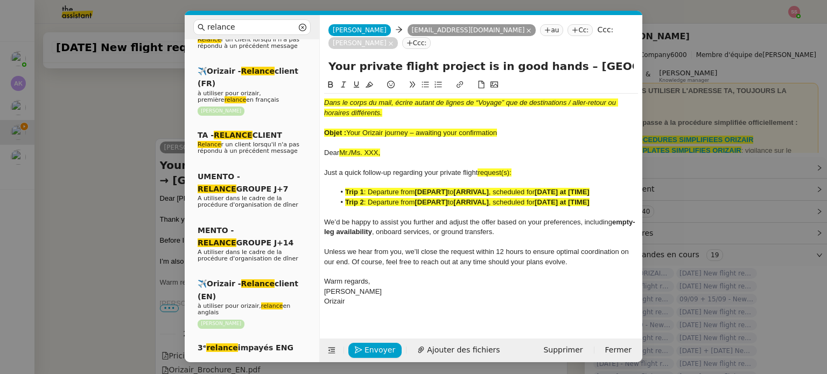
scroll to position [493, 0]
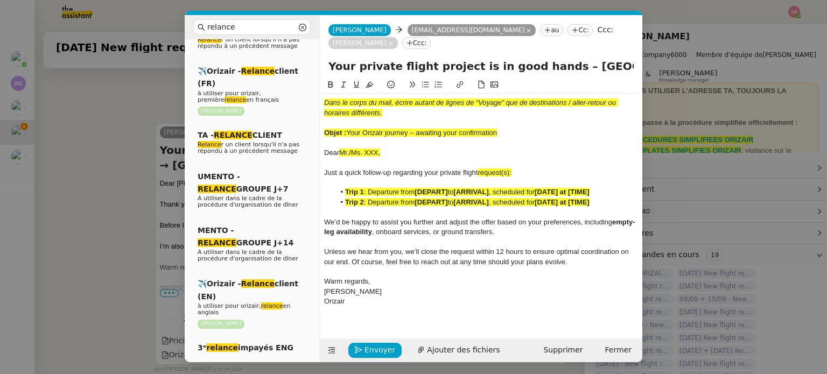
drag, startPoint x: 349, startPoint y: 131, endPoint x: 499, endPoint y: 132, distance: 150.2
click at [499, 132] on div "Objet : Your Orizair journey – awaiting your confirmation" at bounding box center [481, 133] width 314 height 10
drag, startPoint x: 544, startPoint y: 66, endPoint x: 323, endPoint y: 67, distance: 221.3
click at [323, 67] on div "Your private flight project is in good hands – [GEOGRAPHIC_DATA] → [GEOGRAPHIC_…" at bounding box center [481, 68] width 322 height 20
paste input "Orizair journey – awaiting your confirmation"
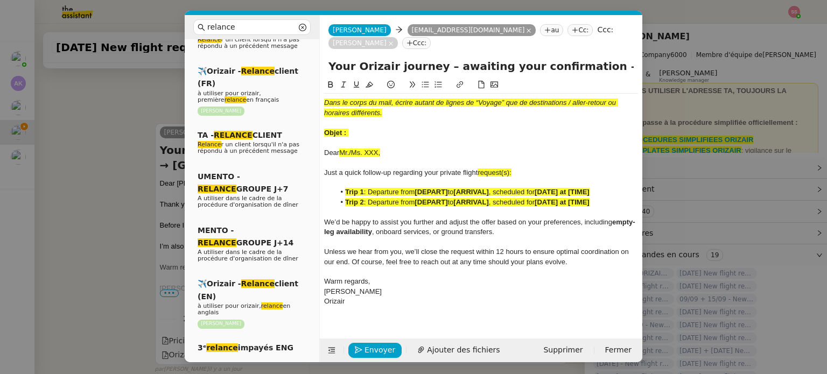
type input "Your Orizair journey – awaiting your confirmation – [GEOGRAPHIC_DATA] → [GEOGRA…"
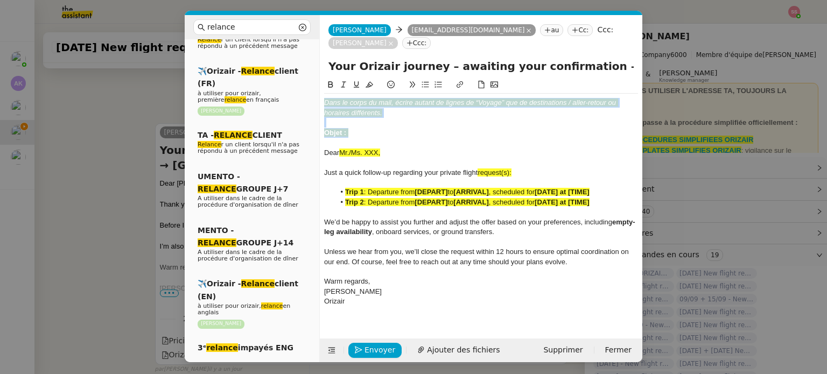
drag, startPoint x: 349, startPoint y: 122, endPoint x: 317, endPoint y: 99, distance: 39.7
click at [317, 99] on nz-layout "relance Service Relance Bon de Commande LBP A utiliser dans le cadre de la proc…" at bounding box center [414, 188] width 458 height 347
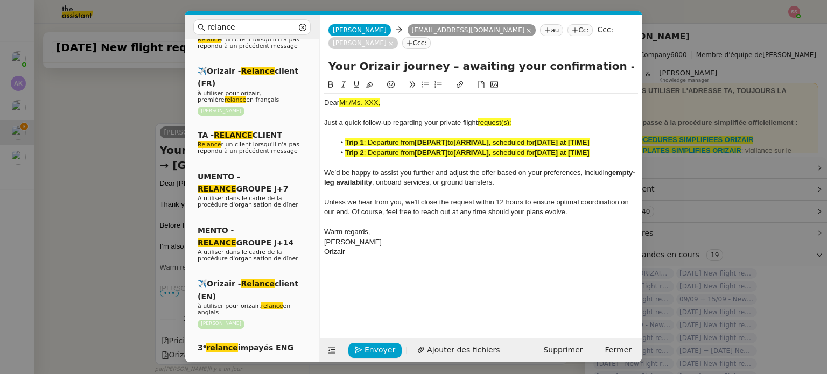
click at [110, 190] on nz-modal-container "relance Service Relance Bon de Commande LBP A utiliser dans le cadre de la proc…" at bounding box center [413, 187] width 827 height 374
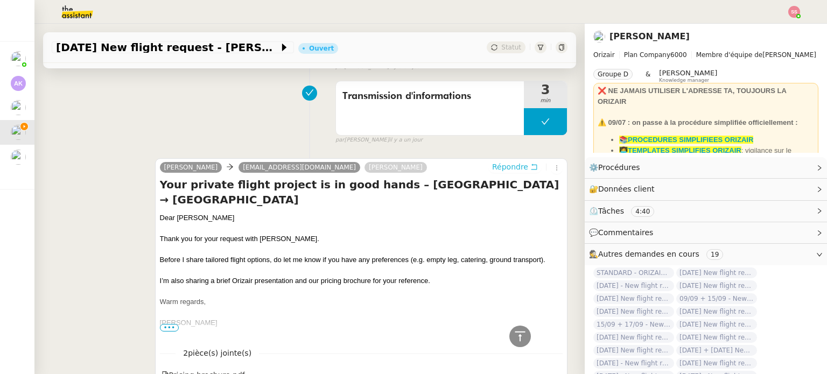
scroll to position [438, 0]
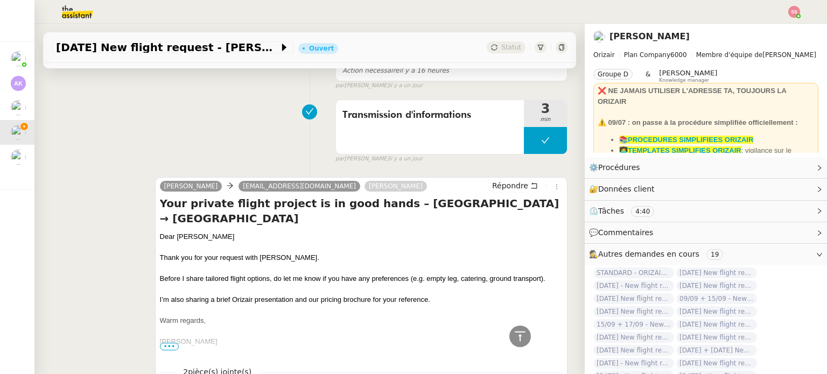
click at [199, 231] on div "Dear [PERSON_NAME]" at bounding box center [361, 236] width 403 height 11
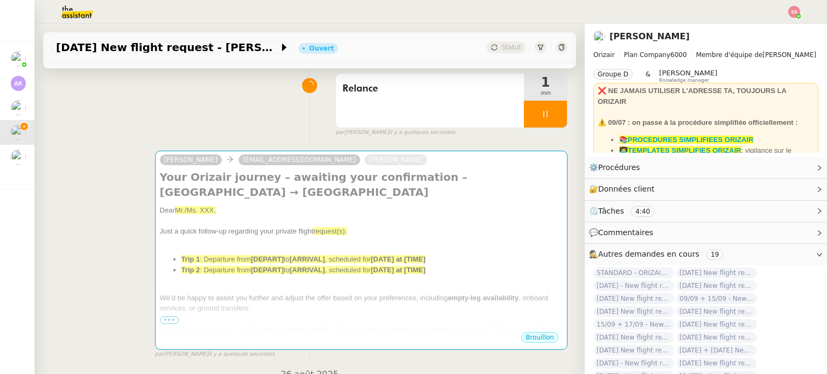
scroll to position [0, 0]
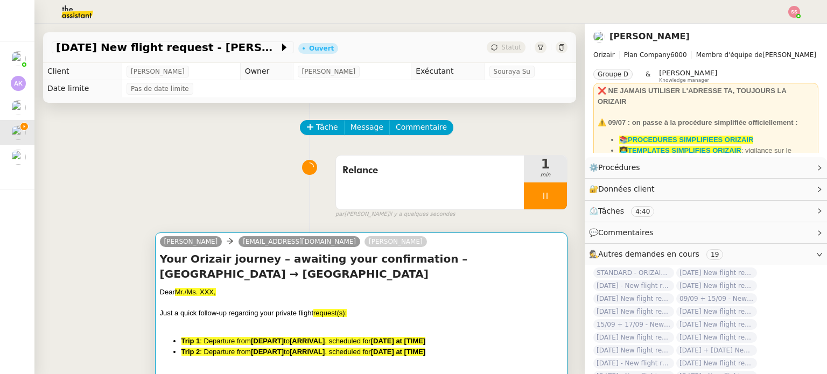
click at [231, 287] on div "Dear Mr./Ms. XXX," at bounding box center [361, 292] width 403 height 11
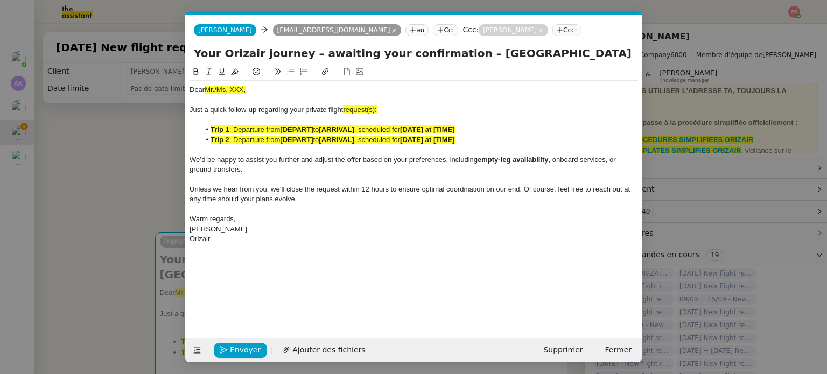
scroll to position [0, 46]
click at [217, 93] on span "Mr./Ms. XXX," at bounding box center [225, 90] width 41 height 8
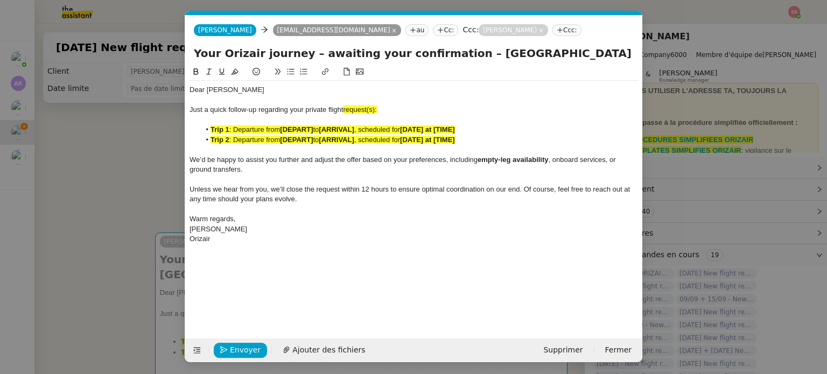
click at [375, 108] on span "request(s):" at bounding box center [359, 110] width 33 height 8
drag, startPoint x: 376, startPoint y: 110, endPoint x: 345, endPoint y: 109, distance: 31.2
click at [345, 109] on div "Just a quick follow-up regarding your private flight request:" at bounding box center [414, 110] width 448 height 10
click at [237, 69] on icon at bounding box center [235, 72] width 8 height 8
click at [301, 159] on span "We’d be happy to assist you further and adjust the offer based on your preferen…" at bounding box center [334, 160] width 288 height 8
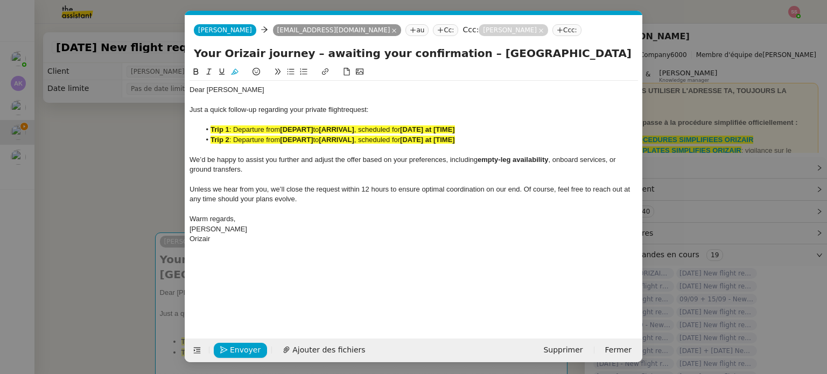
click at [253, 142] on span ": Departure from" at bounding box center [254, 140] width 51 height 8
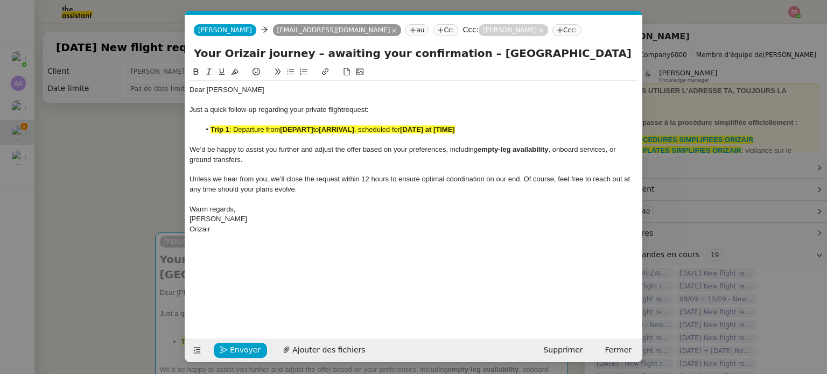
click at [90, 223] on nz-modal-container "relance Service Relance Bon de Commande LBP A utiliser dans le cadre de la proc…" at bounding box center [413, 187] width 827 height 374
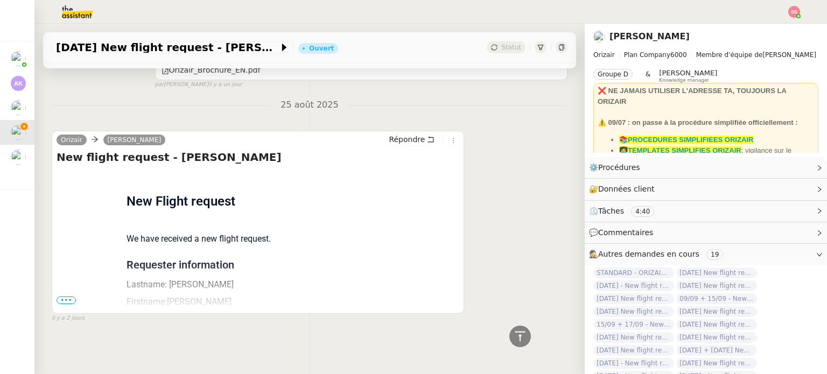
scroll to position [778, 0]
click at [66, 297] on span "•••" at bounding box center [66, 301] width 19 height 8
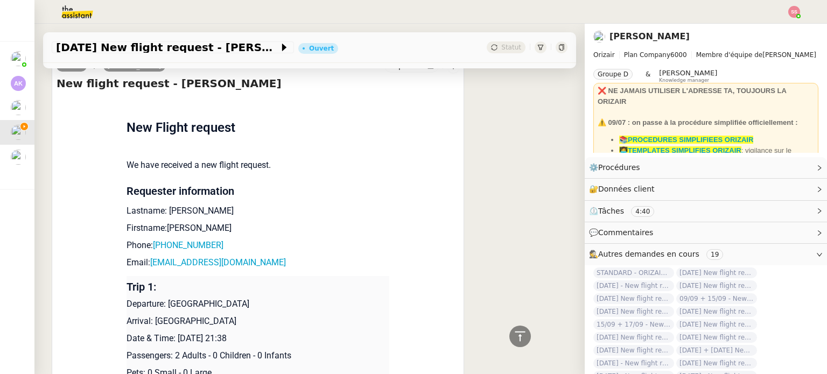
scroll to position [992, 0]
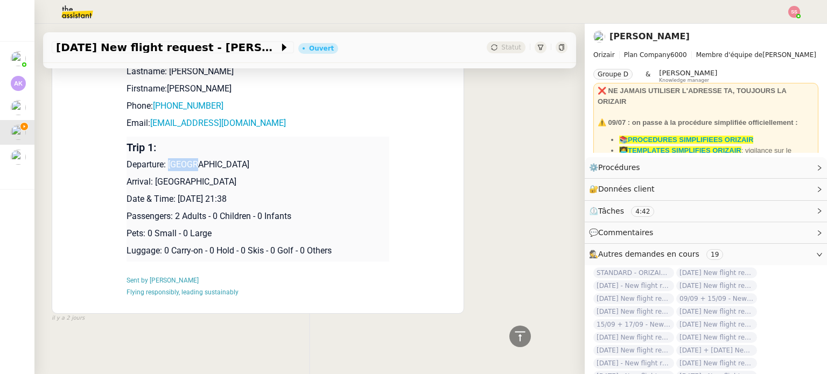
drag, startPoint x: 164, startPoint y: 159, endPoint x: 211, endPoint y: 159, distance: 47.4
click at [211, 159] on p "Departure: [GEOGRAPHIC_DATA]" at bounding box center [258, 164] width 263 height 13
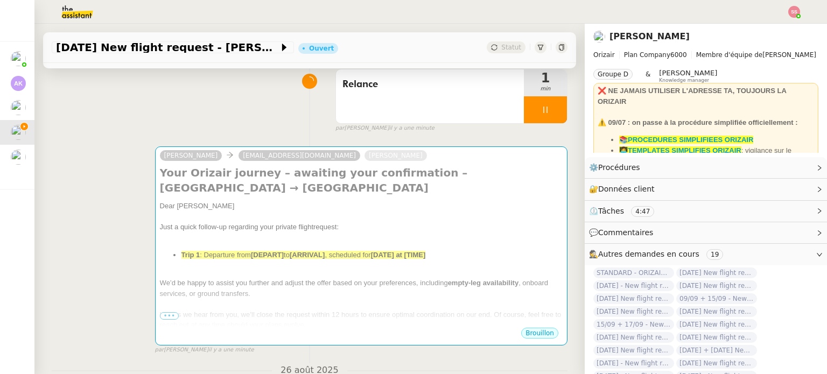
scroll to position [0, 0]
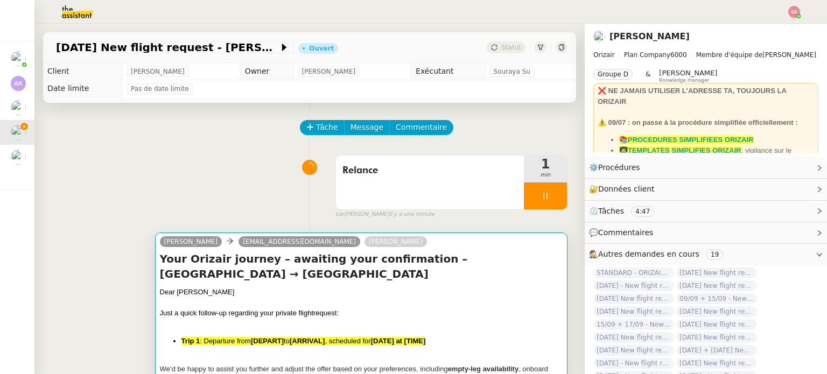
click at [265, 287] on div "Dear [PERSON_NAME]" at bounding box center [361, 292] width 403 height 11
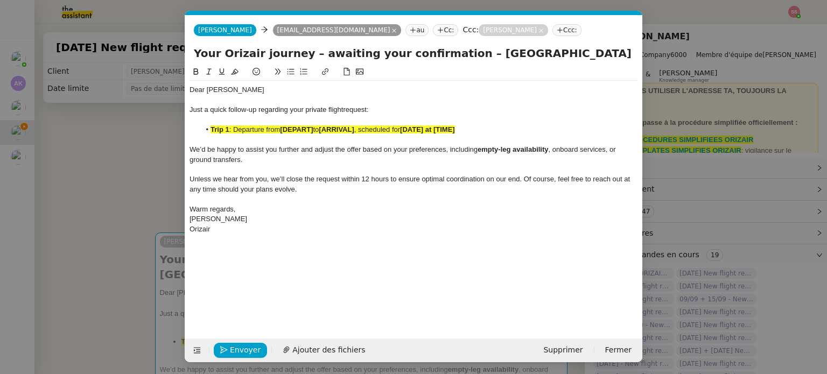
scroll to position [0, 46]
click at [312, 133] on strong "[DEPART]" at bounding box center [296, 129] width 33 height 8
click at [235, 69] on icon at bounding box center [235, 72] width 8 height 8
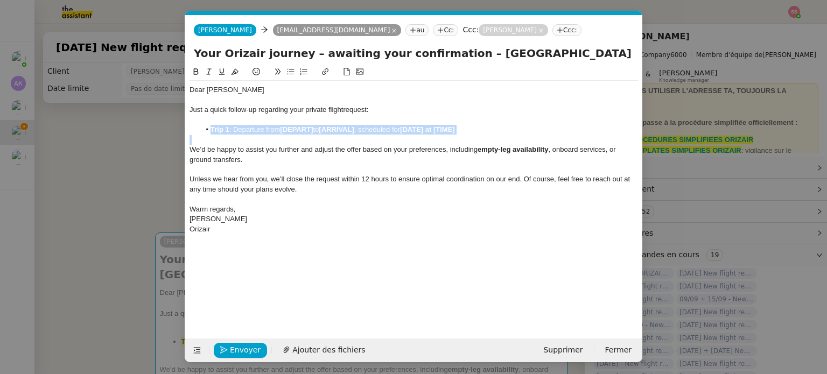
click at [327, 135] on li "Trip 1 : Departure from [DEPART] to [ARRIVAL] , scheduled for [DATE] at [TIME]" at bounding box center [419, 130] width 438 height 10
drag, startPoint x: 315, startPoint y: 129, endPoint x: 282, endPoint y: 131, distance: 33.4
click at [282, 131] on li "Trip 1 : Departure from [DEPART] to [ARRIVAL] , scheduled for [DATE] at [TIME]" at bounding box center [419, 130] width 438 height 10
paste div
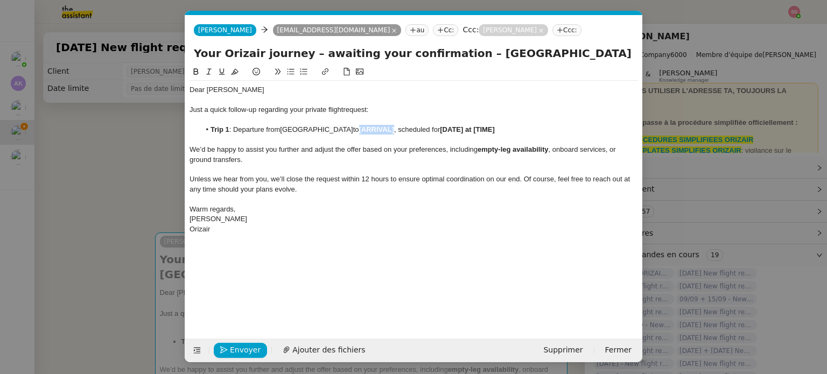
drag, startPoint x: 351, startPoint y: 130, endPoint x: 315, endPoint y: 129, distance: 35.5
click at [315, 129] on li "Trip 1 : Departure from [GEOGRAPHIC_DATA] to [ARRIVAL] , scheduled for [DATE] a…" at bounding box center [419, 130] width 438 height 10
click at [159, 222] on nz-modal-container "relance Service Relance Bon de Commande LBP A utiliser dans le cadre de la proc…" at bounding box center [413, 187] width 827 height 374
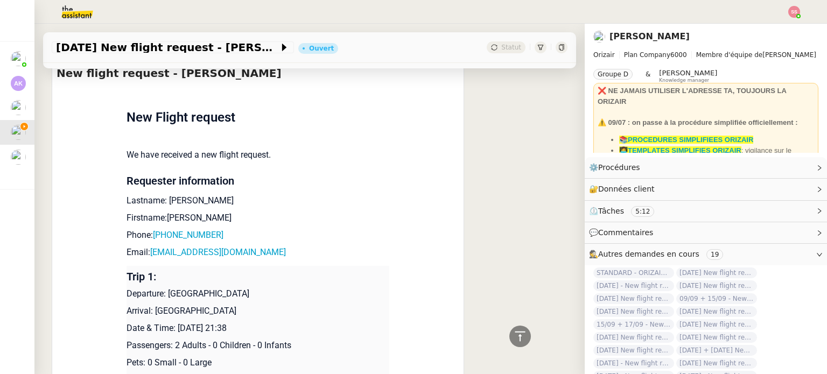
scroll to position [861, 0]
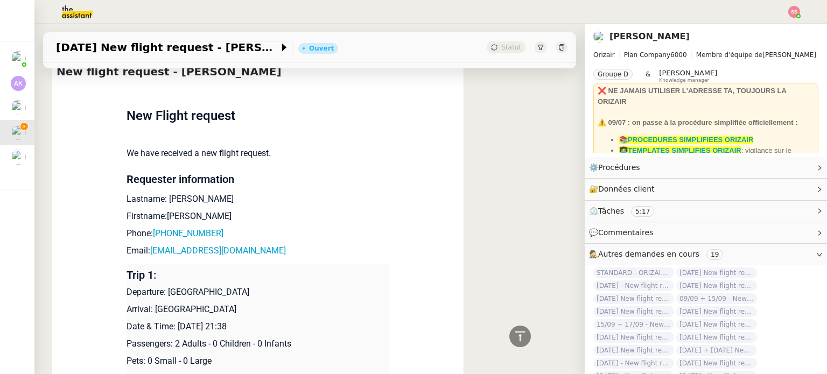
drag, startPoint x: 175, startPoint y: 322, endPoint x: 276, endPoint y: 318, distance: 100.8
click at [276, 320] on p "Date & Time: [DATE] 21:38" at bounding box center [258, 326] width 263 height 13
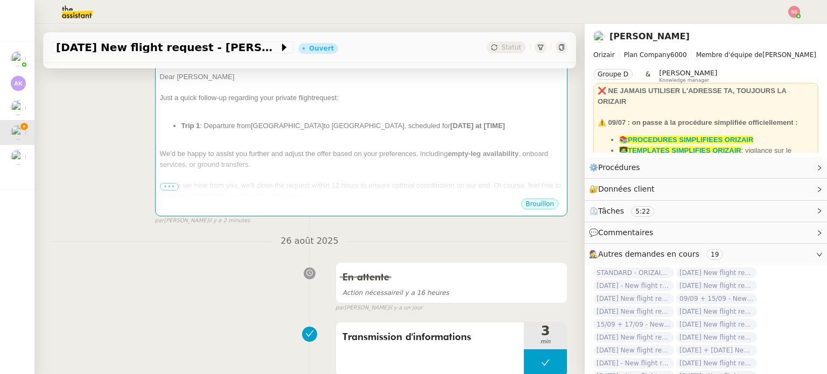
scroll to position [108, 0]
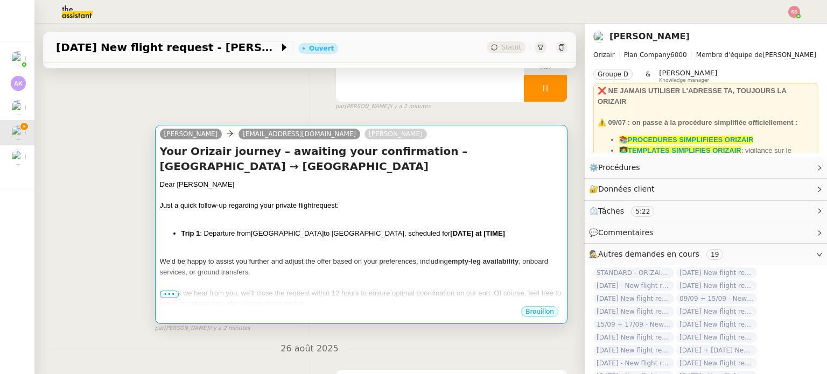
click at [336, 246] on div at bounding box center [361, 251] width 403 height 11
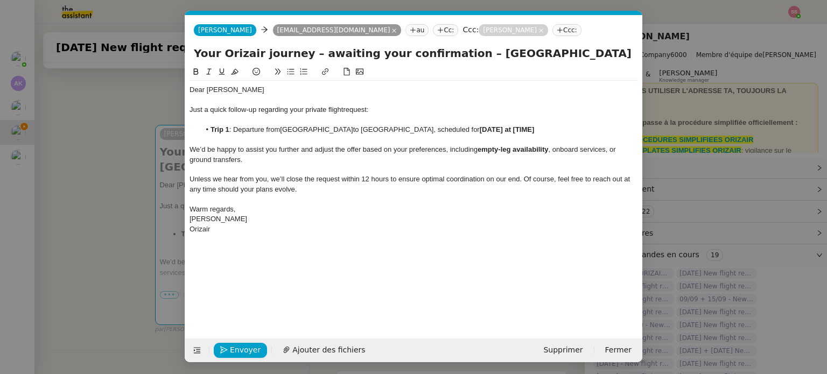
scroll to position [0, 46]
drag, startPoint x: 458, startPoint y: 130, endPoint x: 392, endPoint y: 130, distance: 66.2
click at [392, 130] on li "Trip 1 : Departure from [GEOGRAPHIC_DATA] to [GEOGRAPHIC_DATA], scheduled for […" at bounding box center [419, 130] width 438 height 10
click at [241, 352] on span "Envoyer" at bounding box center [245, 350] width 31 height 12
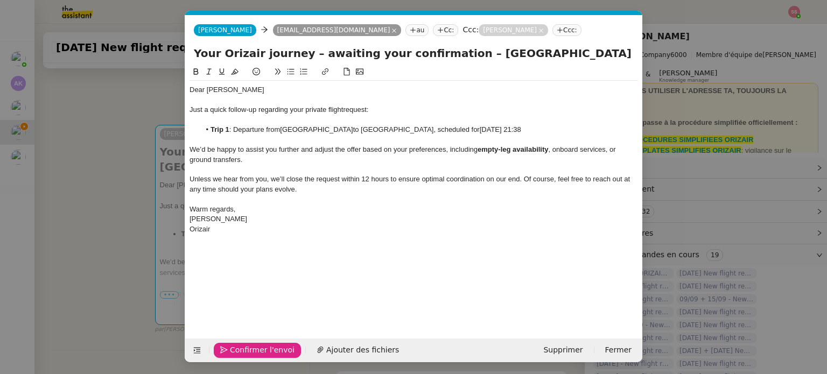
click at [241, 352] on span "Confirmer l'envoi" at bounding box center [262, 350] width 65 height 12
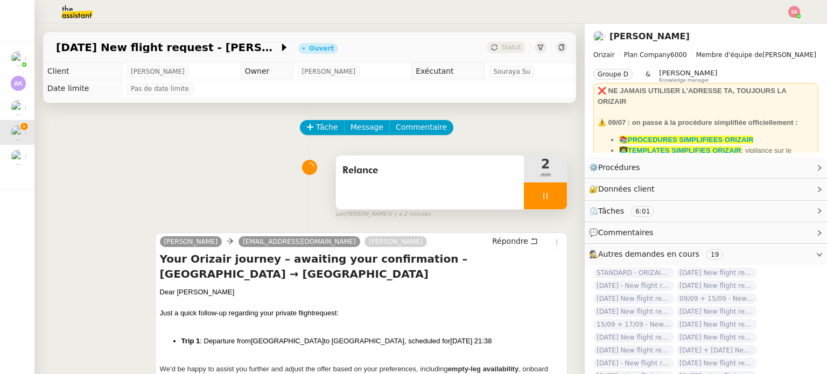
click at [541, 198] on div at bounding box center [545, 196] width 43 height 27
click at [552, 198] on icon at bounding box center [556, 196] width 9 height 9
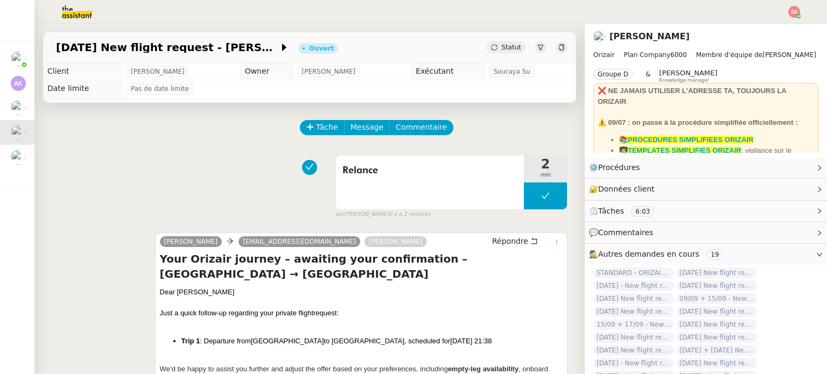
click at [501, 51] on span "Statut" at bounding box center [511, 48] width 20 height 8
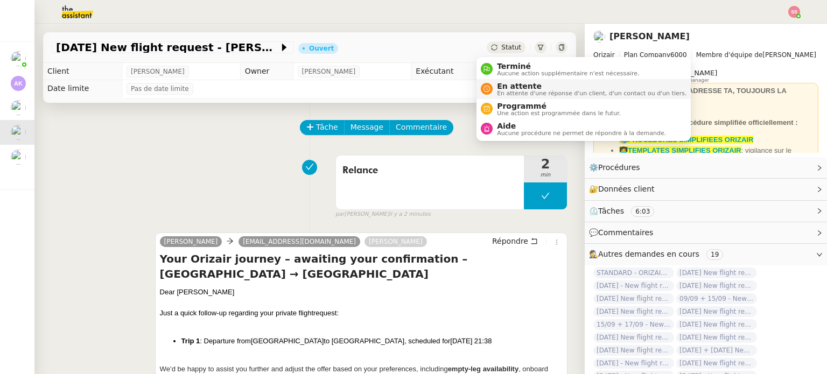
click at [508, 80] on li "En attente En attente d'une réponse d'un client, d'un contact ou d'un tiers." at bounding box center [583, 89] width 214 height 20
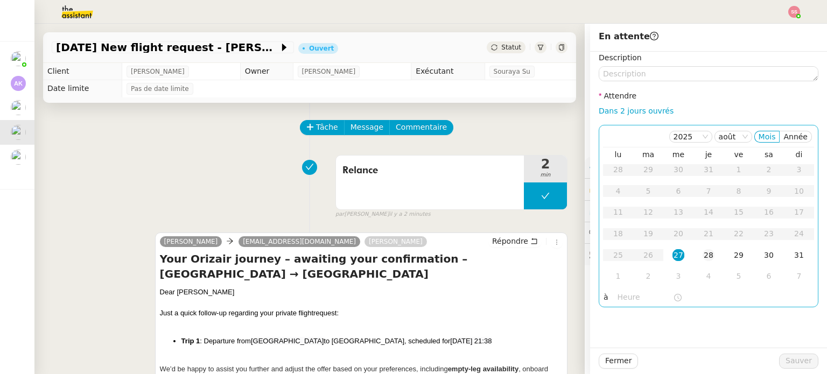
click at [703, 250] on div "28" at bounding box center [709, 255] width 12 height 12
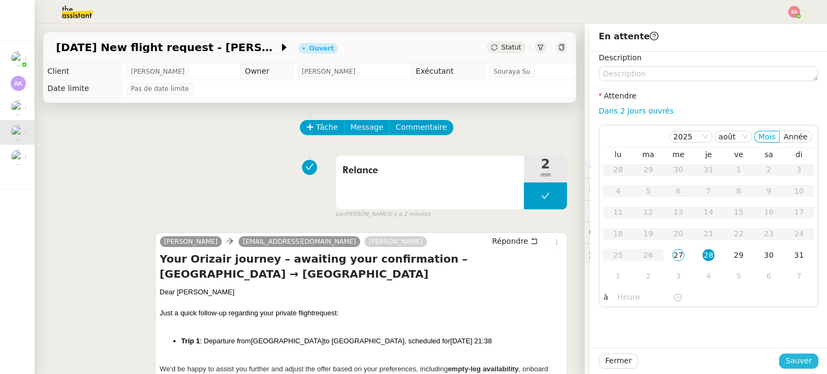
click at [788, 357] on span "Sauver" at bounding box center [798, 361] width 26 height 12
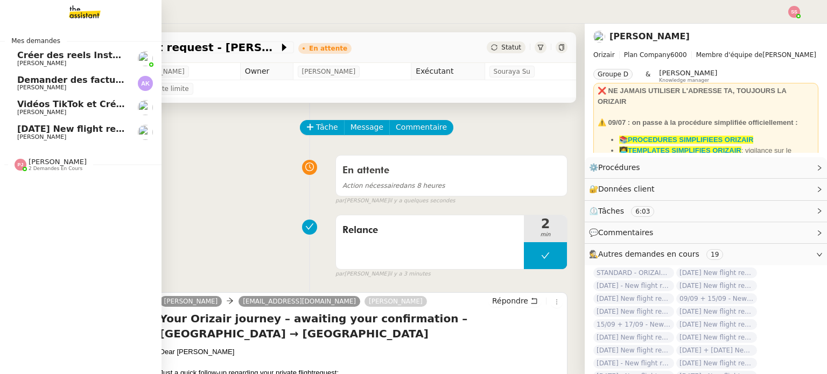
click at [60, 129] on span "[DATE] New flight request - [PERSON_NAME]" at bounding box center [125, 129] width 216 height 10
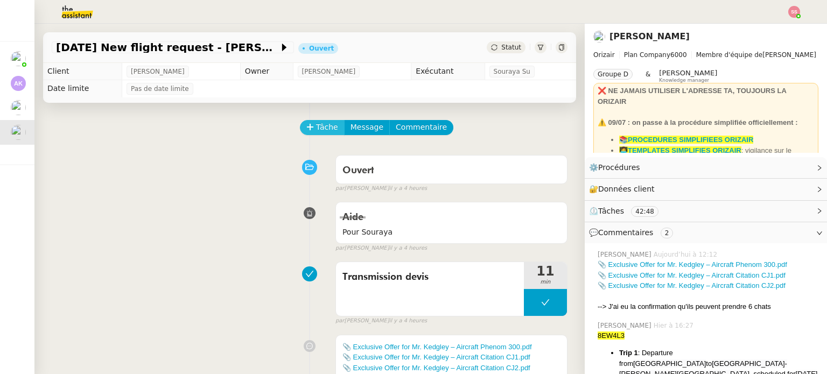
click at [316, 131] on span "Tâche" at bounding box center [327, 127] width 22 height 12
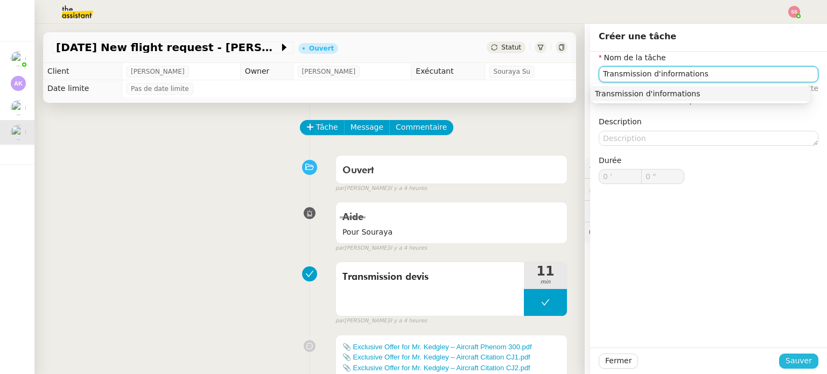
type input "Transmission d'informations"
click at [797, 357] on span "Sauver" at bounding box center [798, 361] width 26 height 12
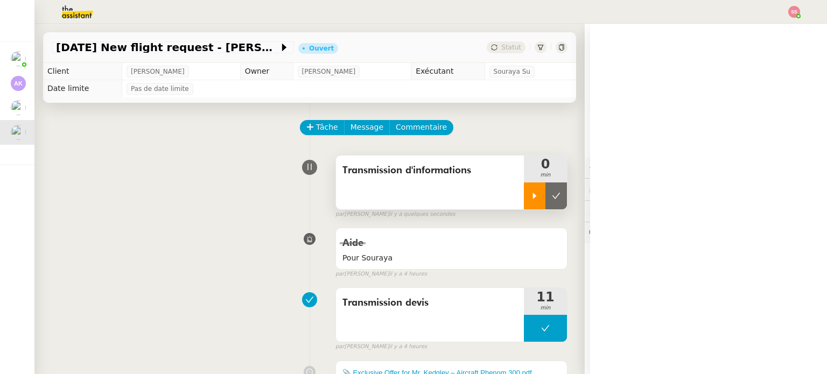
click at [533, 197] on icon at bounding box center [535, 196] width 4 height 6
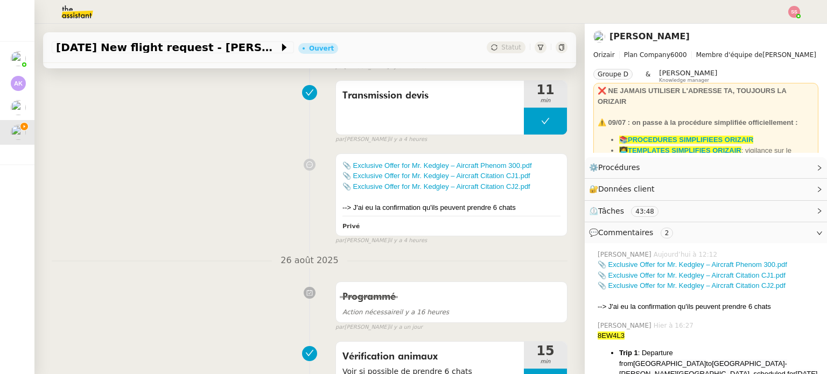
scroll to position [215, 0]
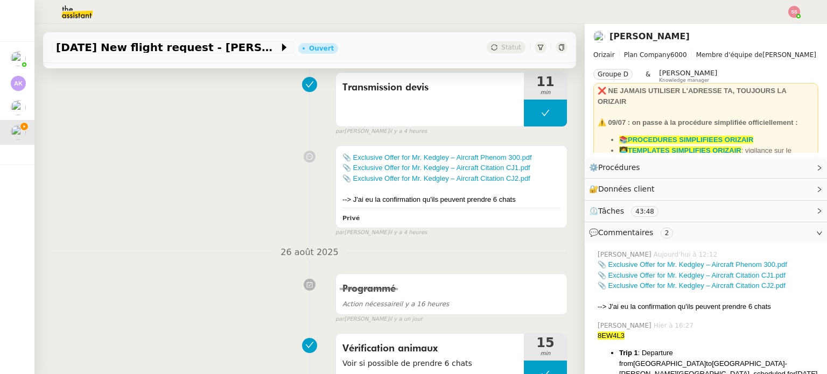
drag, startPoint x: 228, startPoint y: 312, endPoint x: 277, endPoint y: 279, distance: 59.3
click at [228, 312] on div "Programmé Action nécessaire il y a 16 heures false par [PERSON_NAME] il y a un …" at bounding box center [310, 296] width 516 height 55
click at [445, 159] on link "📎 Exclusive Offer for Mr. Kedgley – Aircraft Phenom 300.pdf" at bounding box center [437, 157] width 190 height 8
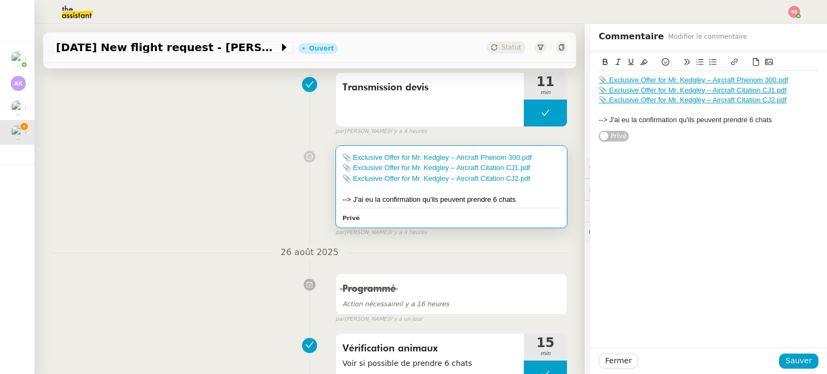
click at [611, 91] on link "📎 Exclusive Offer for Mr. Kedgley – Aircraft Citation CJ1.pdf" at bounding box center [693, 90] width 188 height 8
click at [629, 108] on link "[URL][DOMAIN_NAME]" at bounding box center [666, 110] width 74 height 14
click at [632, 225] on div "📎 Exclusive Offer for Mr. Kedgley – Aircraft Phenom 300.pdf 📎 Exclusive Offer f…" at bounding box center [708, 200] width 237 height 296
click at [607, 103] on link "📎 Exclusive Offer for Mr. Kedgley – Aircraft Citation CJ2.pdf" at bounding box center [693, 100] width 188 height 8
click at [629, 118] on link "[URL][DOMAIN_NAME]" at bounding box center [666, 120] width 74 height 14
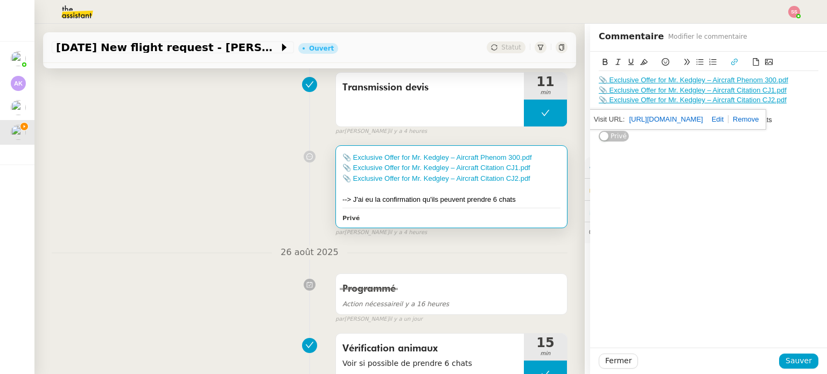
click at [344, 247] on nz-divider "26 août 2025" at bounding box center [310, 252] width 516 height 15
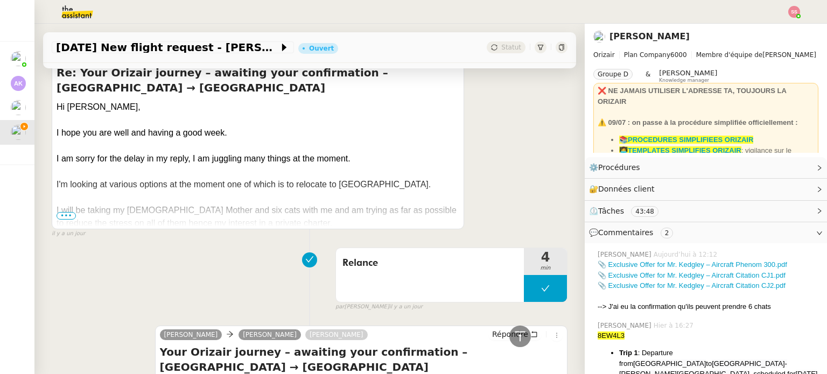
scroll to position [1023, 0]
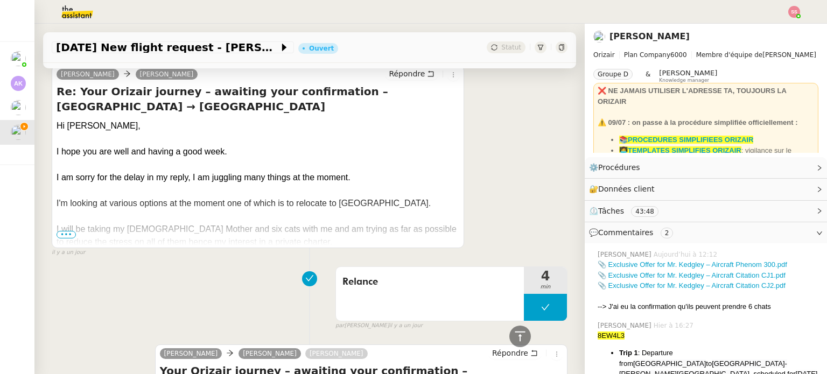
click at [68, 231] on span "•••" at bounding box center [66, 235] width 19 height 8
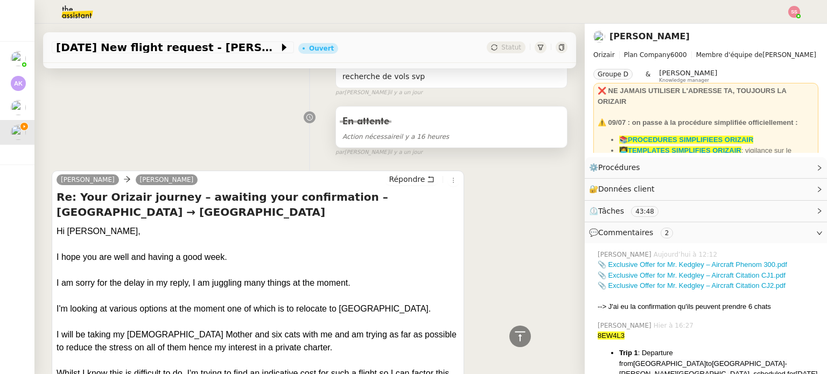
scroll to position [861, 0]
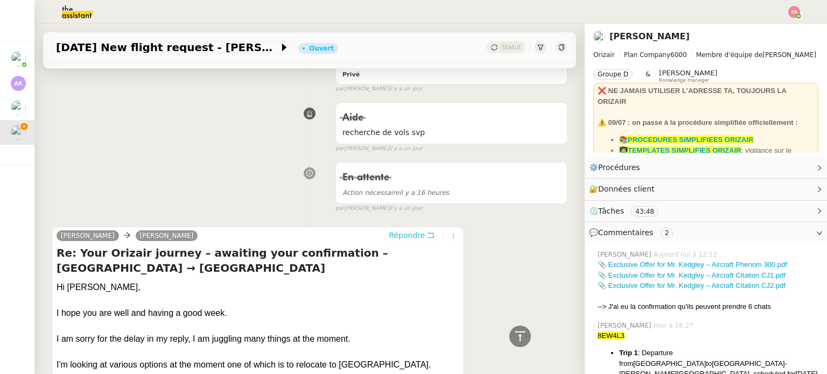
click at [396, 230] on span "Répondre" at bounding box center [407, 235] width 36 height 11
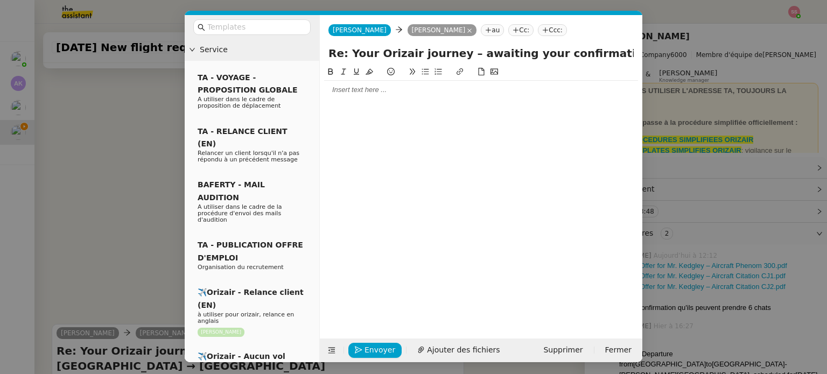
scroll to position [959, 0]
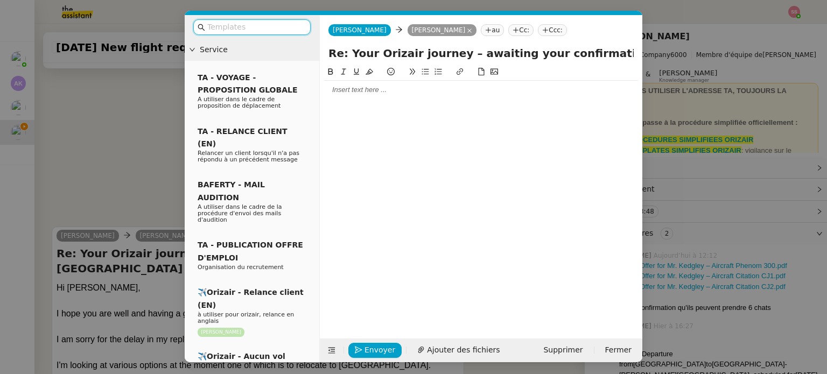
click at [262, 19] on div at bounding box center [252, 27] width 135 height 24
click at [251, 26] on input "text" at bounding box center [255, 27] width 97 height 12
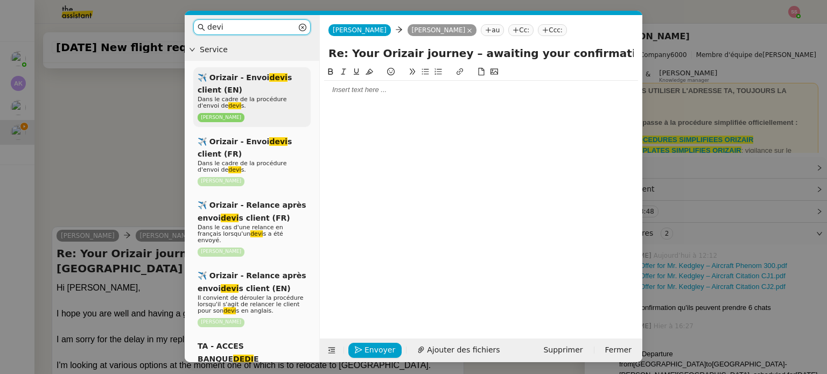
type input "devi"
click at [277, 94] on div "✈️ Orizair - Envoi devi s client (EN) Dans le cadre de la procédure d'envoi de …" at bounding box center [251, 97] width 117 height 60
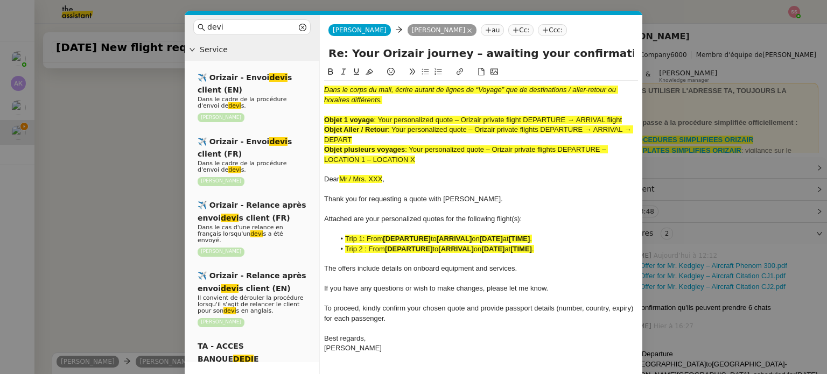
scroll to position [1085, 0]
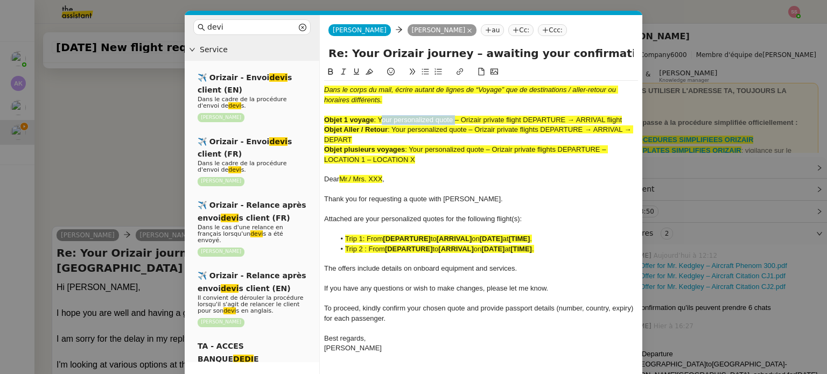
drag, startPoint x: 379, startPoint y: 118, endPoint x: 454, endPoint y: 117, distance: 75.4
click at [454, 117] on span ": Your personalized quote – Orizair private flight DEPARTURE → ARRIVAL flight" at bounding box center [498, 120] width 248 height 8
drag, startPoint x: 597, startPoint y: 55, endPoint x: 315, endPoint y: 38, distance: 282.1
click at [315, 38] on nz-layout "devi Service ✈️ Orizair - Envoi devi s client (EN) Dans le cadre de la procédur…" at bounding box center [414, 206] width 458 height 383
paste input "Your personalized quote"
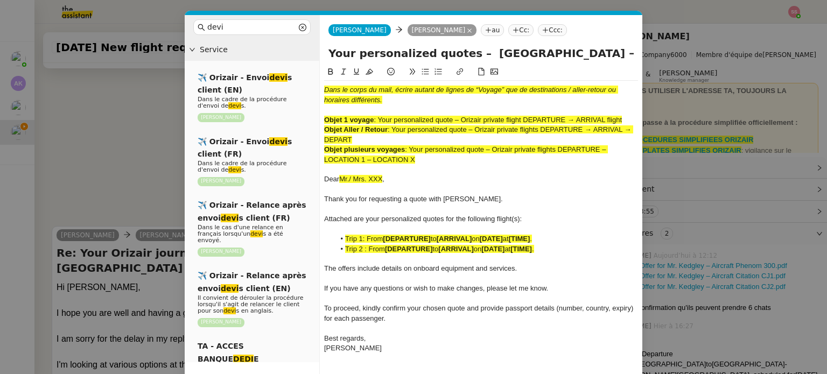
type input "Your personalized quotes – [GEOGRAPHIC_DATA] → [GEOGRAPHIC_DATA]"
drag, startPoint x: 417, startPoint y: 157, endPoint x: 318, endPoint y: 88, distance: 120.2
click at [319, 88] on nz-layout "devi Service ✈️ Orizair - Envoi devi s client (EN) Dans le cadre de la procédur…" at bounding box center [414, 206] width 458 height 383
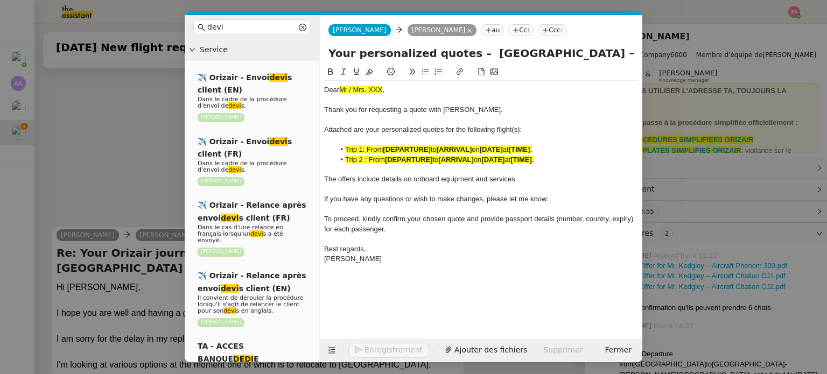
click at [120, 286] on nz-modal-container "devi Service ✈️ Orizair - Envoi devi s client (EN) Dans le cadre de la procédur…" at bounding box center [413, 187] width 827 height 374
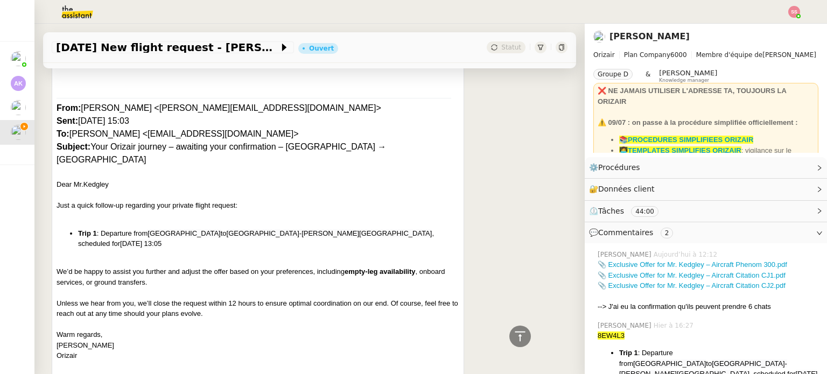
scroll to position [1514, 0]
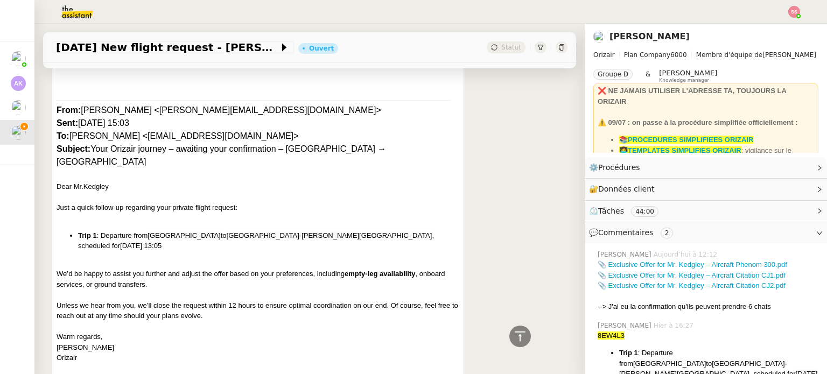
click at [89, 181] on div "Dear Mr.Kedgley" at bounding box center [258, 186] width 403 height 11
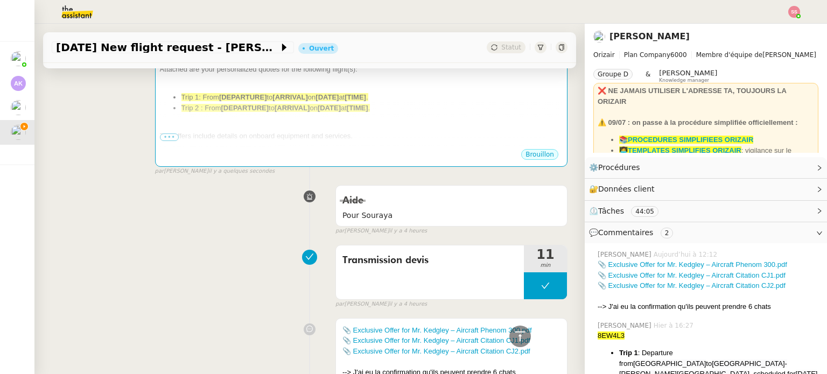
scroll to position [222, 0]
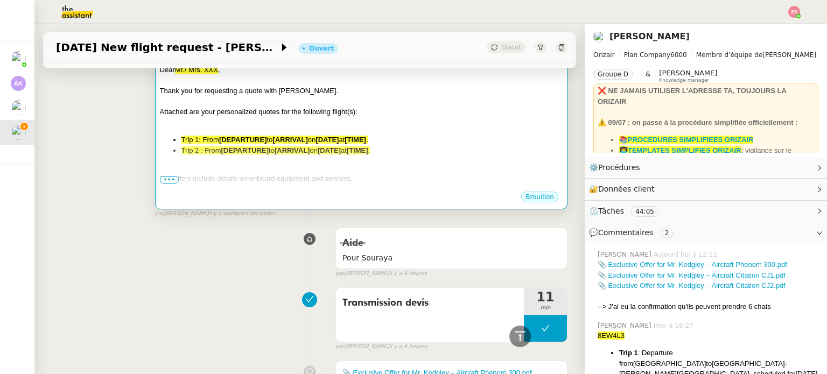
click at [279, 174] on span "The offers include details on onboard equipment and services." at bounding box center [256, 178] width 193 height 8
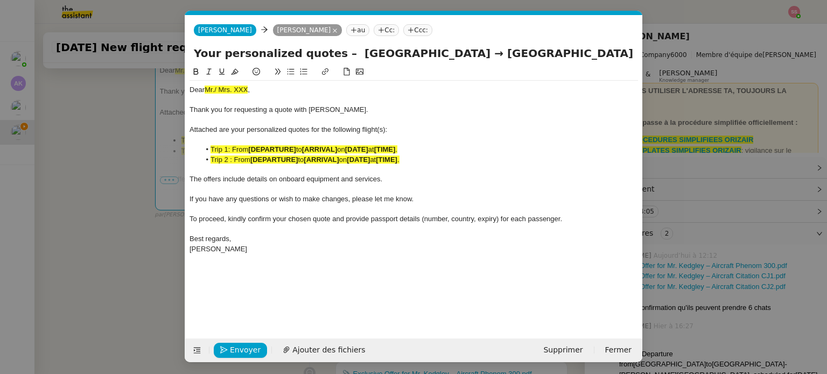
scroll to position [0, 36]
click at [232, 89] on span "Mr./ Mrs. XXX" at bounding box center [226, 90] width 43 height 8
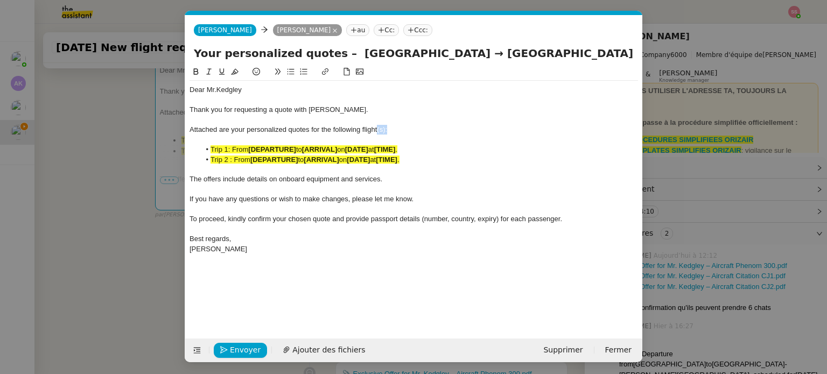
drag, startPoint x: 388, startPoint y: 128, endPoint x: 377, endPoint y: 128, distance: 10.8
click at [377, 128] on div "Attached are your personalized quotes for the following flight(s):" at bounding box center [414, 130] width 448 height 10
click at [364, 159] on strong "[DATE]" at bounding box center [358, 160] width 23 height 8
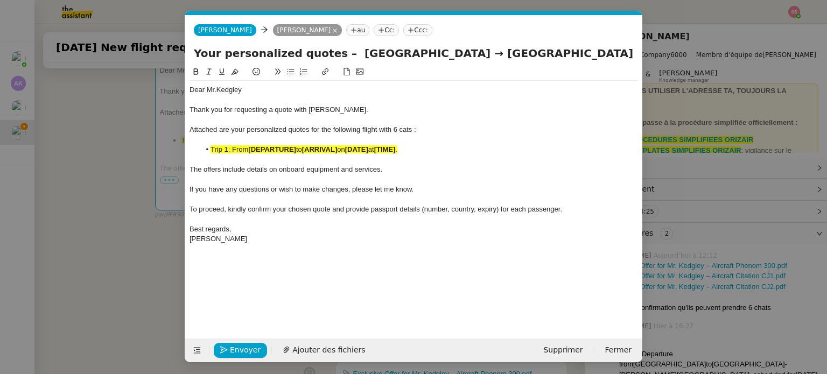
click at [134, 206] on nz-modal-container "devi Service ✈️ Orizair - Envoi devi s client (EN) Dans le cadre de la procédur…" at bounding box center [413, 187] width 827 height 374
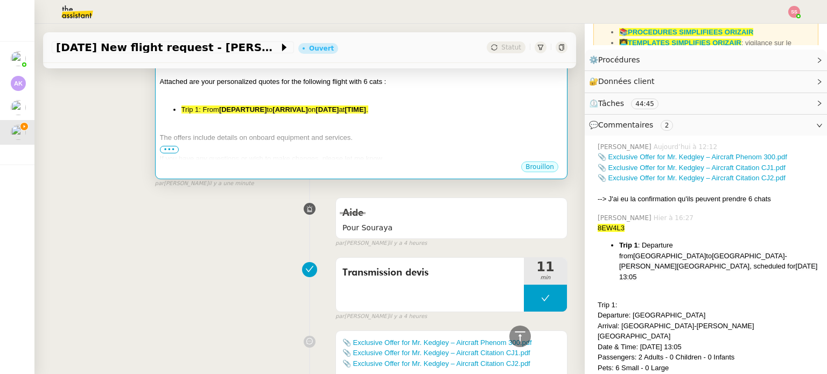
scroll to position [115, 0]
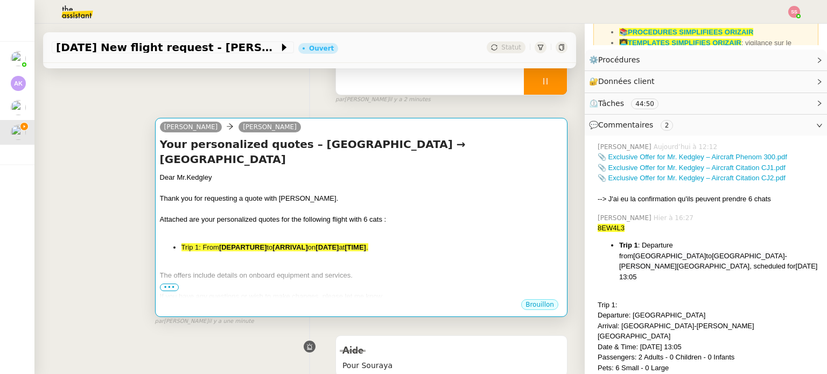
click at [387, 225] on div at bounding box center [361, 230] width 403 height 11
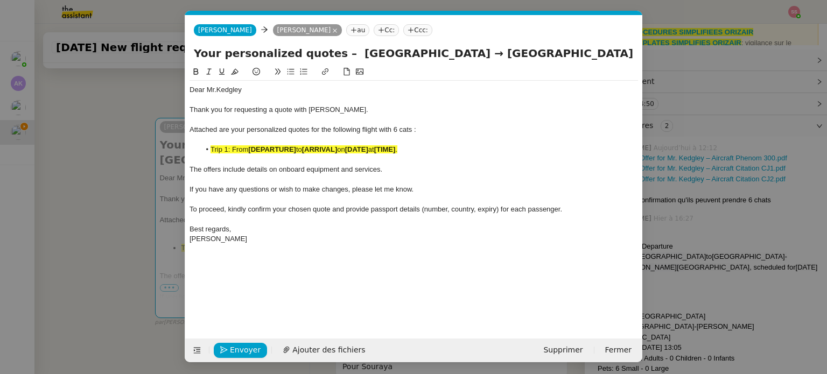
scroll to position [0, 36]
drag, startPoint x: 416, startPoint y: 130, endPoint x: 392, endPoint y: 130, distance: 23.2
click at [392, 130] on div "Attached are your personalized quotes for the following flight with 6 cats :" at bounding box center [414, 130] width 448 height 10
click at [327, 350] on span "Ajouter des fichiers" at bounding box center [328, 350] width 73 height 12
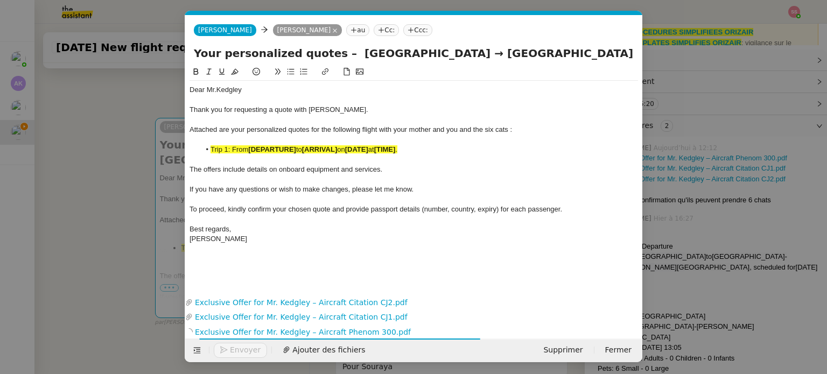
click at [143, 251] on nz-modal-container "devi Service ✈️ Orizair - Envoi devi s client (EN) Dans le cadre de la procédur…" at bounding box center [413, 187] width 827 height 374
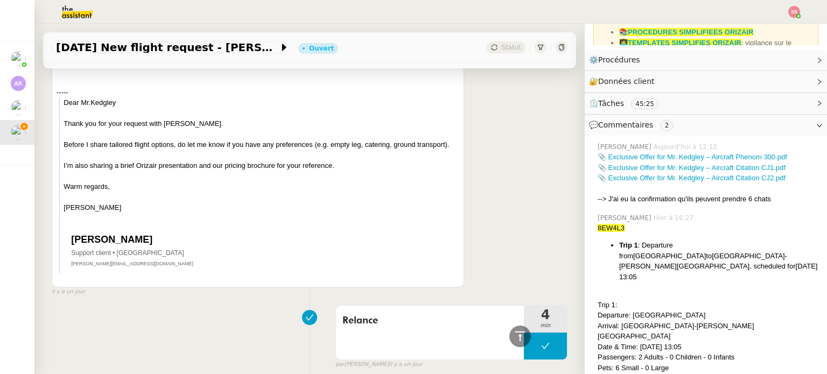
scroll to position [2214, 0]
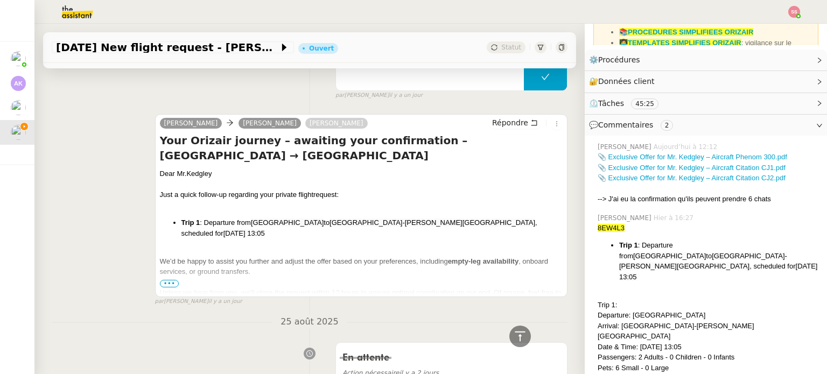
drag, startPoint x: 202, startPoint y: 197, endPoint x: 221, endPoint y: 206, distance: 20.9
click at [221, 217] on li "Trip 1 : Departure from [GEOGRAPHIC_DATA] to [GEOGRAPHIC_DATA]-[GEOGRAPHIC_DATA…" at bounding box center [371, 227] width 381 height 21
click at [239, 217] on li "Trip 1 : Departure from [GEOGRAPHIC_DATA] to [GEOGRAPHIC_DATA]-[GEOGRAPHIC_DATA…" at bounding box center [371, 227] width 381 height 21
drag, startPoint x: 222, startPoint y: 207, endPoint x: 202, endPoint y: 199, distance: 21.7
click at [202, 217] on li "Trip 1 : Departure from [GEOGRAPHIC_DATA] to [GEOGRAPHIC_DATA]-[GEOGRAPHIC_DATA…" at bounding box center [371, 227] width 381 height 21
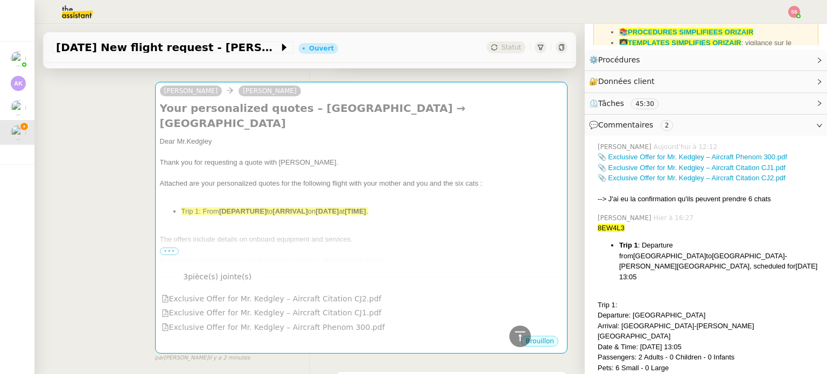
scroll to position [135, 0]
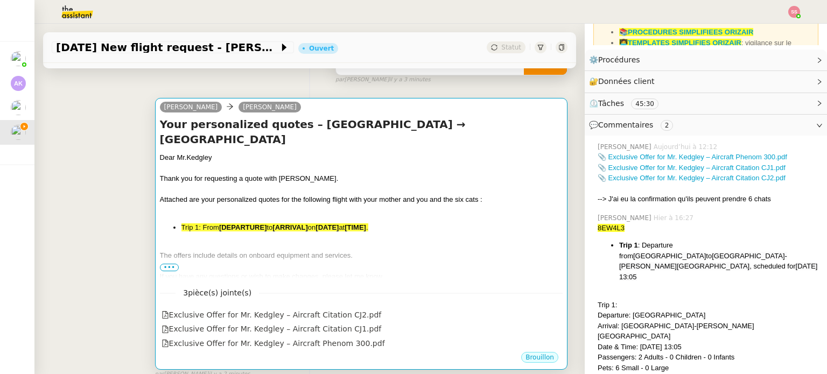
click at [453, 173] on div "Thank you for requesting a quote with [PERSON_NAME]." at bounding box center [361, 178] width 403 height 11
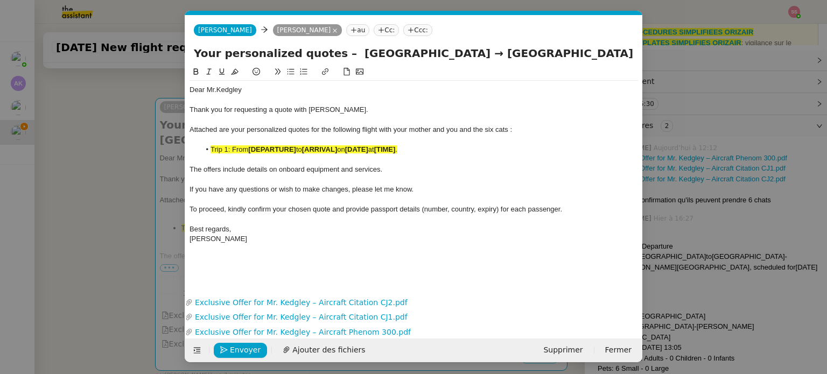
scroll to position [0, 36]
drag, startPoint x: 423, startPoint y: 151, endPoint x: 211, endPoint y: 149, distance: 212.1
click at [211, 149] on li "Trip 1: From [DEPARTURE] to [ARRIVAL] on [DATE] at [TIME] ." at bounding box center [419, 150] width 438 height 10
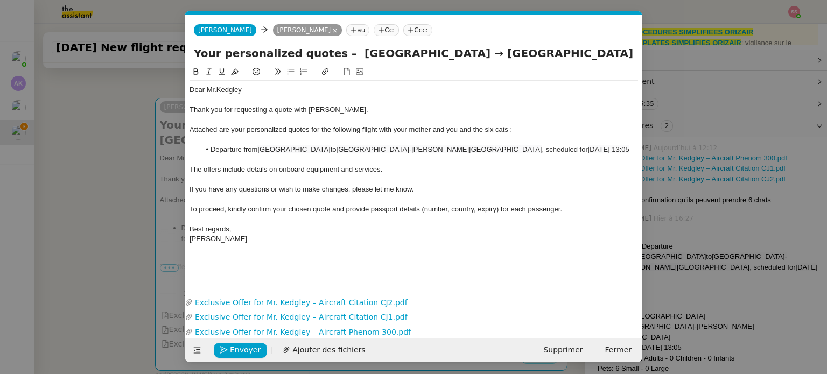
click at [212, 149] on li "Departure from [GEOGRAPHIC_DATA] to [GEOGRAPHIC_DATA]-[GEOGRAPHIC_DATA][PERSON_…" at bounding box center [419, 150] width 438 height 10
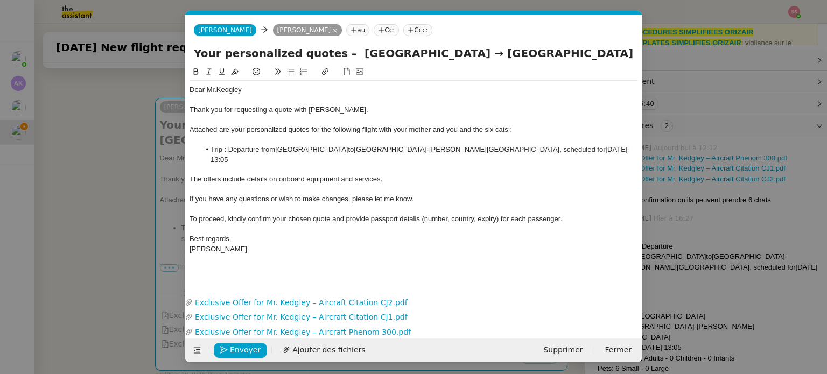
click at [279, 148] on span "[GEOGRAPHIC_DATA]" at bounding box center [311, 149] width 73 height 8
click at [0, 0] on lt-span "Supprimer les doubles espaces" at bounding box center [0, 0] width 0 height 0
click at [322, 297] on link "Exclusive Offer for Mr. Kedgley – Aircraft Citation CJ2.pdf" at bounding box center [412, 303] width 438 height 12
click at [253, 346] on span "Envoyer" at bounding box center [245, 350] width 31 height 12
click at [403, 32] on nz-tag "Ccc:" at bounding box center [417, 30] width 29 height 12
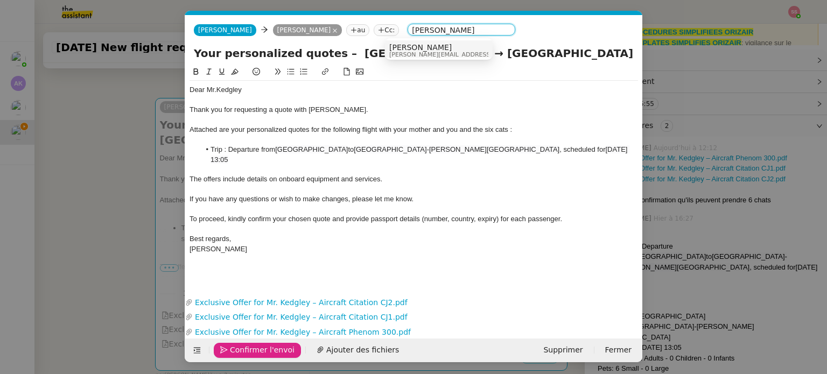
type input "[PERSON_NAME]"
click at [398, 48] on span "[PERSON_NAME]" at bounding box center [465, 47] width 153 height 9
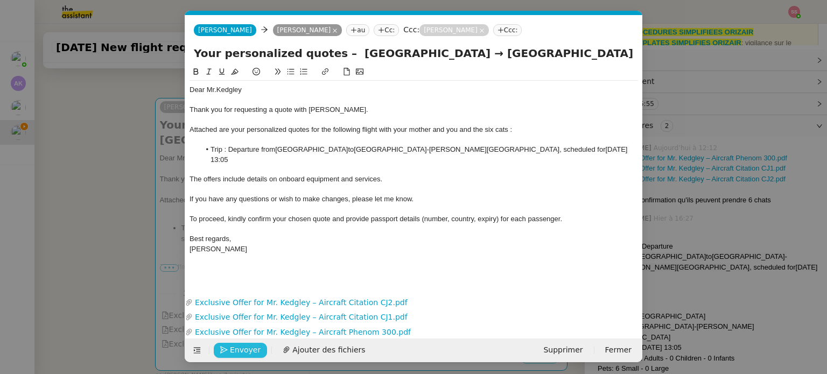
click at [261, 355] on div "Envoyer Ajouter des fichiers" at bounding box center [281, 350] width 183 height 15
click at [252, 352] on span "Envoyer" at bounding box center [245, 350] width 31 height 12
click at [252, 353] on span "Confirmer l'envoi" at bounding box center [262, 350] width 65 height 12
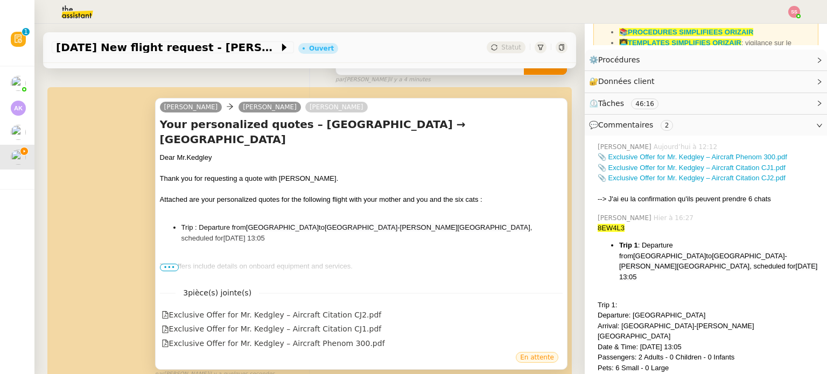
click at [261, 163] on div at bounding box center [361, 168] width 403 height 11
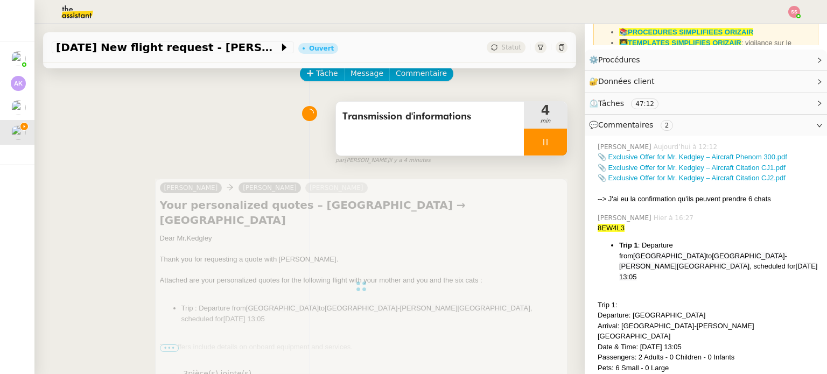
click at [547, 137] on div at bounding box center [545, 142] width 43 height 27
click at [547, 137] on button at bounding box center [556, 142] width 22 height 27
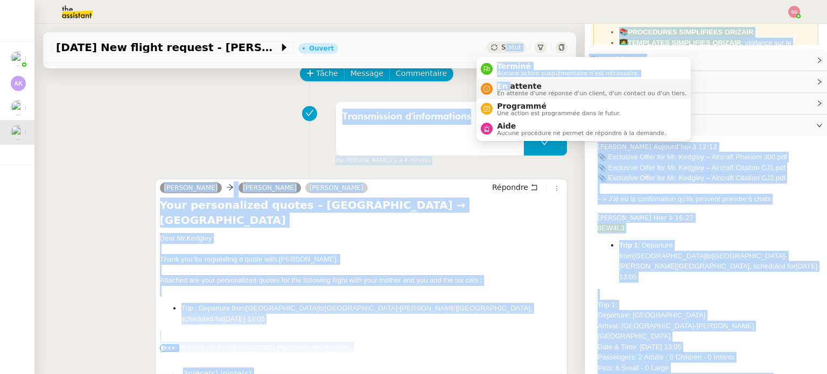
drag, startPoint x: 494, startPoint y: 44, endPoint x: 509, endPoint y: 83, distance: 42.6
click at [509, 83] on body "Mes demandes Créer des reels Instagram [PERSON_NAME] des factures pour SARL 2TL…" at bounding box center [413, 187] width 827 height 374
click at [509, 83] on div "Tâche Message Commentaire" at bounding box center [434, 79] width 266 height 26
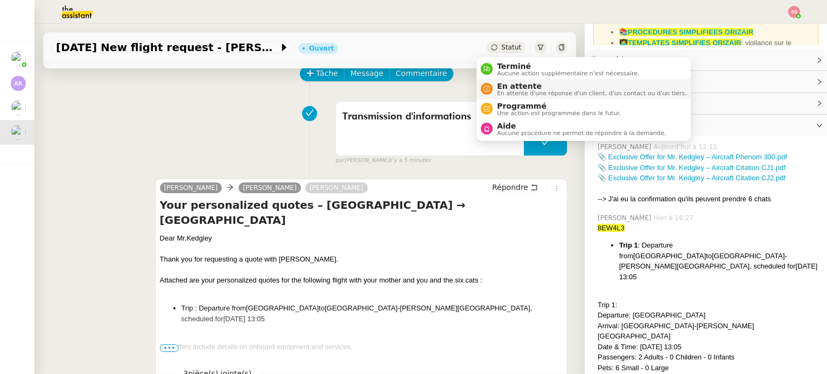
click at [501, 86] on span "En attente" at bounding box center [592, 86] width 190 height 9
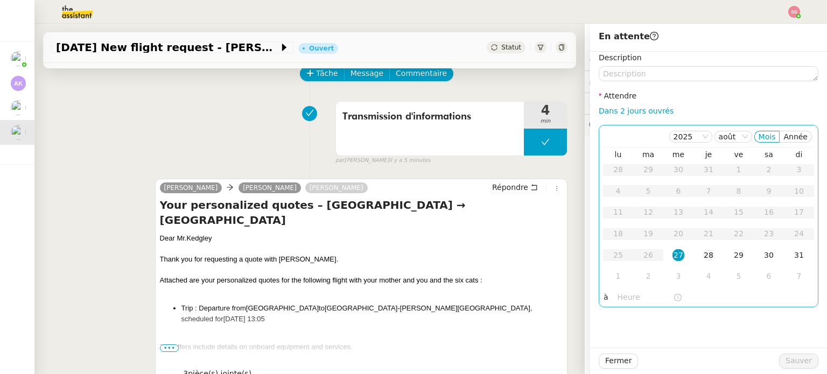
click at [703, 252] on div "28" at bounding box center [709, 255] width 12 height 12
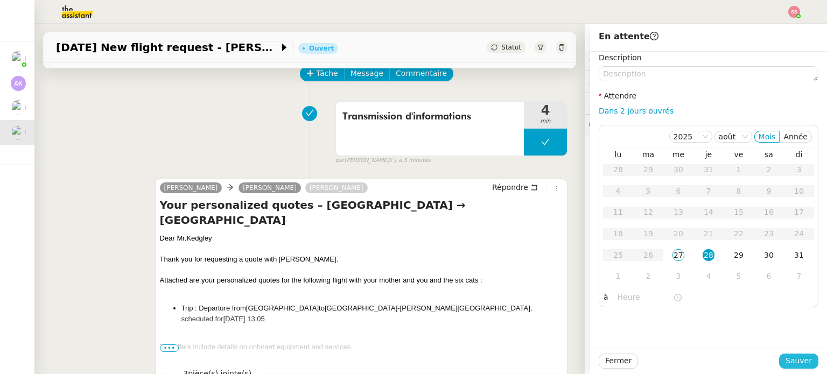
click at [780, 365] on button "Sauver" at bounding box center [798, 361] width 39 height 15
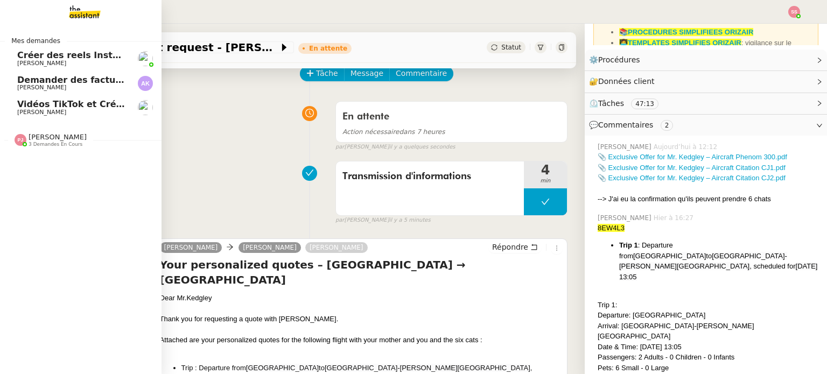
click at [69, 105] on span "Vidéos TikTok et Créatives META - août 2025" at bounding box center [125, 104] width 216 height 10
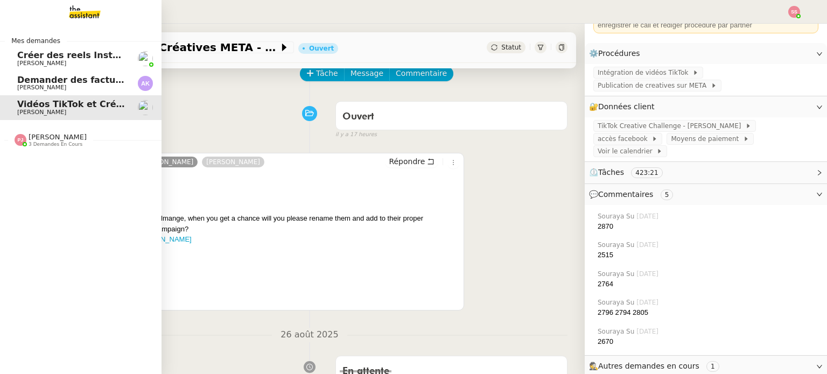
scroll to position [108, 0]
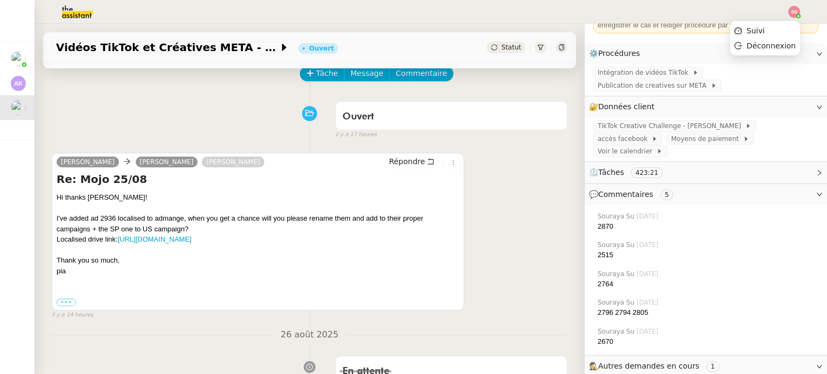
click at [790, 9] on img at bounding box center [794, 12] width 12 height 12
click at [775, 22] on ul "Suivi Déconnexion" at bounding box center [765, 38] width 70 height 34
click at [773, 25] on li "Suivi" at bounding box center [765, 30] width 70 height 15
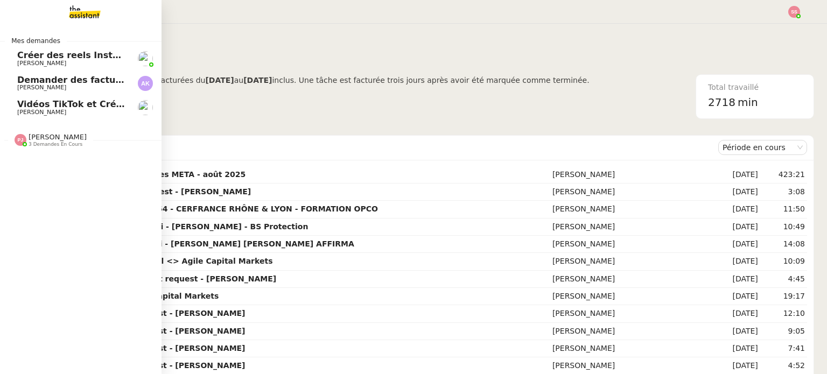
click at [68, 96] on link "Vidéos TikTok et Créatives META - août 2025 [PERSON_NAME]" at bounding box center [81, 107] width 162 height 25
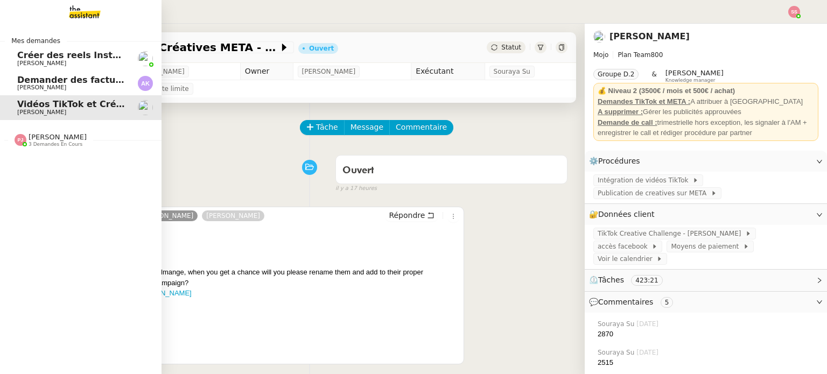
click at [83, 85] on span "[PERSON_NAME]" at bounding box center [71, 88] width 109 height 6
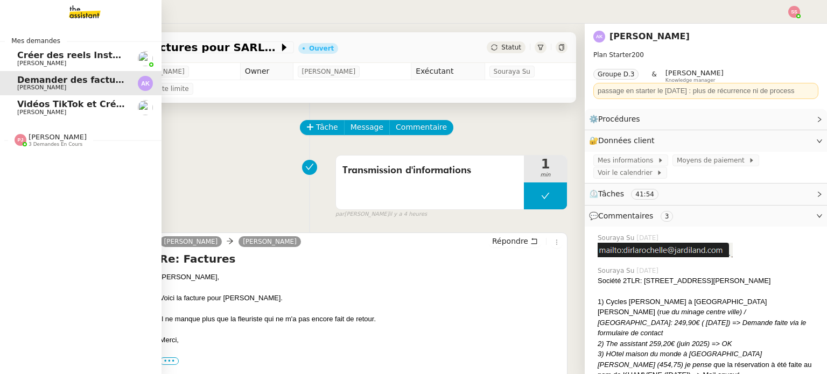
click at [69, 146] on span "3 demandes en cours" at bounding box center [56, 145] width 54 height 6
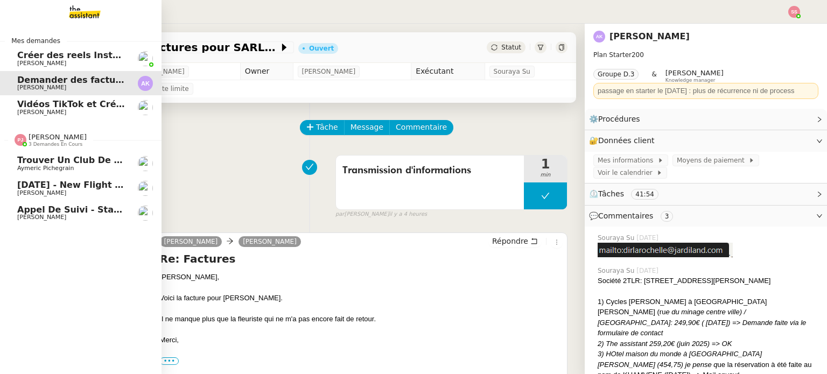
click at [59, 182] on span "[DATE] - New flight request - [PERSON_NAME]" at bounding box center [130, 185] width 227 height 10
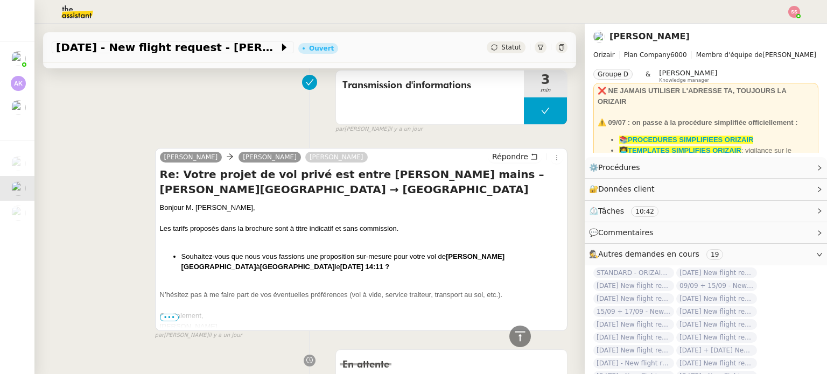
scroll to position [431, 0]
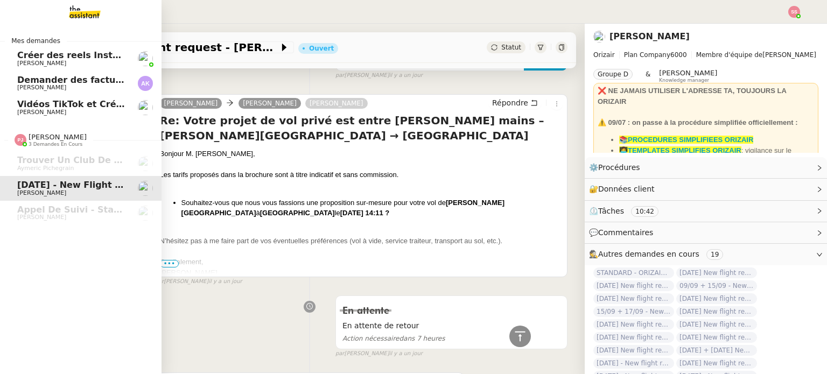
click at [71, 101] on span "Vidéos TikTok et Créatives META - août 2025" at bounding box center [125, 104] width 216 height 10
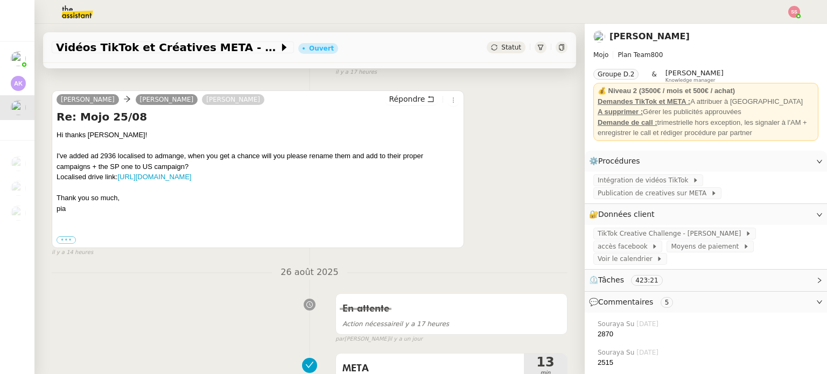
scroll to position [54, 0]
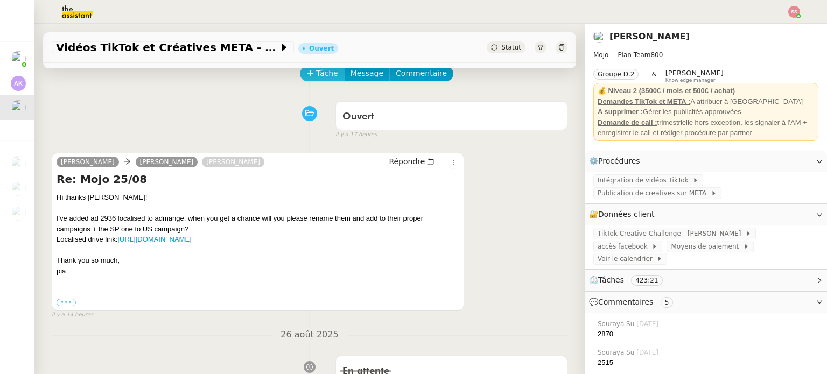
click at [316, 80] on span "Tâche" at bounding box center [327, 73] width 22 height 12
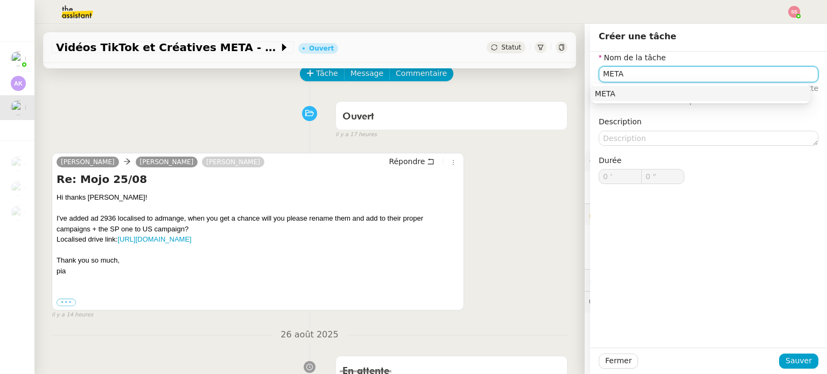
click at [646, 92] on div "META" at bounding box center [700, 94] width 211 height 10
type input "META"
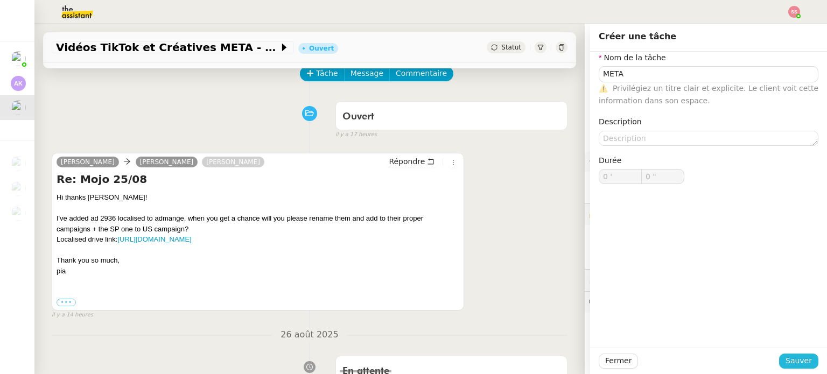
click at [797, 357] on span "Sauver" at bounding box center [798, 361] width 26 height 12
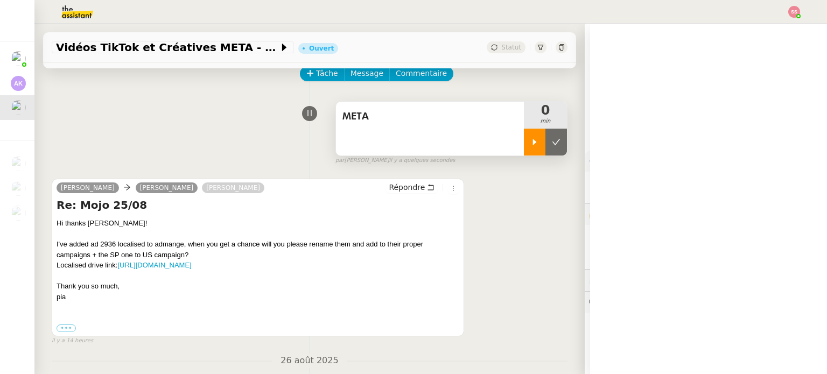
click at [524, 142] on div at bounding box center [535, 142] width 22 height 27
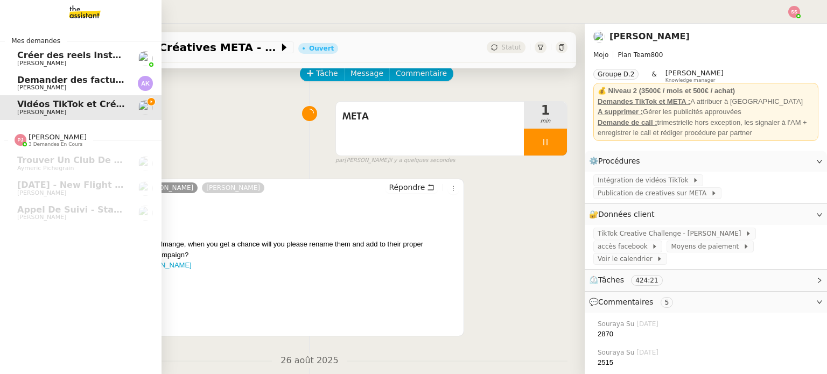
click at [60, 87] on span "[PERSON_NAME]" at bounding box center [71, 88] width 109 height 6
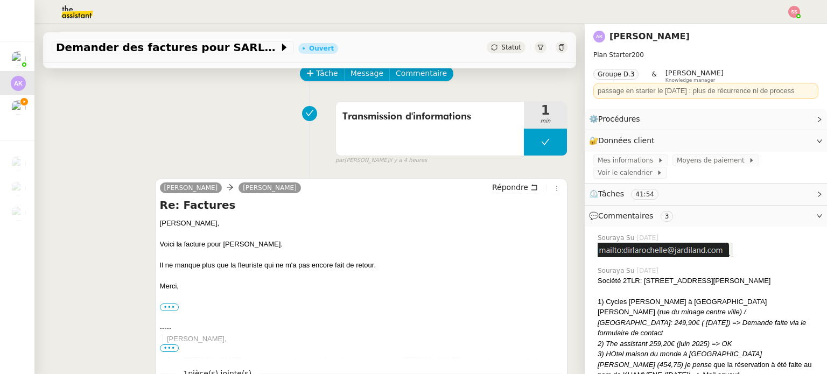
click at [501, 51] on span "Statut" at bounding box center [511, 48] width 20 height 8
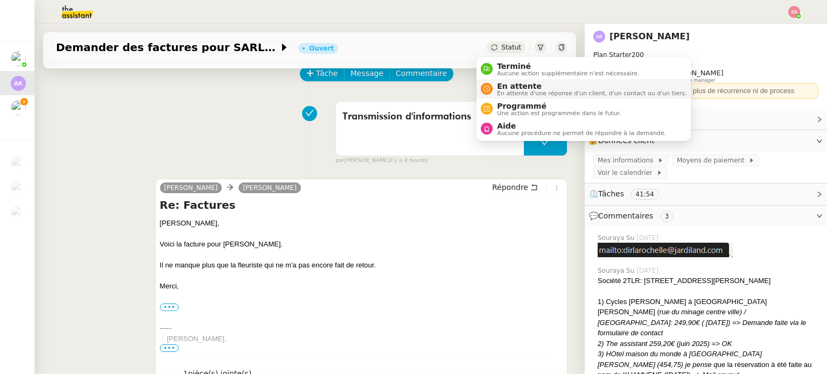
click at [492, 85] on div "En attente En attente d'une réponse d'un client, d'un contact ou d'un tiers." at bounding box center [584, 89] width 206 height 15
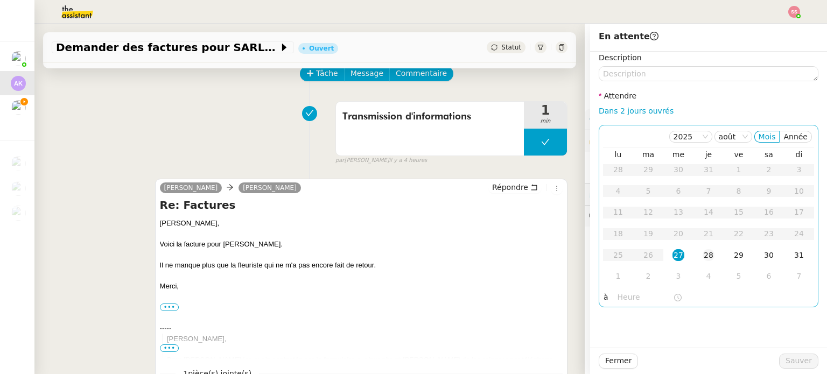
click at [693, 258] on td "28" at bounding box center [708, 256] width 30 height 22
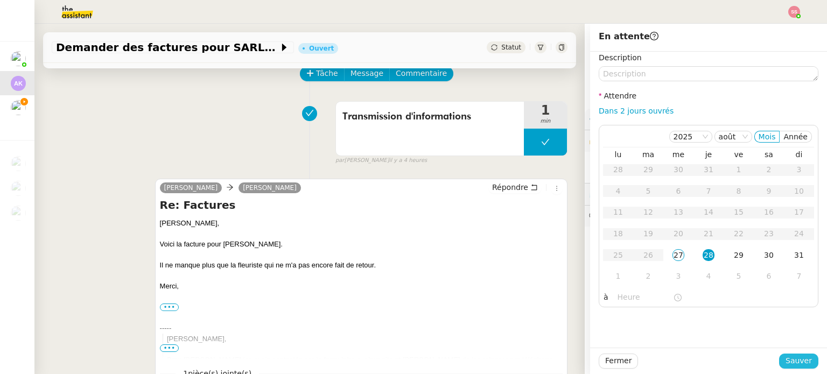
click at [799, 360] on span "Sauver" at bounding box center [798, 361] width 26 height 12
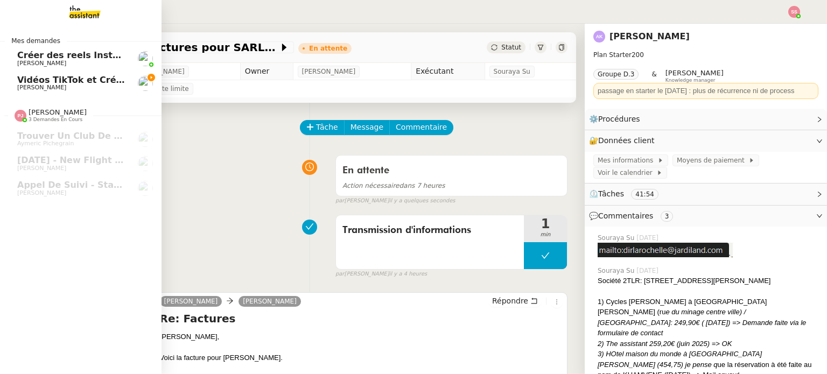
click at [40, 82] on span "Vidéos TikTok et Créatives META - août 2025" at bounding box center [125, 80] width 216 height 10
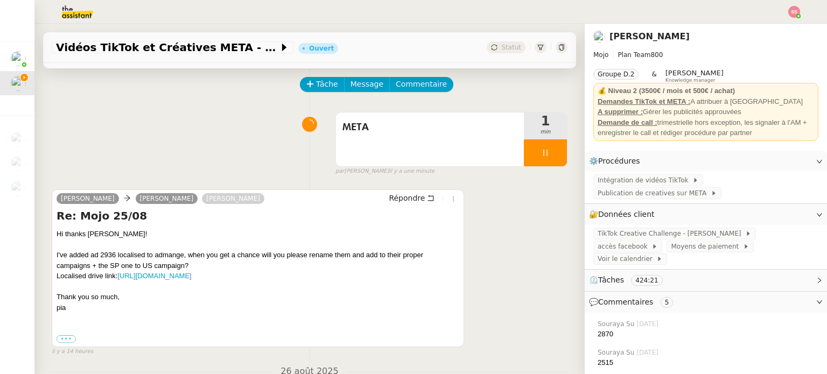
scroll to position [54, 0]
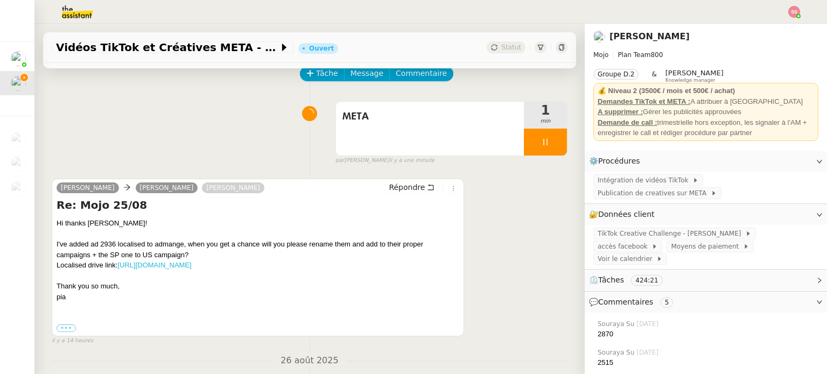
click at [191, 263] on link "[URL][DOMAIN_NAME]" at bounding box center [154, 265] width 74 height 8
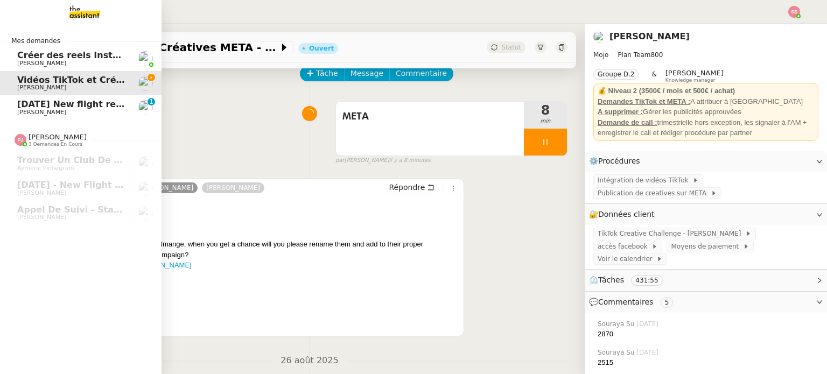
click at [84, 116] on span "[PERSON_NAME]" at bounding box center [71, 112] width 109 height 6
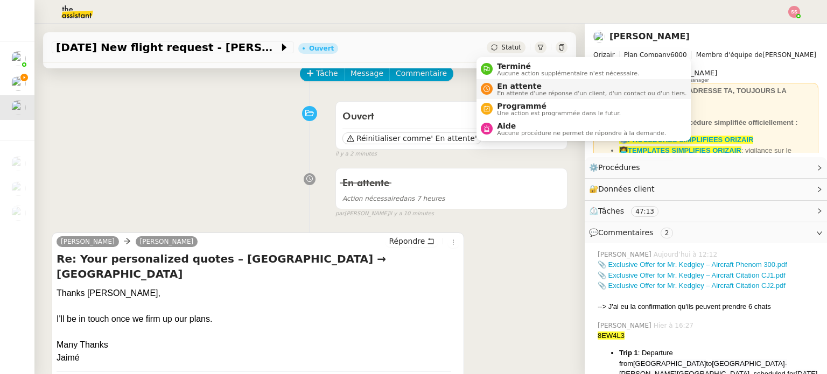
click at [502, 85] on span "En attente" at bounding box center [592, 86] width 190 height 9
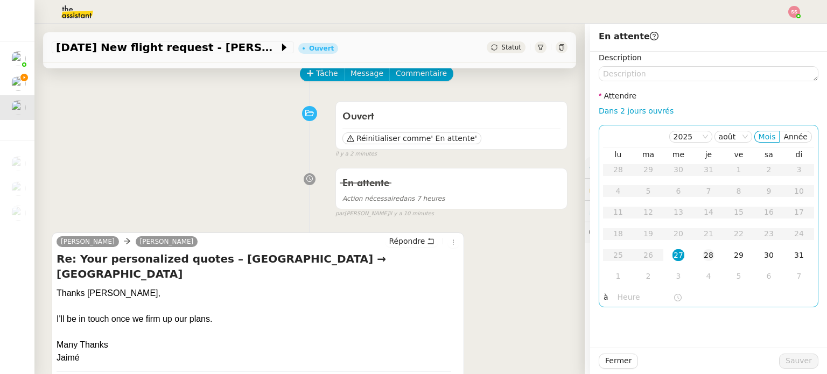
click at [703, 259] on div "28" at bounding box center [709, 255] width 12 height 12
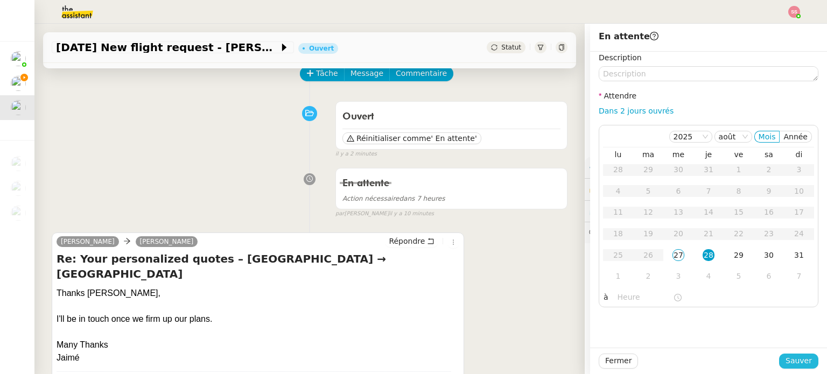
click at [795, 363] on span "Sauver" at bounding box center [798, 361] width 26 height 12
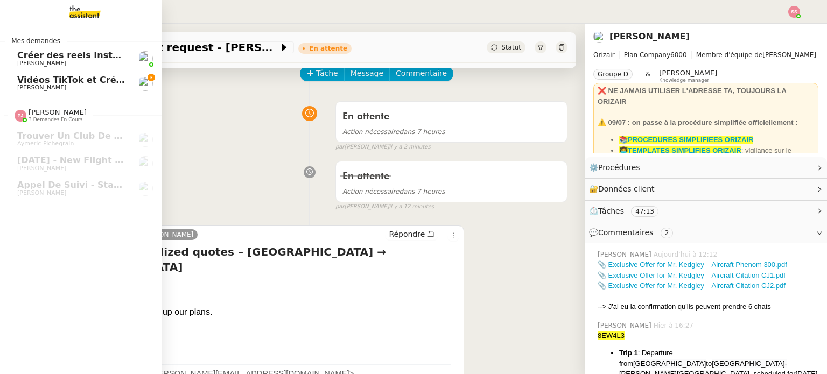
click at [45, 78] on span "Vidéos TikTok et Créatives META - août 2025" at bounding box center [125, 80] width 216 height 10
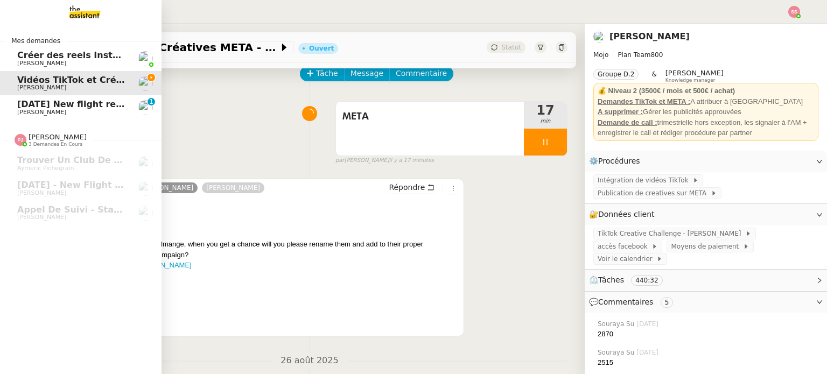
click at [28, 108] on span "[DATE] New flight request - [PERSON_NAME]" at bounding box center [125, 104] width 216 height 10
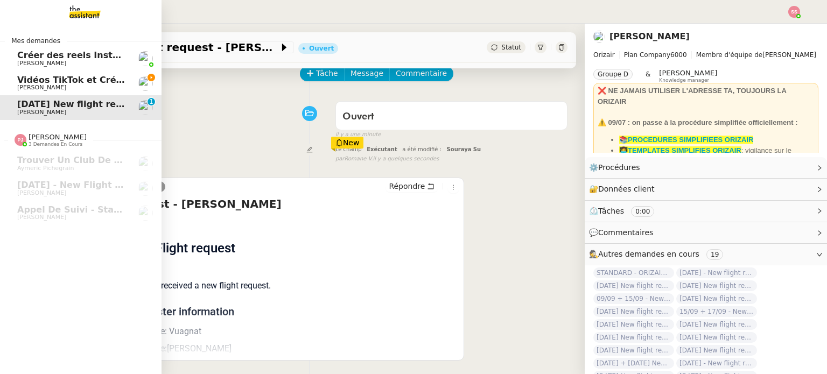
click at [61, 86] on span "[PERSON_NAME]" at bounding box center [71, 88] width 109 height 6
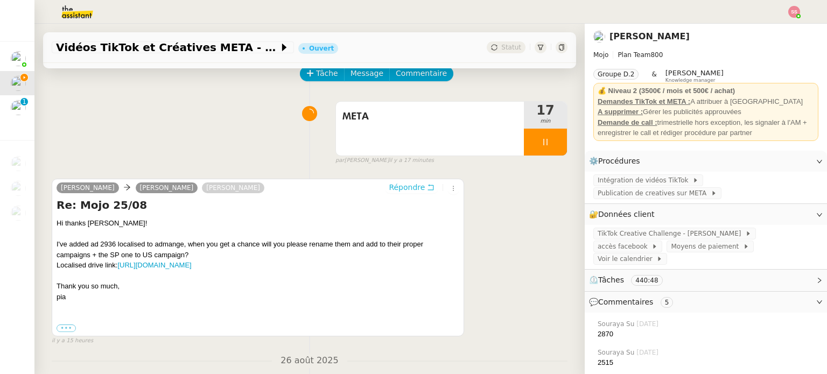
click at [396, 193] on span "Répondre" at bounding box center [407, 187] width 36 height 11
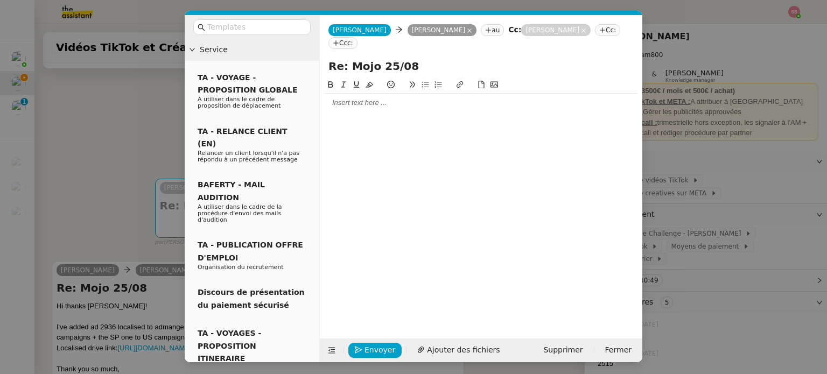
click at [386, 58] on input "Re: Mojo 25/08" at bounding box center [480, 66] width 305 height 16
type input "Re: Mojo 27/08"
click at [341, 98] on div at bounding box center [481, 103] width 314 height 10
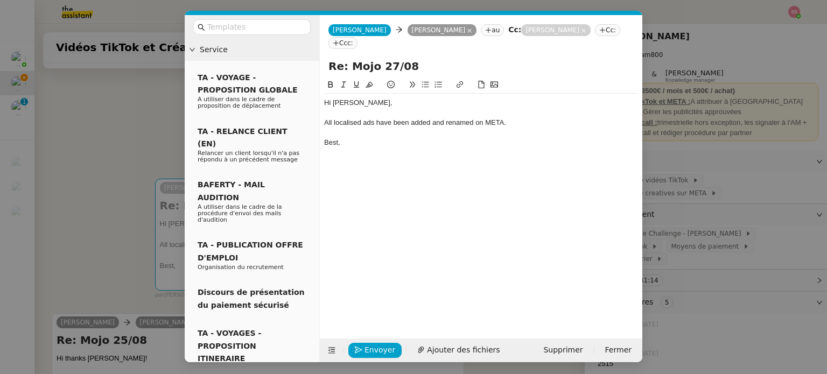
click at [346, 118] on div "All localised ads have been added and renamed on META." at bounding box center [481, 123] width 314 height 10
click at [0, 0] on lt-span "locali z ed" at bounding box center [0, 0] width 0 height 0
click at [369, 352] on span "Envoyer" at bounding box center [379, 350] width 31 height 12
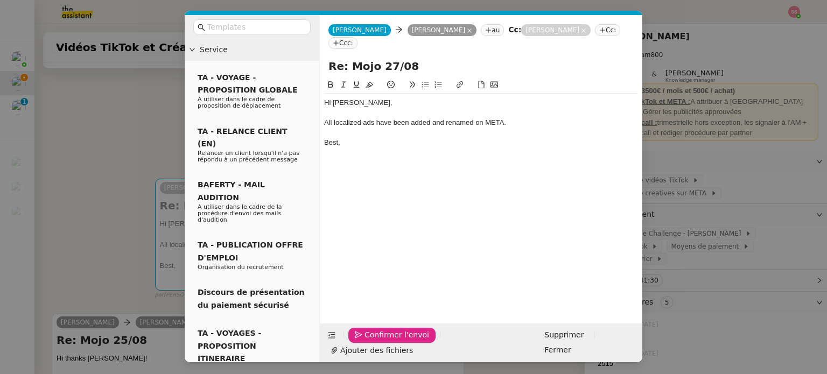
click at [370, 341] on span "Confirmer l'envoi" at bounding box center [396, 335] width 65 height 12
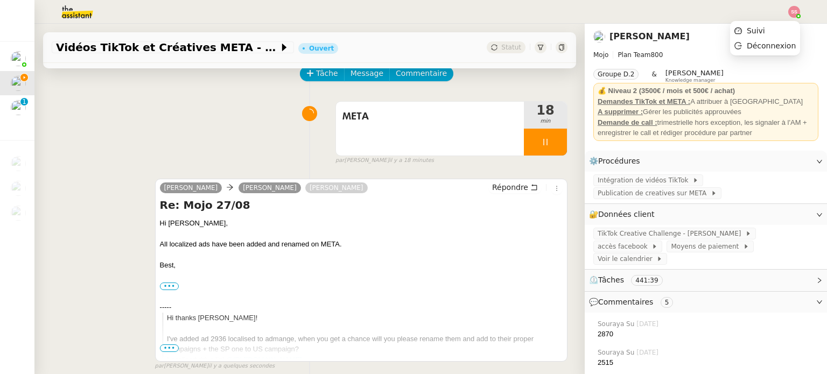
click at [795, 13] on img at bounding box center [794, 12] width 12 height 12
click at [759, 31] on span "Suivi" at bounding box center [756, 30] width 18 height 9
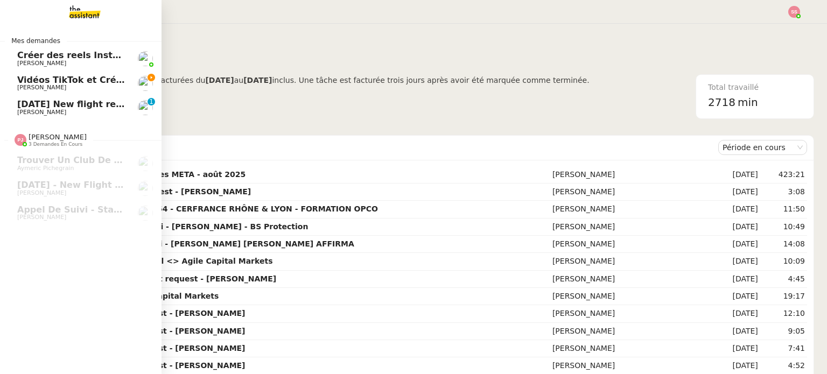
click at [41, 81] on span "Vidéos TikTok et Créatives META - août 2025" at bounding box center [125, 80] width 216 height 10
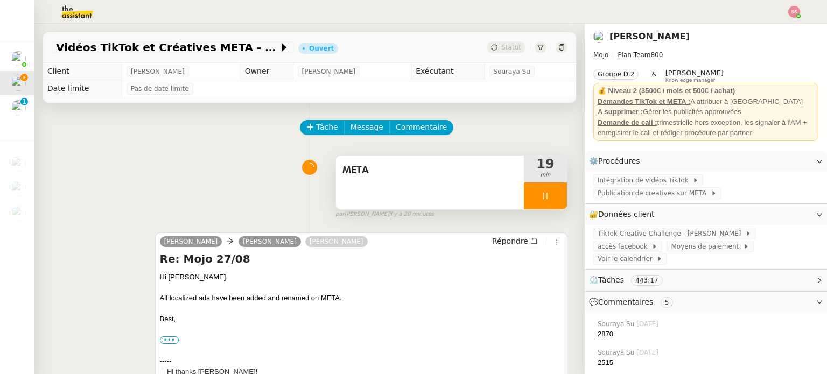
click at [550, 192] on div at bounding box center [545, 196] width 43 height 27
click at [550, 192] on button at bounding box center [556, 196] width 22 height 27
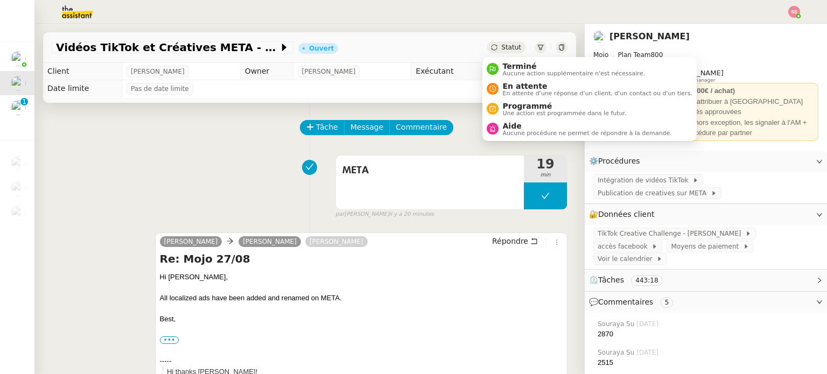
click at [494, 49] on div "Statut" at bounding box center [506, 47] width 39 height 12
click at [499, 83] on div "En attente En attente d'une réponse d'un client, d'un contact ou d'un tiers." at bounding box center [596, 89] width 194 height 15
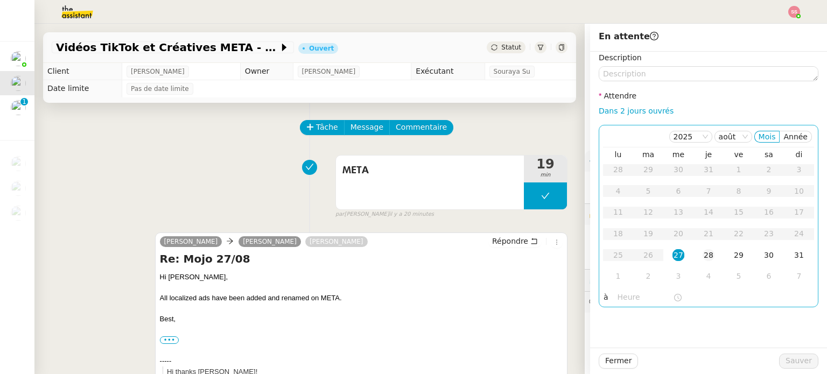
click at [704, 259] on div "28" at bounding box center [709, 255] width 12 height 12
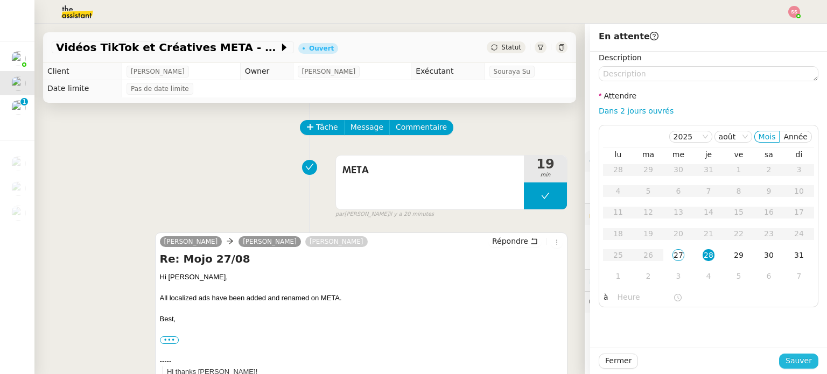
click at [785, 362] on span "Sauver" at bounding box center [798, 361] width 26 height 12
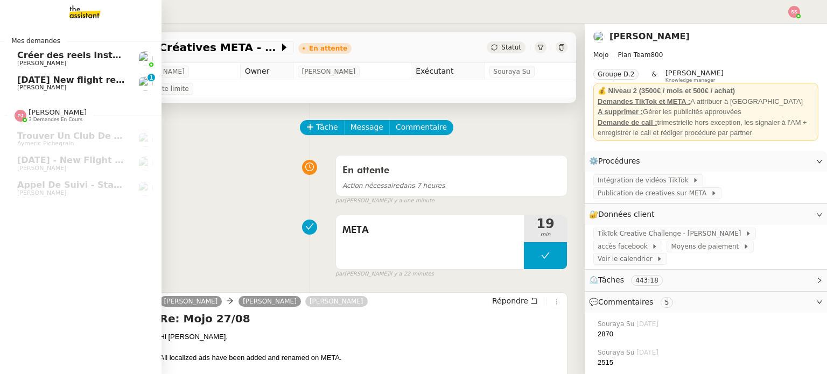
click at [22, 81] on span "[DATE] New flight request - [PERSON_NAME]" at bounding box center [125, 80] width 216 height 10
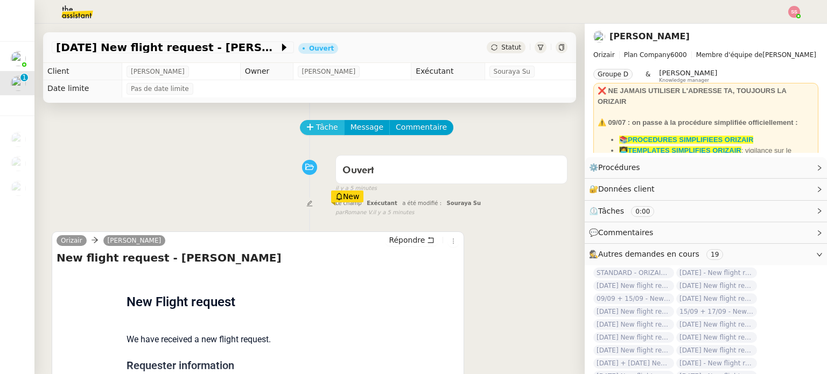
click at [320, 126] on span "Tâche" at bounding box center [327, 127] width 22 height 12
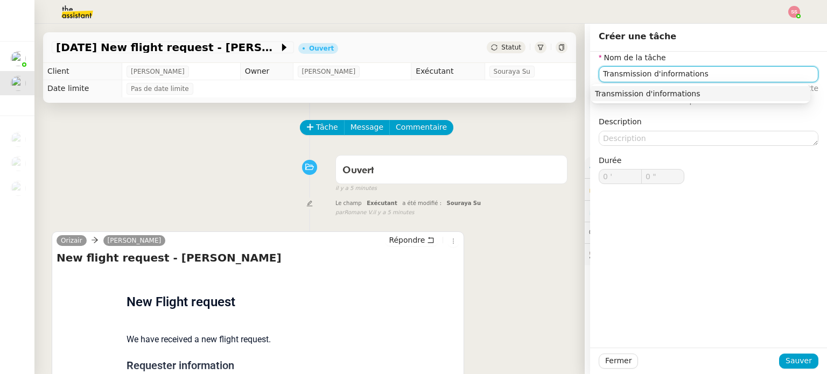
click at [640, 94] on div "Transmission d'informations" at bounding box center [700, 94] width 211 height 10
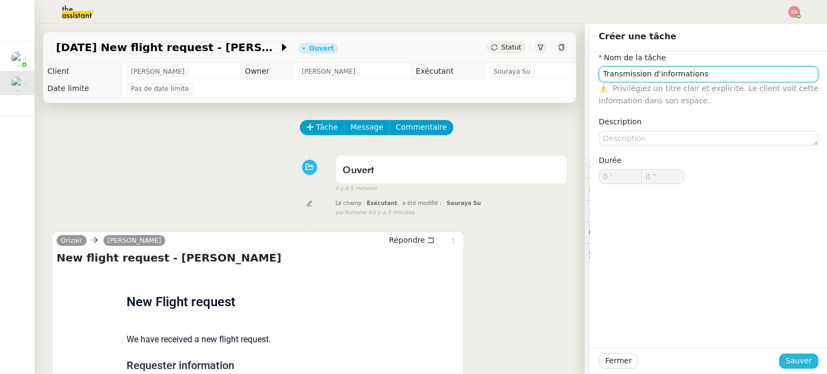
type input "Transmission d'informations"
click at [792, 361] on span "Sauver" at bounding box center [798, 361] width 26 height 12
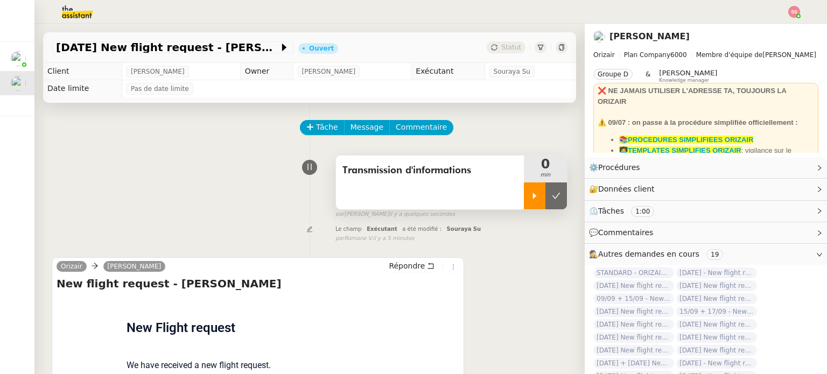
click at [531, 199] on div at bounding box center [535, 196] width 22 height 27
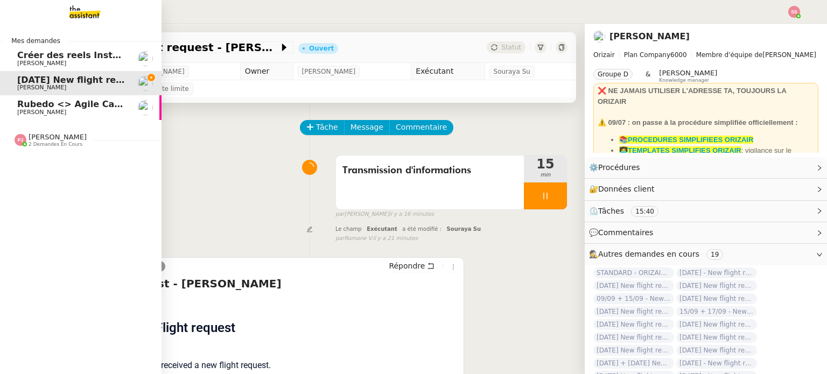
click at [61, 107] on span "Rubedo <> Agile Capital Markets ([PERSON_NAME])" at bounding box center [143, 104] width 252 height 10
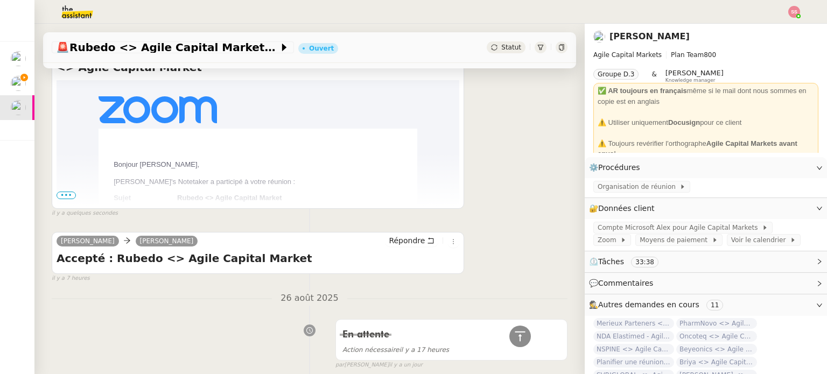
scroll to position [269, 0]
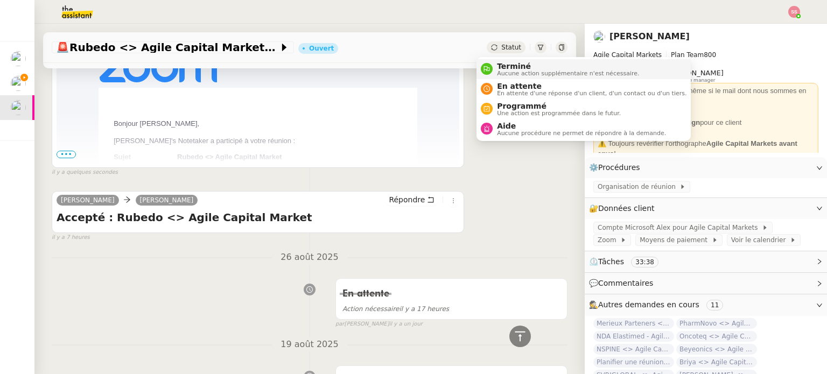
click at [502, 64] on span "Terminé" at bounding box center [568, 66] width 142 height 9
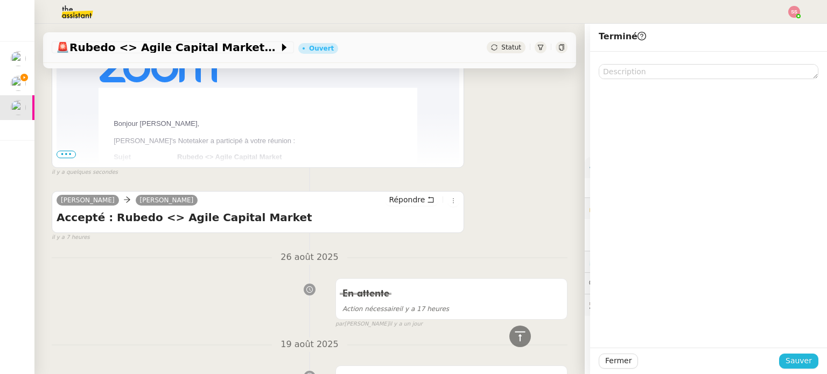
click at [788, 355] on span "Sauver" at bounding box center [798, 361] width 26 height 12
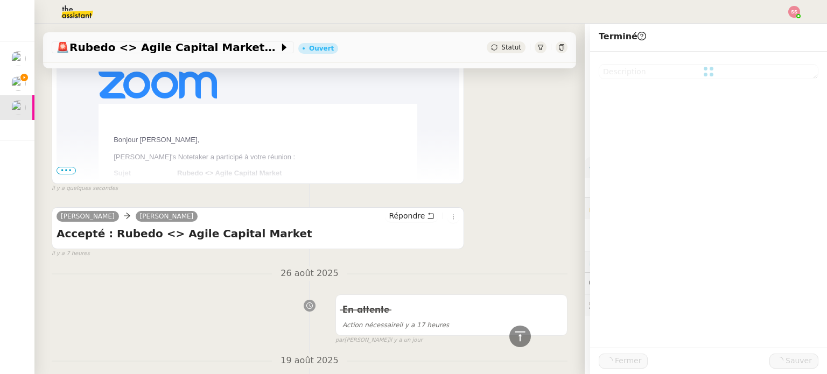
scroll to position [285, 0]
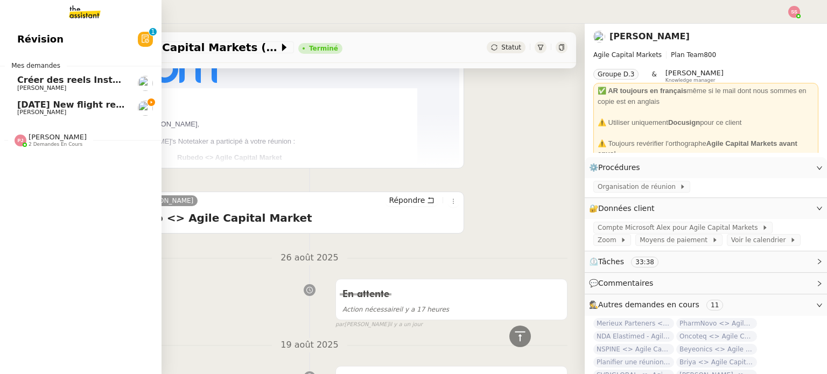
drag, startPoint x: 46, startPoint y: 102, endPoint x: 65, endPoint y: 102, distance: 18.3
click at [46, 102] on span "[DATE] New flight request - [PERSON_NAME]" at bounding box center [125, 105] width 216 height 10
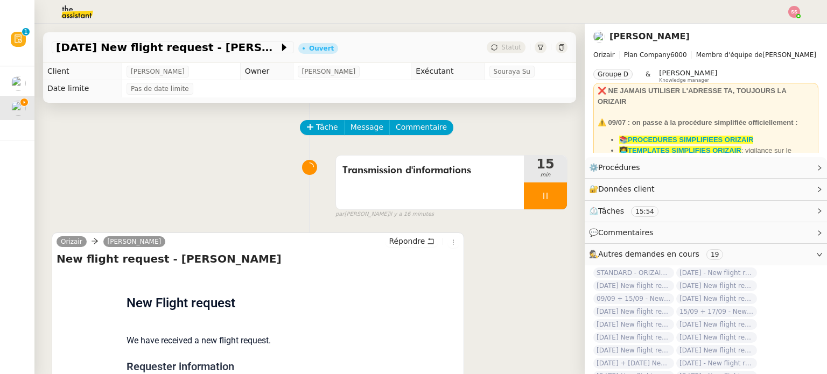
scroll to position [108, 0]
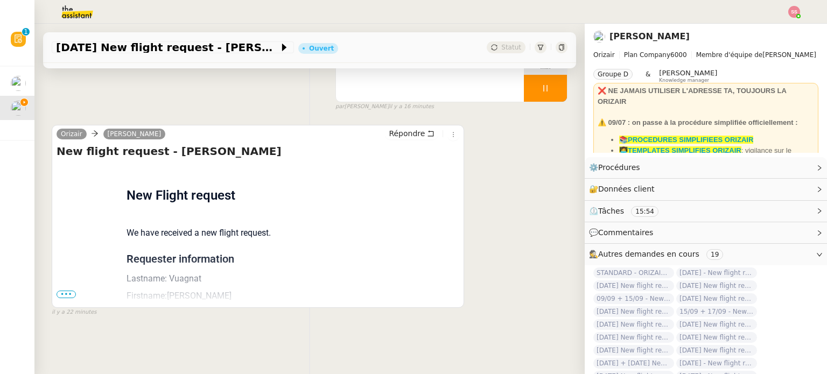
click at [71, 296] on span "•••" at bounding box center [66, 295] width 19 height 8
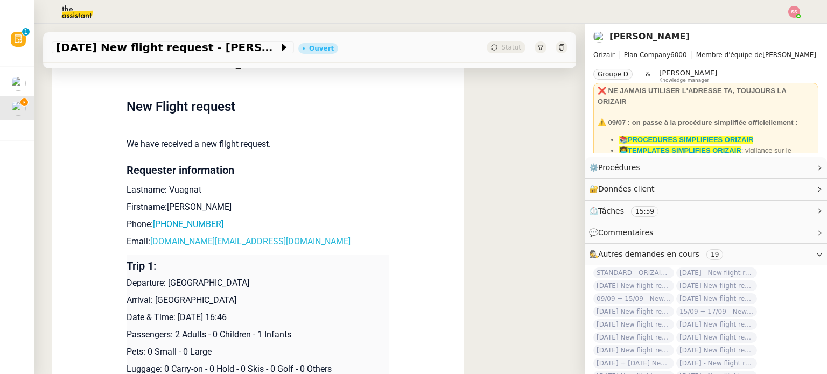
scroll to position [215, 0]
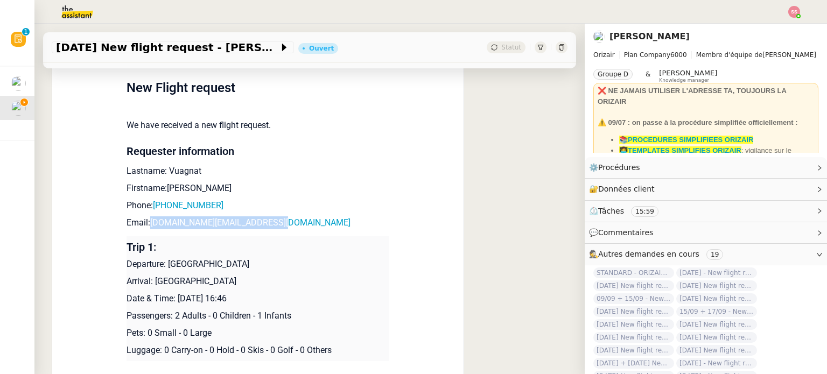
drag, startPoint x: 275, startPoint y: 221, endPoint x: 145, endPoint y: 226, distance: 129.8
click at [145, 226] on p "Email: [DOMAIN_NAME][EMAIL_ADDRESS][DOMAIN_NAME]" at bounding box center [258, 222] width 263 height 13
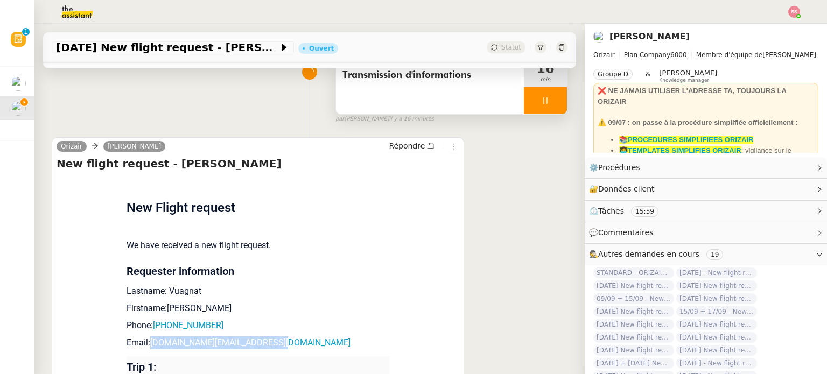
scroll to position [0, 0]
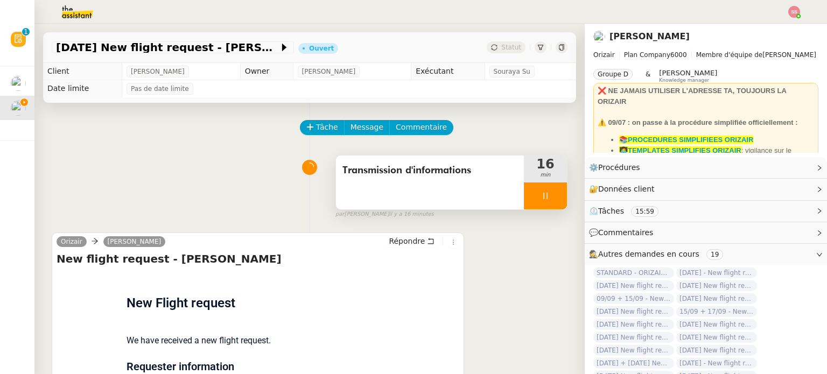
click at [538, 201] on div at bounding box center [545, 196] width 43 height 27
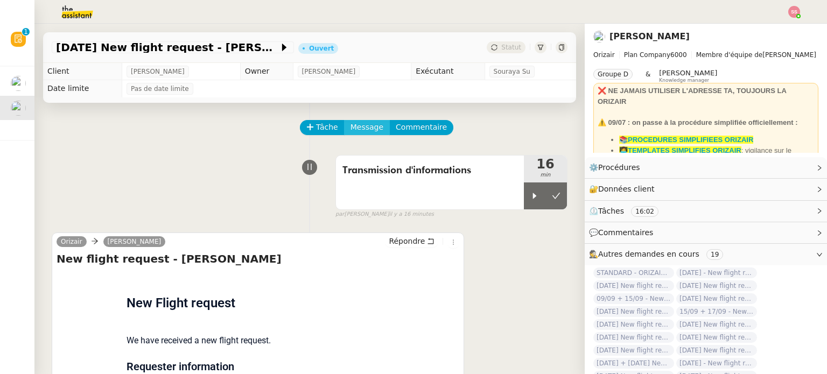
click at [362, 135] on button "Message" at bounding box center [367, 127] width 46 height 15
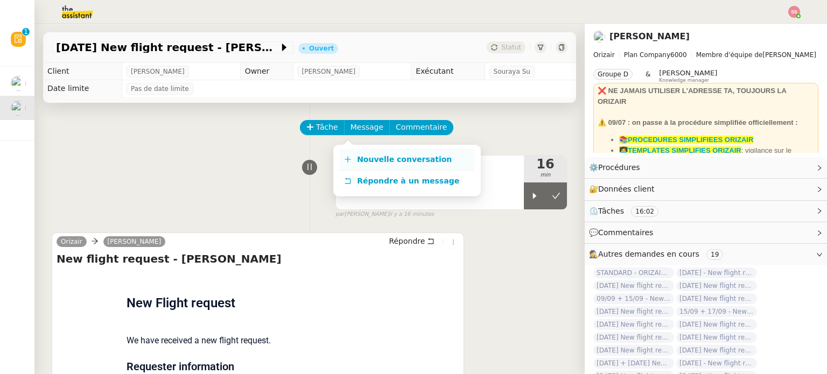
click at [365, 153] on link "Nouvelle conversation" at bounding box center [407, 160] width 135 height 22
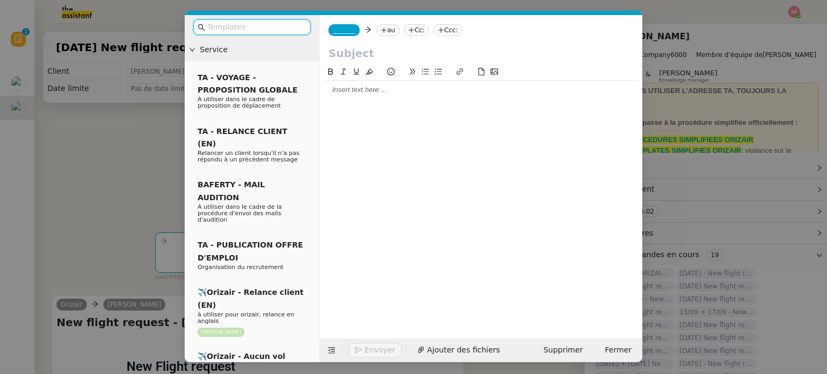
click at [387, 30] on nz-tag "au" at bounding box center [387, 30] width 23 height 12
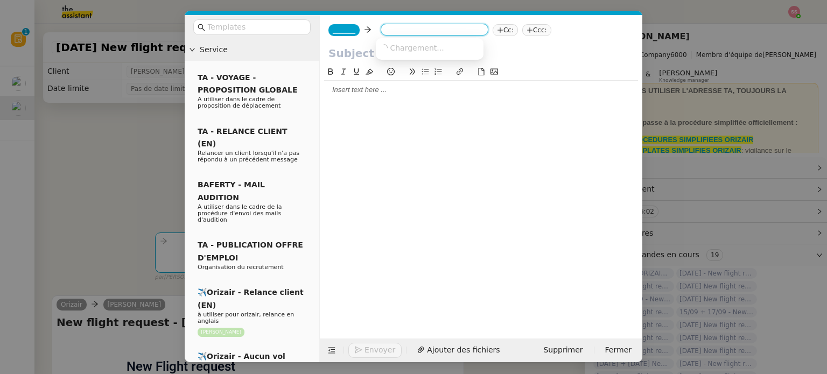
paste input "[DOMAIN_NAME][EMAIL_ADDRESS][DOMAIN_NAME]"
type input "[DOMAIN_NAME][EMAIL_ADDRESS][DOMAIN_NAME]"
click at [398, 51] on span "[DOMAIN_NAME][EMAIL_ADDRESS][DOMAIN_NAME]" at bounding box center [477, 47] width 195 height 9
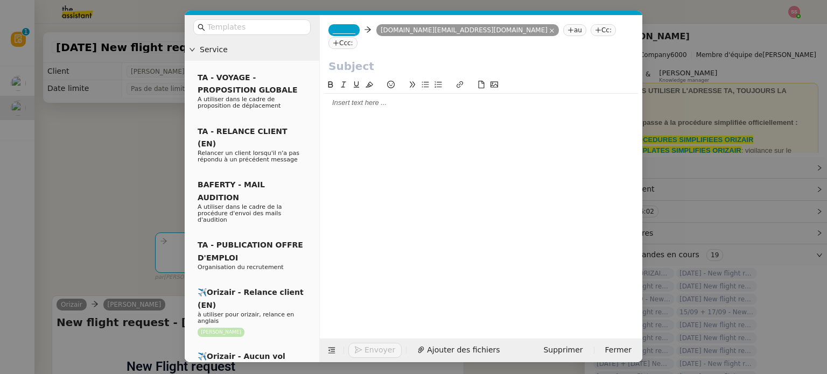
click at [343, 29] on span "_______" at bounding box center [344, 30] width 23 height 8
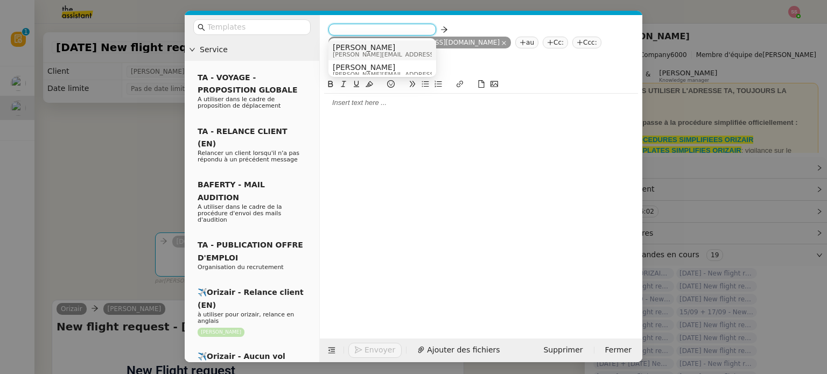
click at [369, 49] on span "[PERSON_NAME]" at bounding box center [409, 47] width 153 height 9
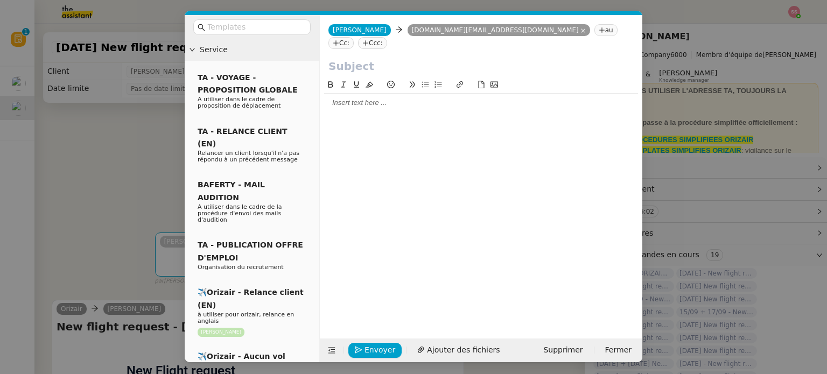
click at [369, 40] on icon at bounding box center [365, 43] width 6 height 6
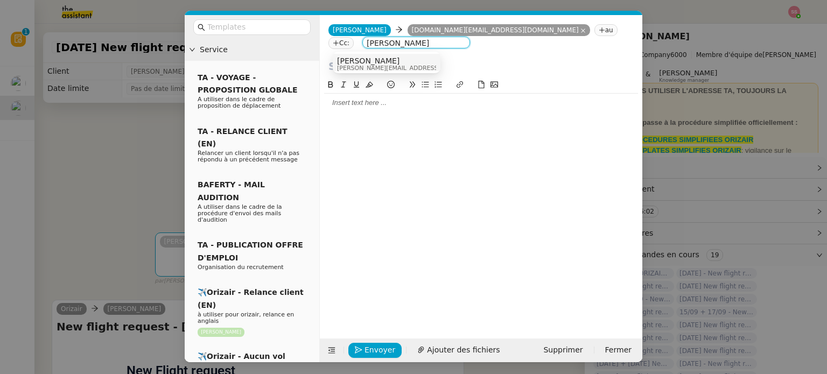
type input "[PERSON_NAME]"
click at [412, 60] on div "[PERSON_NAME] [PERSON_NAME][EMAIL_ADDRESS][DOMAIN_NAME]" at bounding box center [386, 64] width 99 height 15
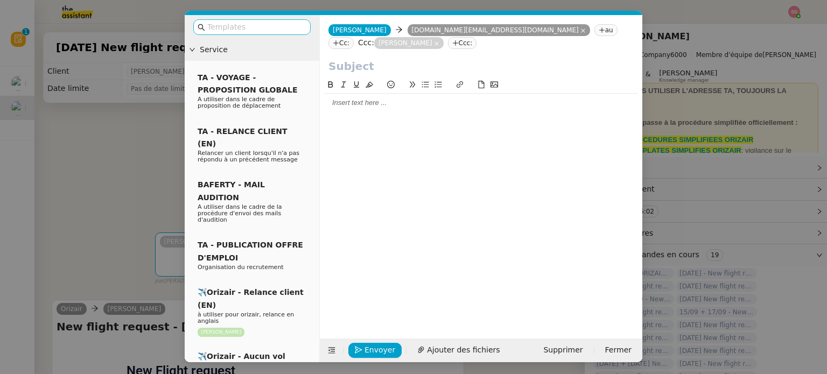
click at [281, 25] on input "text" at bounding box center [255, 27] width 97 height 12
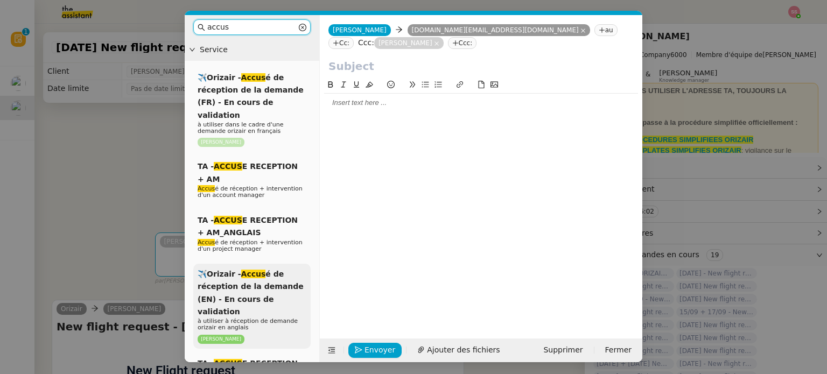
type input "accus"
click at [261, 282] on span "✈️Orizair - Accus é de réception de la demande (EN) - En cours de validation" at bounding box center [251, 293] width 106 height 46
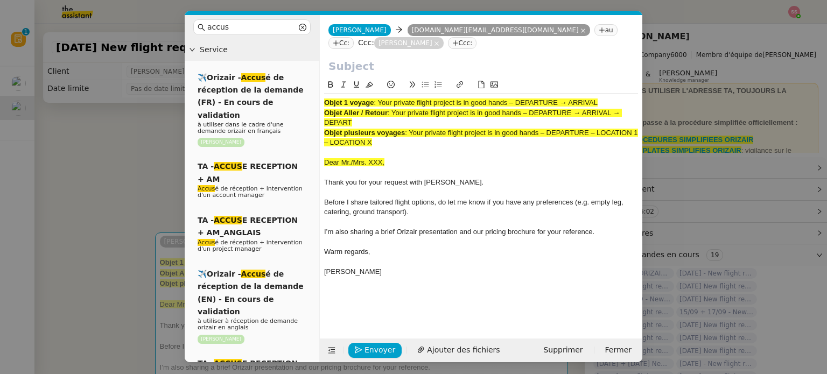
drag, startPoint x: 380, startPoint y: 104, endPoint x: 647, endPoint y: 90, distance: 266.9
click at [647, 90] on nz-modal-container "accus Service ✈️Orizair - Accus é de réception de la demande (FR) - En cours de…" at bounding box center [413, 187] width 827 height 374
click at [374, 62] on input "text" at bounding box center [480, 66] width 305 height 16
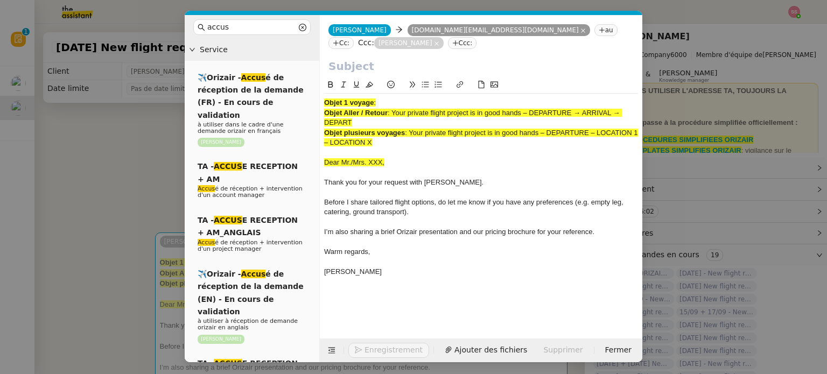
paste input "Your private flight project is in good hands – DEPARTURE → ARRIVAL"
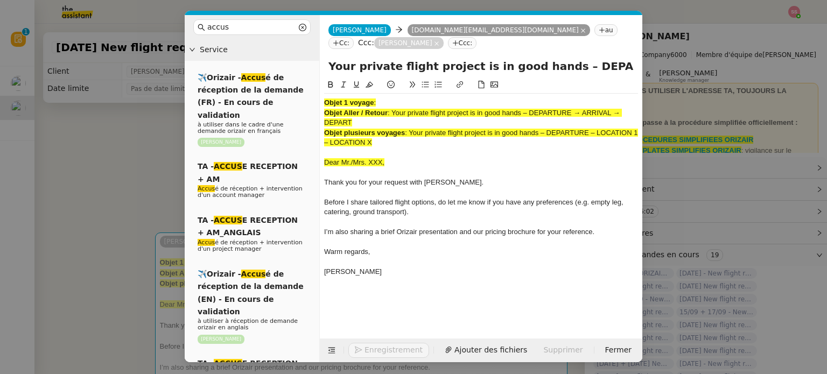
scroll to position [0, 46]
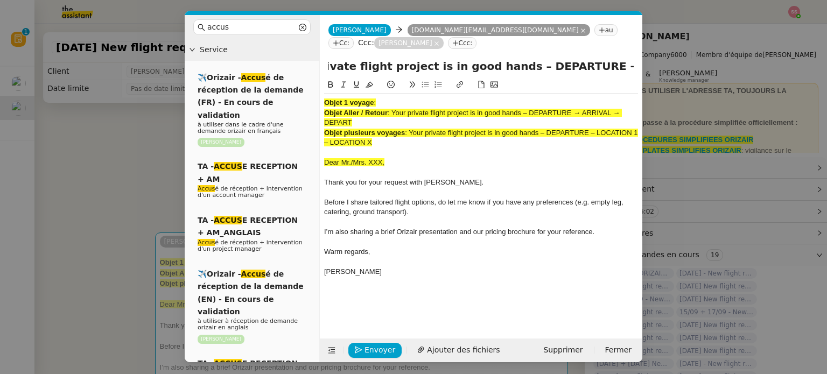
type input "Your private flight project is in good hands – DEPARTURE → ARRIVAL"
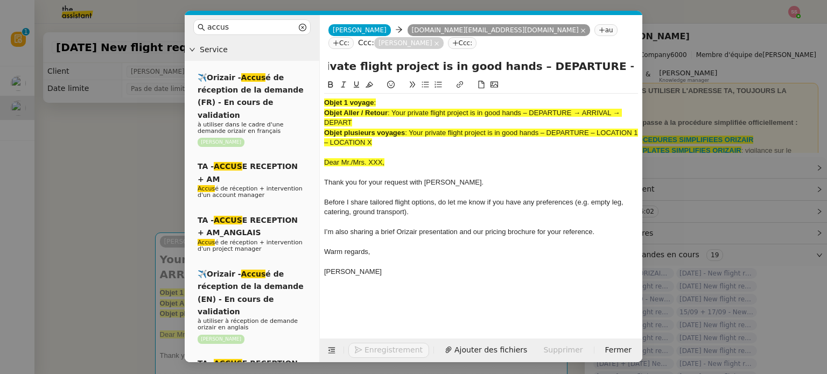
scroll to position [0, 0]
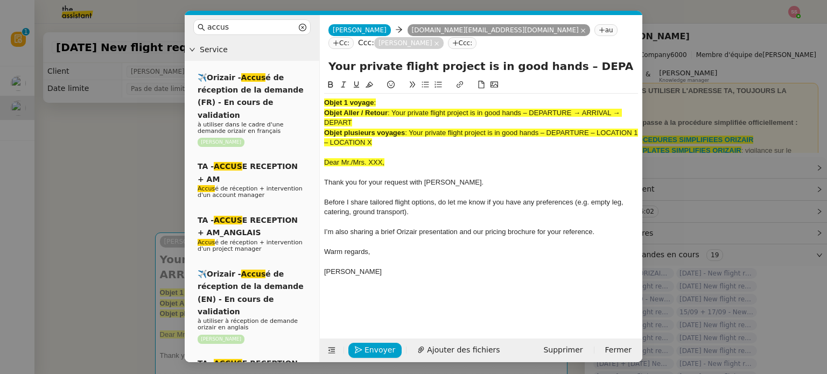
drag, startPoint x: 392, startPoint y: 144, endPoint x: 313, endPoint y: 98, distance: 91.4
click at [313, 98] on nz-layout "accus Service ✈️Orizair - Accus é de réception de la demande (FR) - En cours de…" at bounding box center [414, 188] width 458 height 347
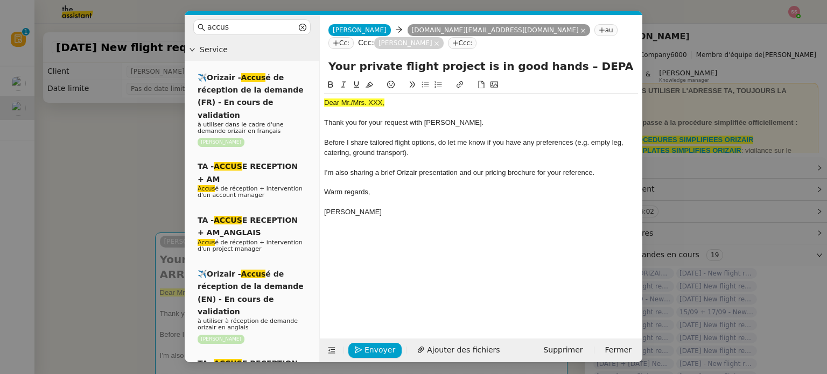
click at [135, 211] on nz-modal-container "accus Service ✈️Orizair - Accus é de réception de la demande (FR) - En cours de…" at bounding box center [413, 187] width 827 height 374
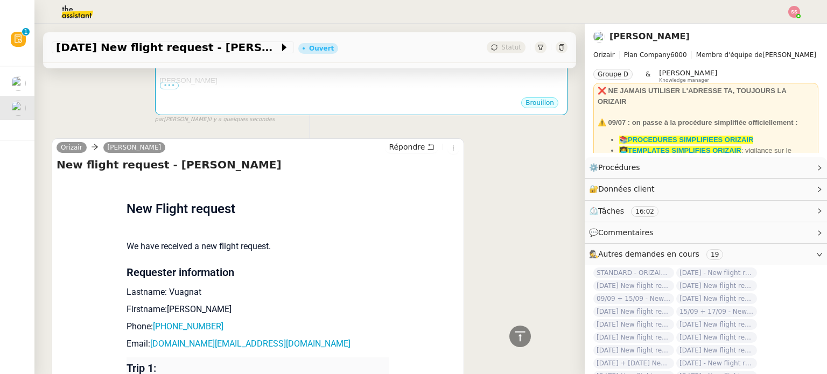
scroll to position [323, 0]
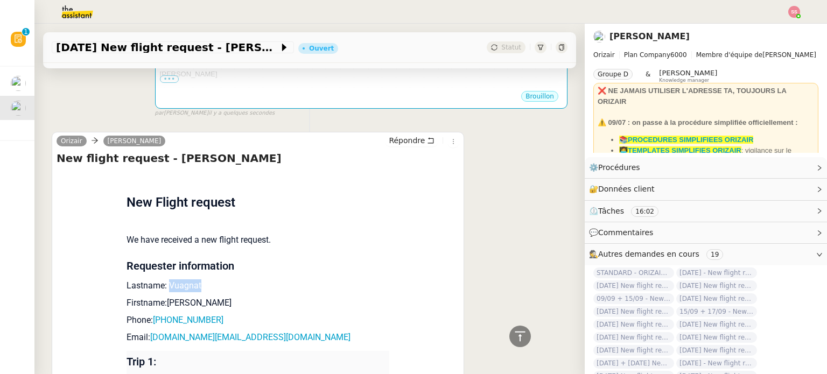
drag, startPoint x: 161, startPoint y: 273, endPoint x: 233, endPoint y: 271, distance: 71.6
click at [233, 279] on p "Lastname: Vuagnat" at bounding box center [258, 285] width 263 height 13
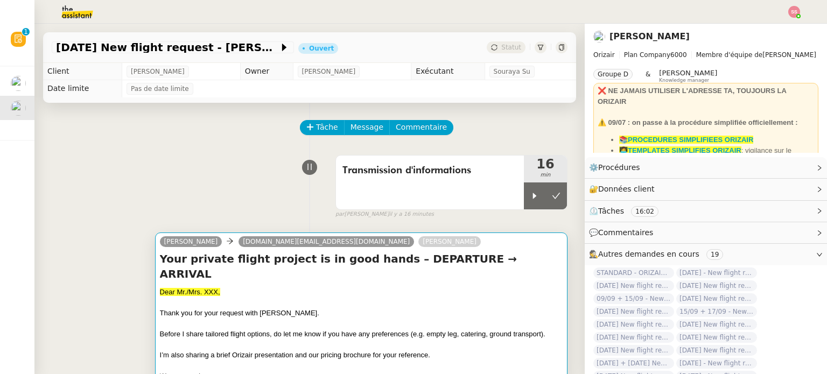
click at [254, 287] on div "Dear Mr./Mrs. XXX," at bounding box center [361, 292] width 403 height 11
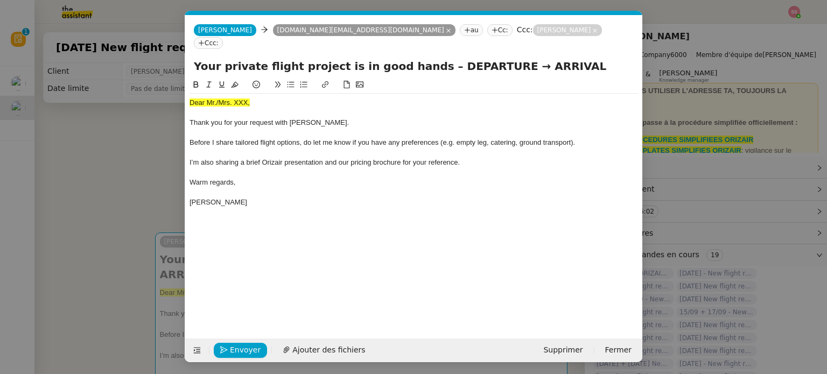
scroll to position [0, 41]
click at [221, 99] on span "Dear Mr./Mrs. XXX," at bounding box center [220, 103] width 60 height 8
click at [233, 82] on icon at bounding box center [235, 85] width 8 height 6
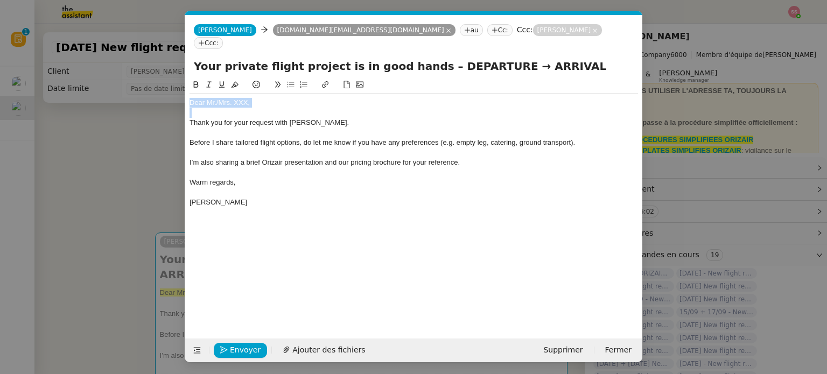
click at [258, 98] on div "Dear Mr./Mrs. XXX," at bounding box center [414, 103] width 448 height 10
drag, startPoint x: 233, startPoint y: 89, endPoint x: 217, endPoint y: 90, distance: 15.1
click at [217, 98] on div "Dear Mr./Mrs. XXX," at bounding box center [414, 103] width 448 height 10
click at [319, 346] on span "Ajouter des fichiers" at bounding box center [328, 350] width 73 height 12
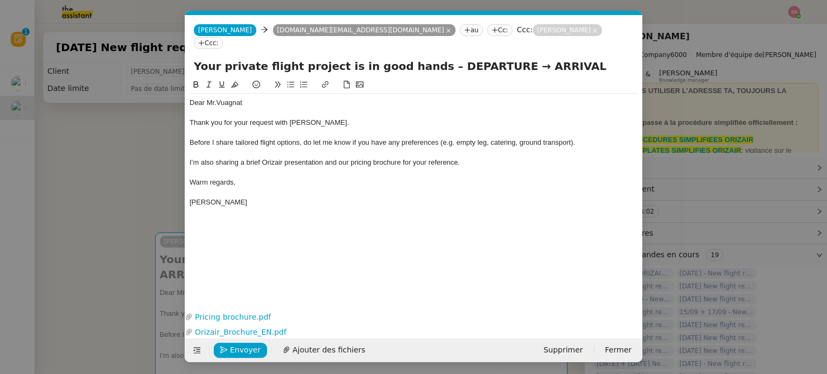
click at [136, 202] on nz-modal-container "accus Service ✈️Orizair - Accus é de réception de la demande (FR) - En cours de…" at bounding box center [413, 187] width 827 height 374
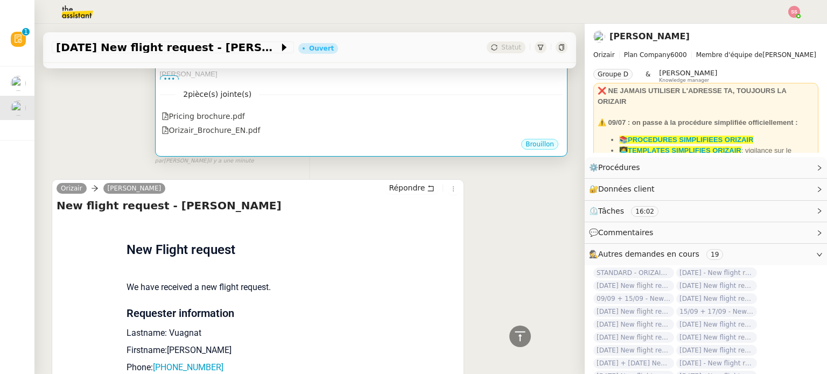
scroll to position [485, 0]
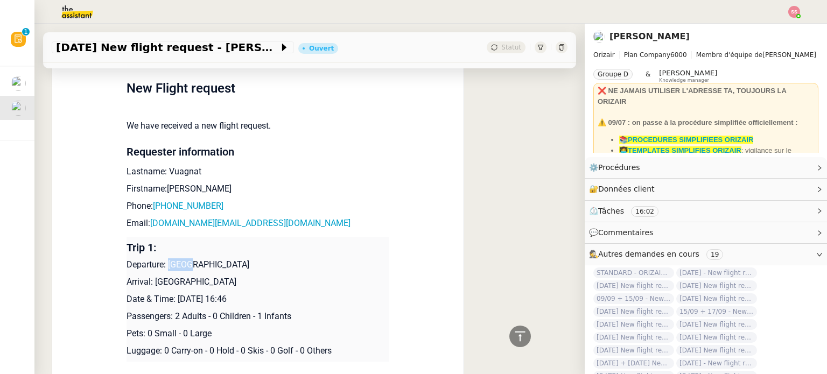
drag, startPoint x: 164, startPoint y: 248, endPoint x: 187, endPoint y: 249, distance: 23.2
click at [187, 258] on p "Departure: [GEOGRAPHIC_DATA]" at bounding box center [258, 264] width 263 height 13
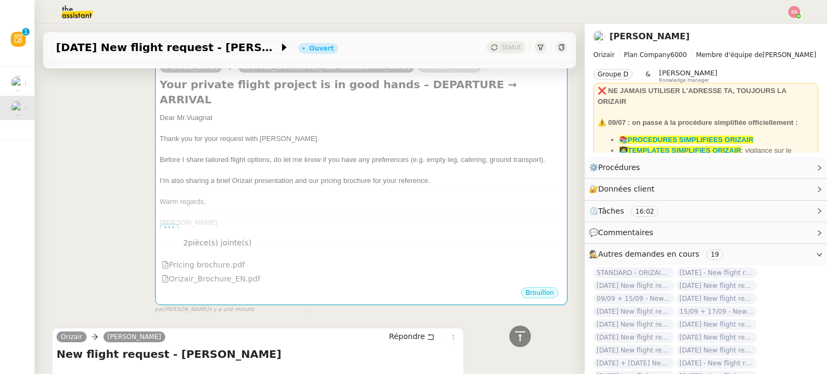
scroll to position [108, 0]
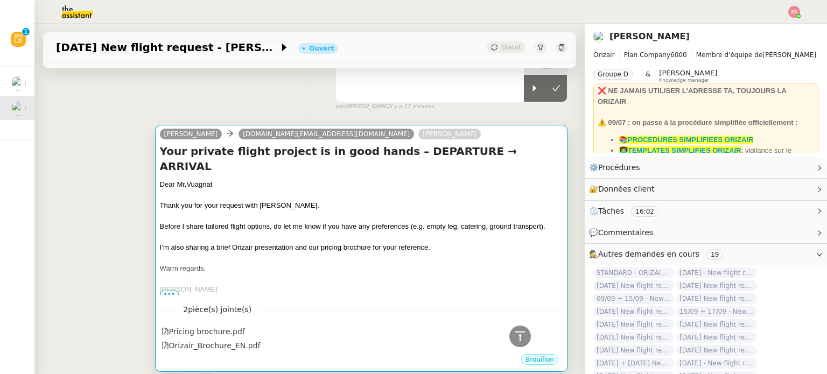
click at [365, 211] on div at bounding box center [361, 216] width 403 height 11
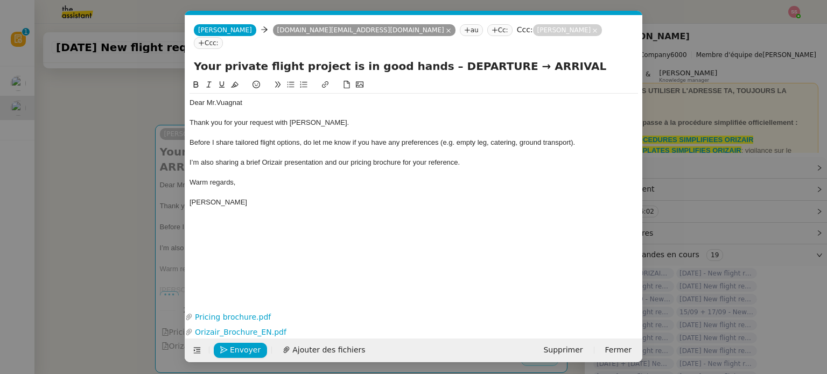
scroll to position [0, 41]
drag, startPoint x: 485, startPoint y: 53, endPoint x: 424, endPoint y: 54, distance: 60.8
click at [424, 58] on input "Your private flight project is in good hands – DEPARTURE → ARRIVAL" at bounding box center [414, 66] width 440 height 16
drag, startPoint x: 521, startPoint y: 52, endPoint x: 475, endPoint y: 51, distance: 46.3
click at [475, 58] on input "Your private flight project is in good hands – [GEOGRAPHIC_DATA]→ ARRIVAL" at bounding box center [414, 66] width 440 height 16
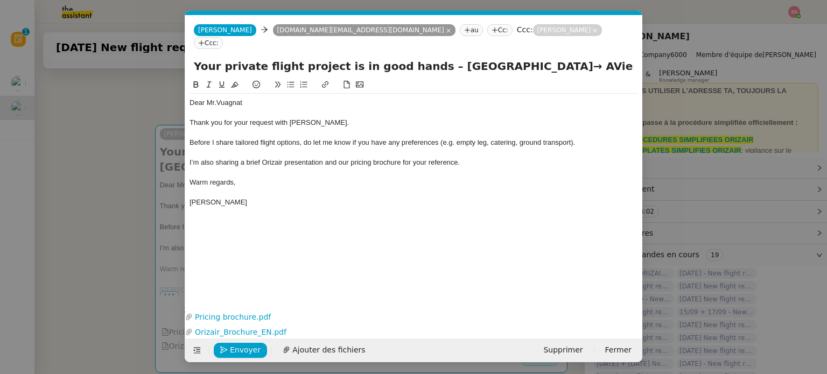
click at [479, 58] on input "Your private flight project is in good hands – [GEOGRAPHIC_DATA]→ AVienna" at bounding box center [414, 66] width 440 height 16
type input "Your private flight project is in good hands – [GEOGRAPHIC_DATA]→ [GEOGRAPHIC_D…"
click at [249, 348] on span "Envoyer" at bounding box center [245, 350] width 31 height 12
click at [249, 348] on span "Confirmer l'envoi" at bounding box center [262, 350] width 65 height 12
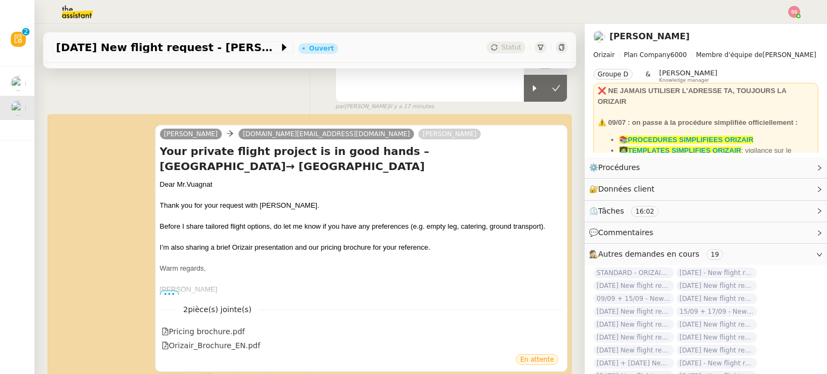
click at [501, 49] on span "Statut" at bounding box center [511, 48] width 20 height 8
click at [545, 81] on button at bounding box center [556, 88] width 22 height 27
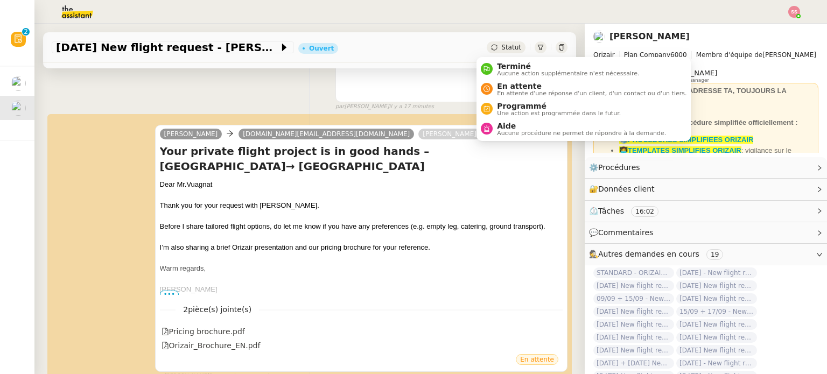
click at [487, 41] on div "Statut" at bounding box center [506, 47] width 39 height 12
click at [503, 126] on span "Aide" at bounding box center [581, 126] width 169 height 9
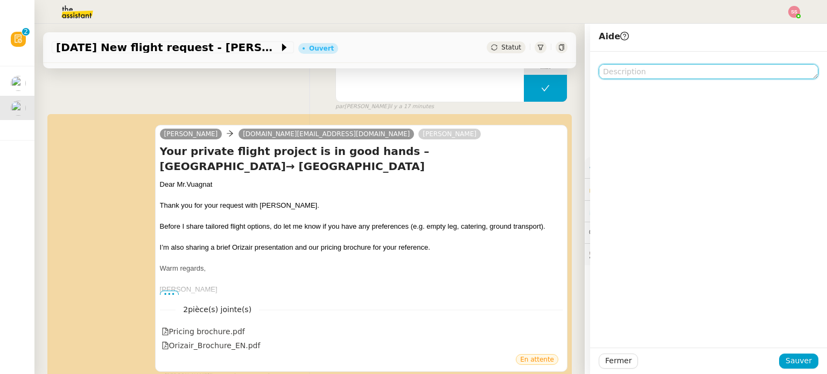
click at [623, 71] on textarea at bounding box center [709, 71] width 220 height 15
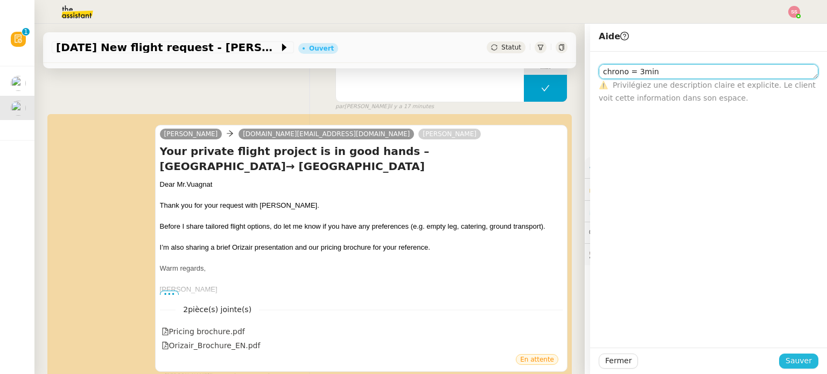
type textarea "chrono = 3min"
click at [804, 356] on button "Sauver" at bounding box center [798, 361] width 39 height 15
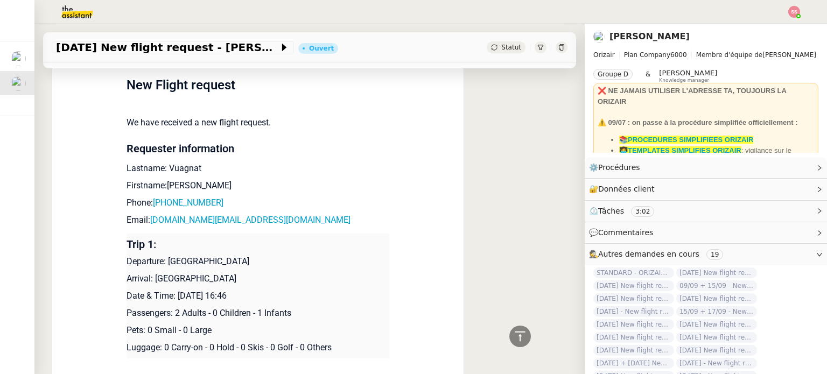
scroll to position [592, 0]
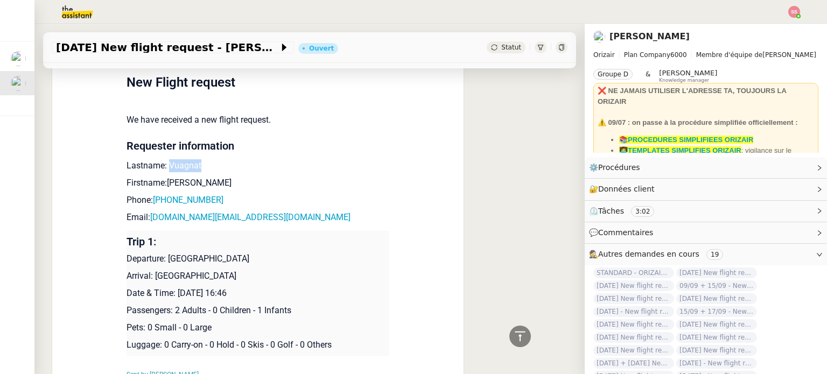
drag, startPoint x: 196, startPoint y: 162, endPoint x: 162, endPoint y: 161, distance: 34.5
click at [162, 161] on p "Lastname: Vuagnat" at bounding box center [258, 165] width 263 height 13
drag, startPoint x: 192, startPoint y: 178, endPoint x: 164, endPoint y: 179, distance: 28.5
click at [164, 179] on p "Firstname:[PERSON_NAME]" at bounding box center [258, 183] width 263 height 13
drag, startPoint x: 211, startPoint y: 195, endPoint x: 153, endPoint y: 195, distance: 57.6
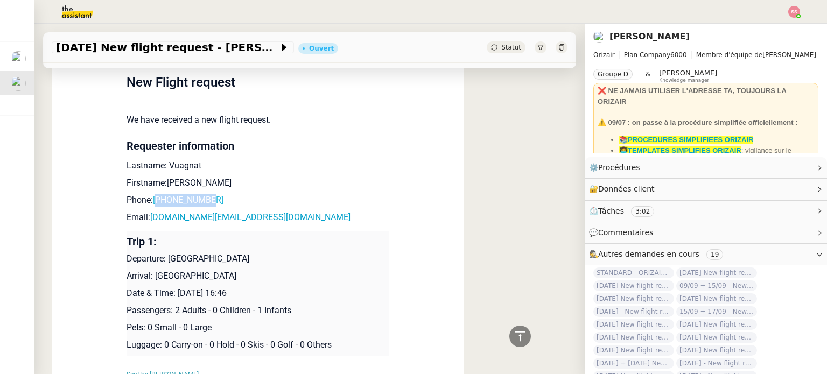
click at [153, 195] on p "Phone: [PHONE_NUMBER]" at bounding box center [258, 200] width 263 height 13
drag, startPoint x: 278, startPoint y: 219, endPoint x: 146, endPoint y: 214, distance: 132.0
click at [146, 214] on p "Email: [DOMAIN_NAME][EMAIL_ADDRESS][DOMAIN_NAME]" at bounding box center [258, 217] width 263 height 13
drag, startPoint x: 164, startPoint y: 256, endPoint x: 342, endPoint y: 252, distance: 178.2
click at [342, 252] on p "Departure: [GEOGRAPHIC_DATA]" at bounding box center [258, 258] width 263 height 13
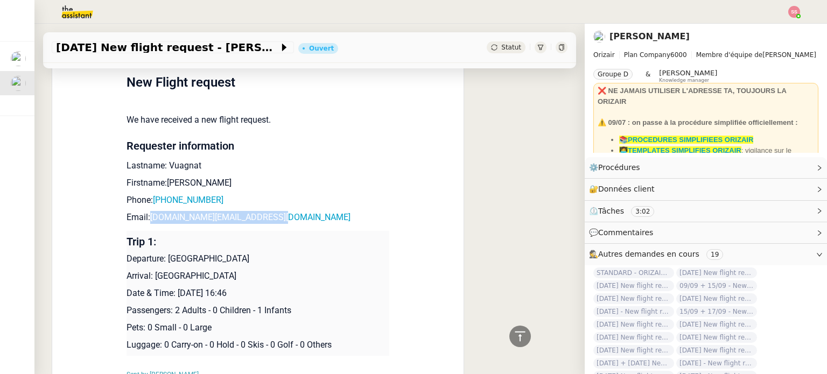
drag, startPoint x: 150, startPoint y: 276, endPoint x: 276, endPoint y: 269, distance: 125.6
click at [276, 270] on p "Arrival: [GEOGRAPHIC_DATA]" at bounding box center [258, 276] width 263 height 13
drag, startPoint x: 174, startPoint y: 293, endPoint x: 249, endPoint y: 285, distance: 74.7
click at [249, 287] on p "Date & Time: [DATE] 16:46" at bounding box center [258, 293] width 263 height 13
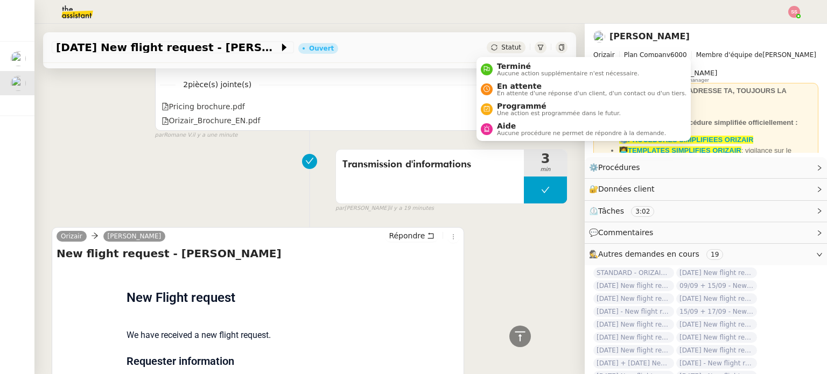
click at [501, 51] on span "Statut" at bounding box center [511, 48] width 20 height 8
click at [497, 83] on span "En attente" at bounding box center [592, 86] width 190 height 9
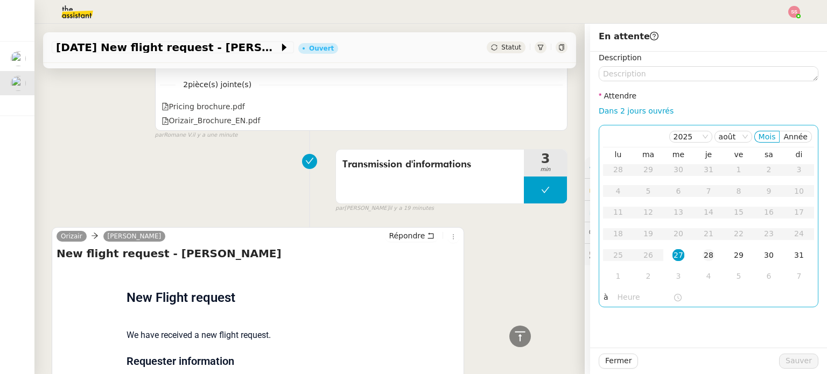
click at [703, 252] on div "28" at bounding box center [709, 255] width 12 height 12
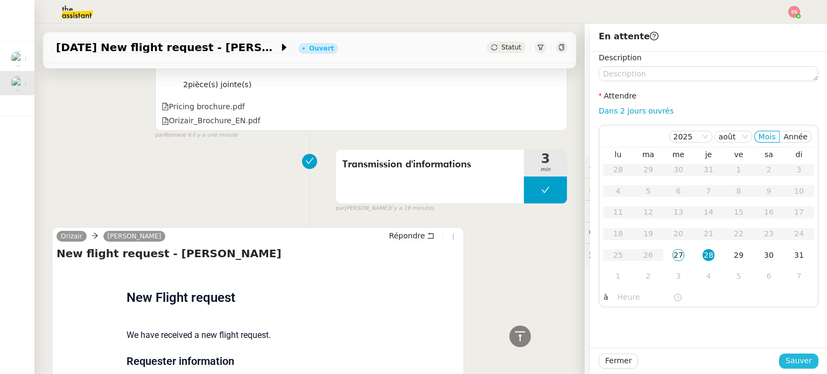
click at [785, 363] on span "Sauver" at bounding box center [798, 361] width 26 height 12
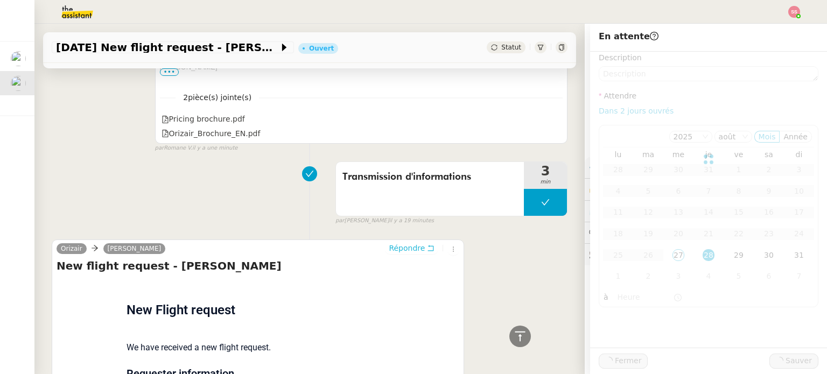
scroll to position [389, 0]
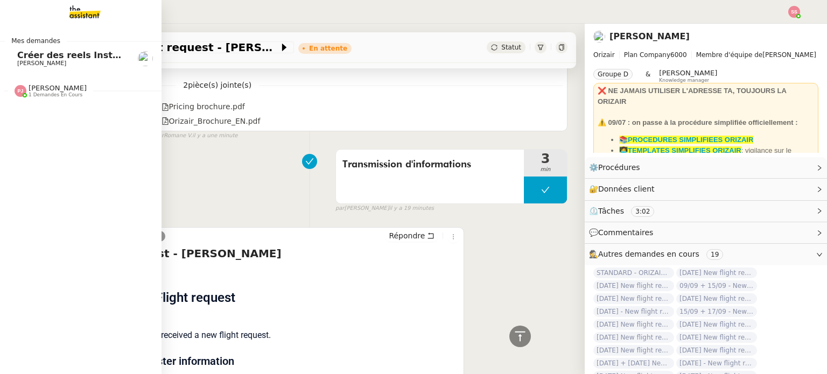
click at [45, 58] on span "Créer des reels Instagram" at bounding box center [80, 55] width 127 height 10
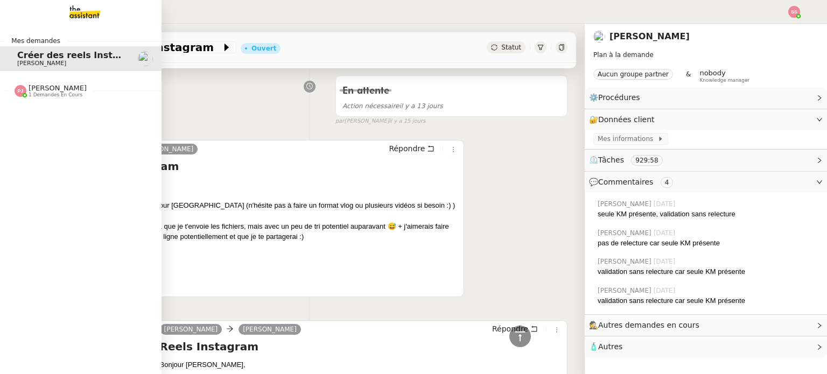
scroll to position [7709, 0]
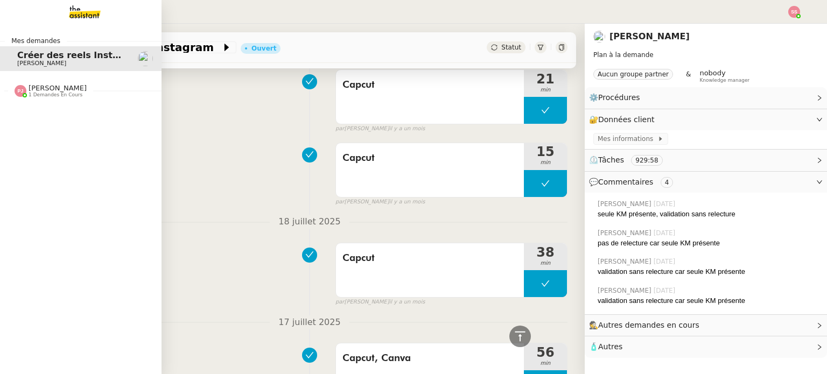
click at [47, 87] on span "[PERSON_NAME]" at bounding box center [58, 88] width 58 height 8
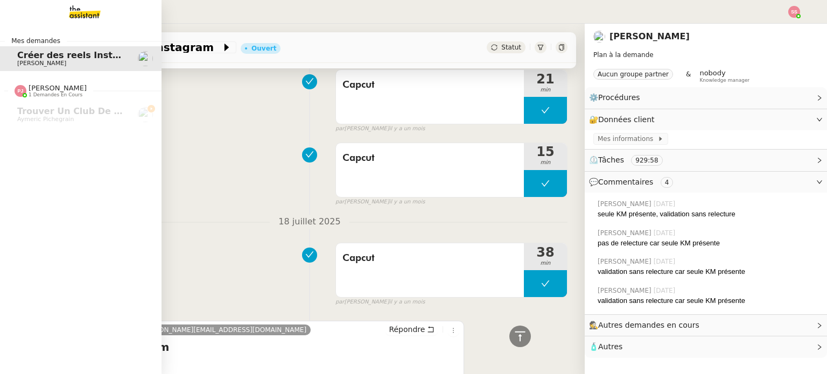
click at [69, 55] on span "Créer des reels Instagram" at bounding box center [80, 55] width 127 height 10
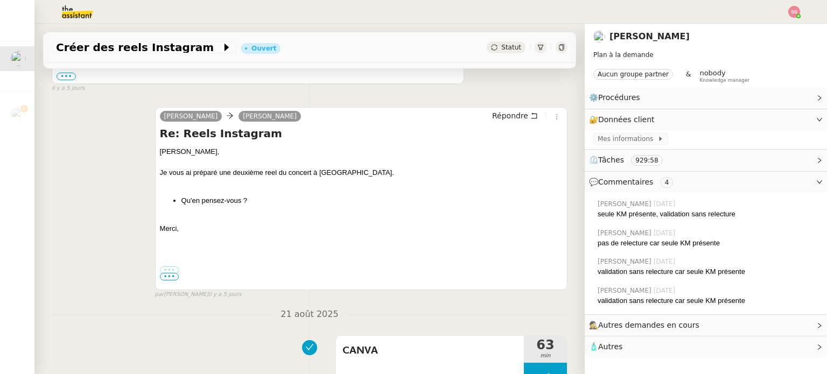
scroll to position [0, 0]
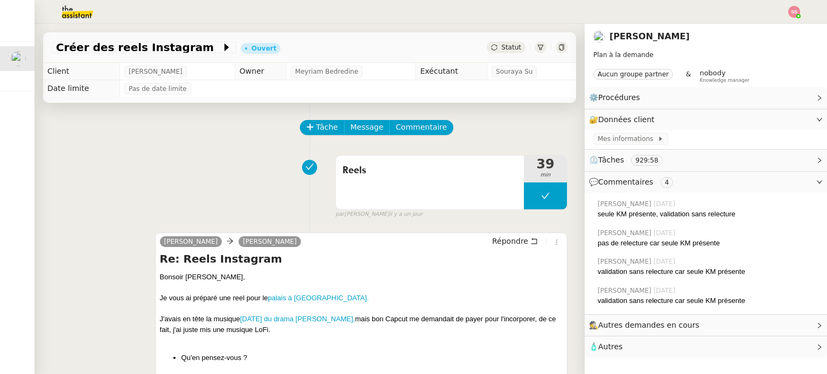
click at [798, 15] on div at bounding box center [794, 12] width 12 height 12
click at [775, 31] on li "Suivi" at bounding box center [765, 30] width 70 height 15
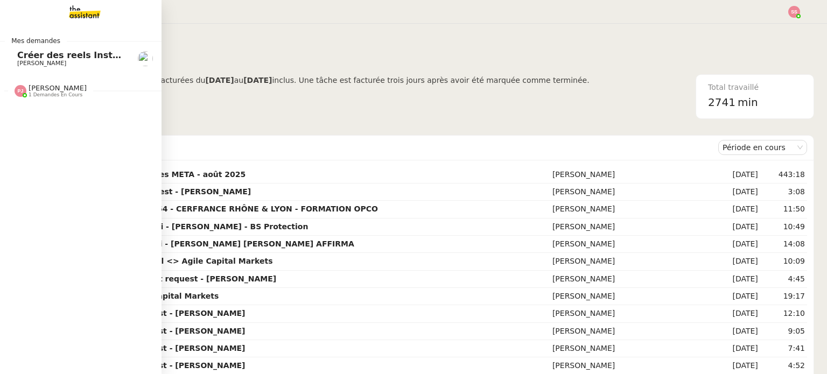
click at [36, 57] on span "Créer des reels Instagram" at bounding box center [80, 55] width 127 height 10
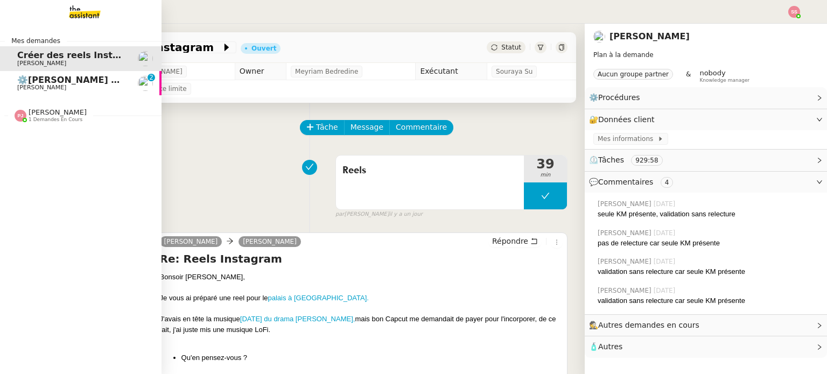
click at [28, 88] on span "[PERSON_NAME]" at bounding box center [41, 87] width 49 height 7
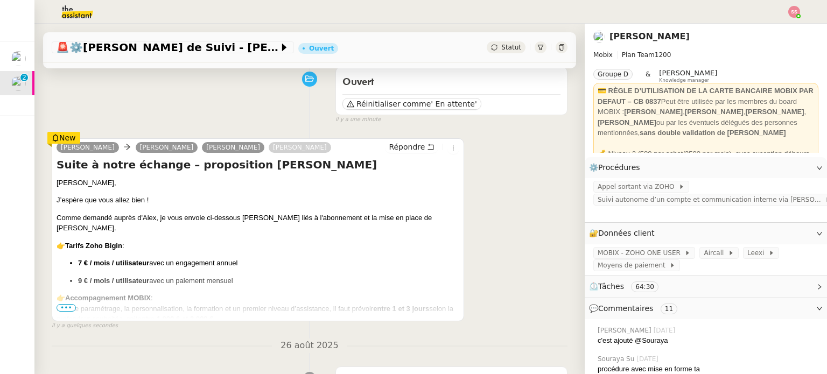
scroll to position [108, 0]
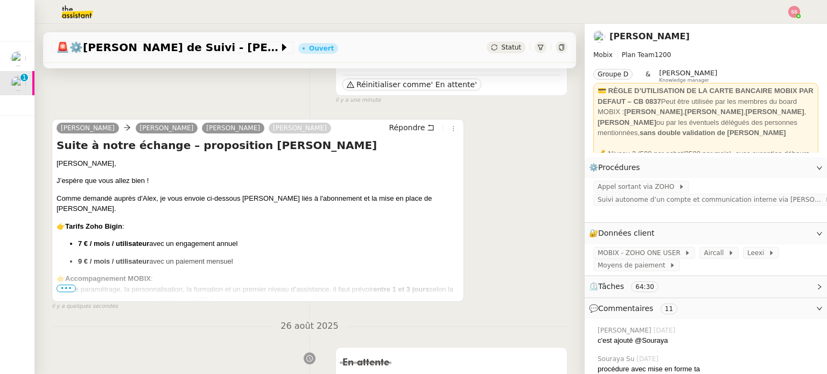
click at [64, 287] on span "•••" at bounding box center [66, 289] width 19 height 8
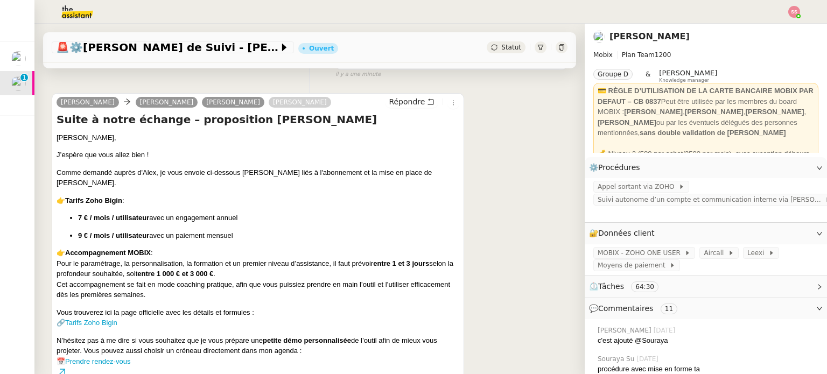
scroll to position [0, 0]
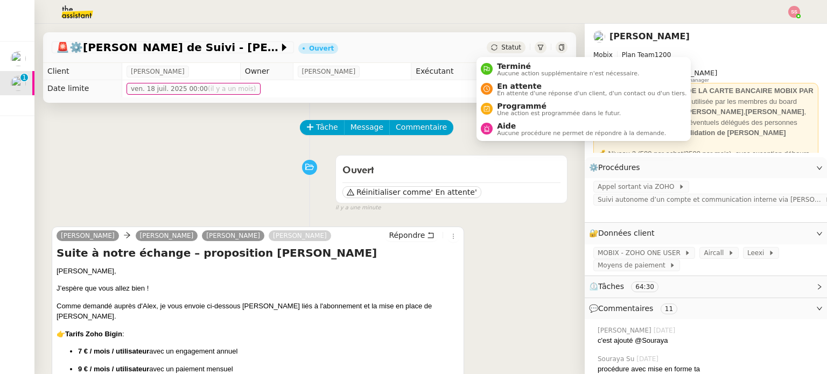
click at [185, 138] on div "Tâche Message Commentaire" at bounding box center [310, 133] width 516 height 26
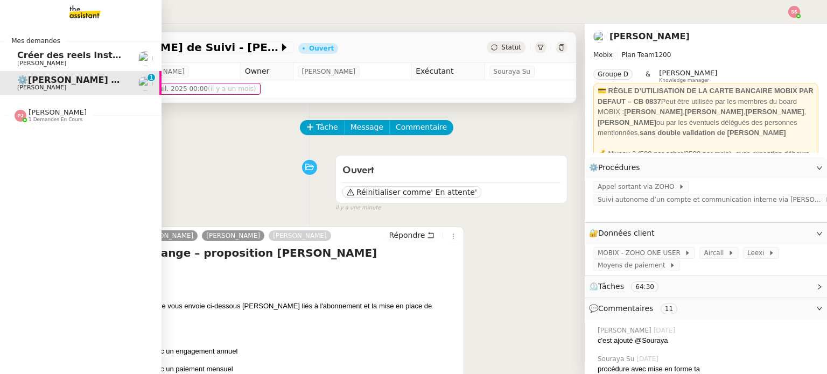
click at [31, 62] on span "[PERSON_NAME]" at bounding box center [41, 63] width 49 height 7
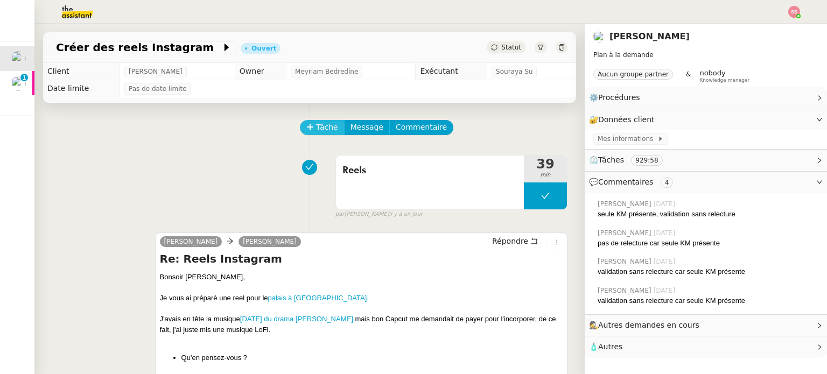
click at [329, 129] on button "Tâche" at bounding box center [322, 127] width 45 height 15
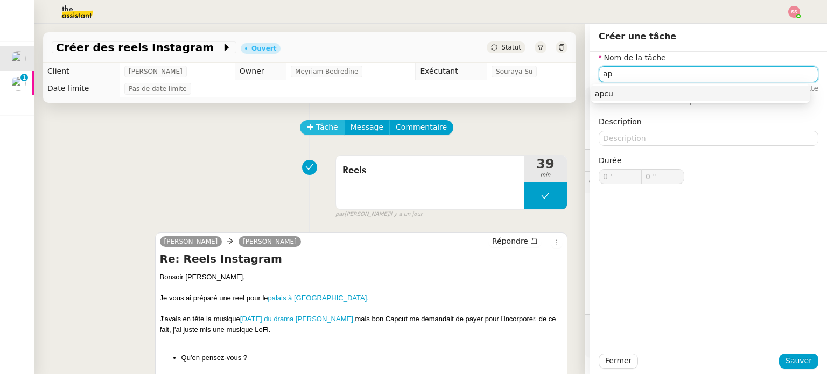
type input "a"
click at [599, 90] on div "Capcut" at bounding box center [700, 94] width 211 height 10
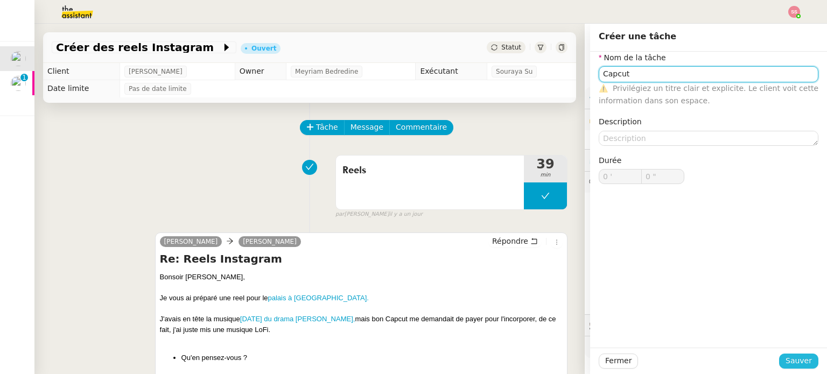
type input "Capcut"
drag, startPoint x: 784, startPoint y: 358, endPoint x: 774, endPoint y: 345, distance: 16.5
click at [785, 358] on span "Sauver" at bounding box center [798, 361] width 26 height 12
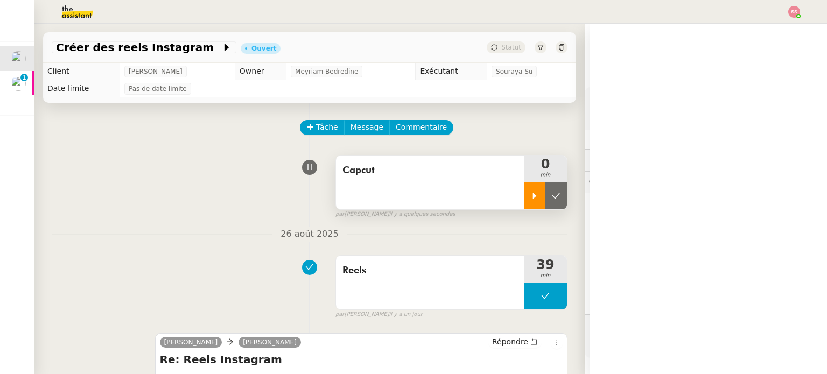
click at [526, 195] on div at bounding box center [535, 196] width 22 height 27
